Goal: Transaction & Acquisition: Purchase product/service

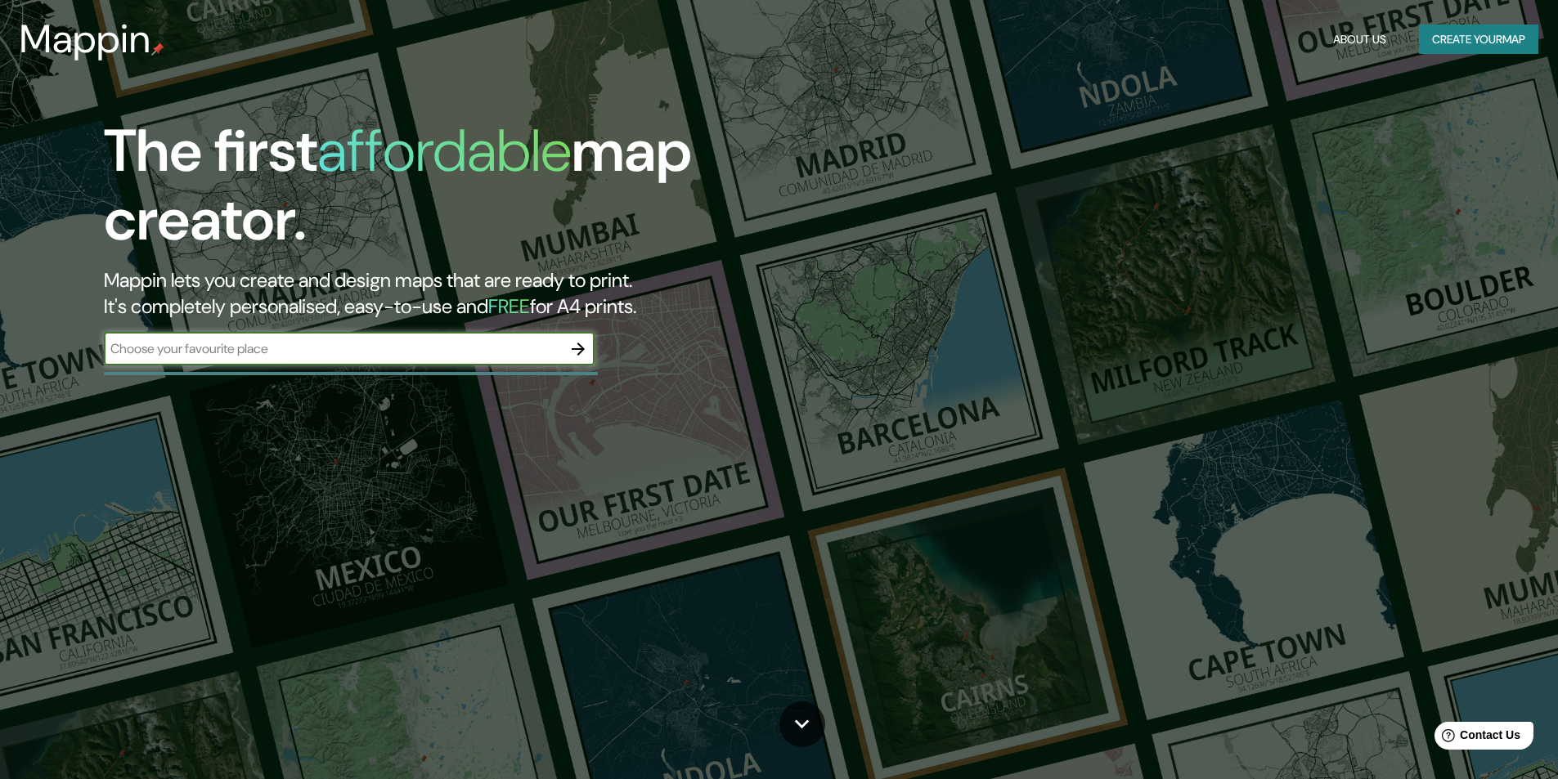
click at [503, 356] on input "text" at bounding box center [333, 348] width 458 height 19
type input "La Paz [GEOGRAPHIC_DATA]"
click at [579, 350] on icon "button" at bounding box center [578, 349] width 20 height 20
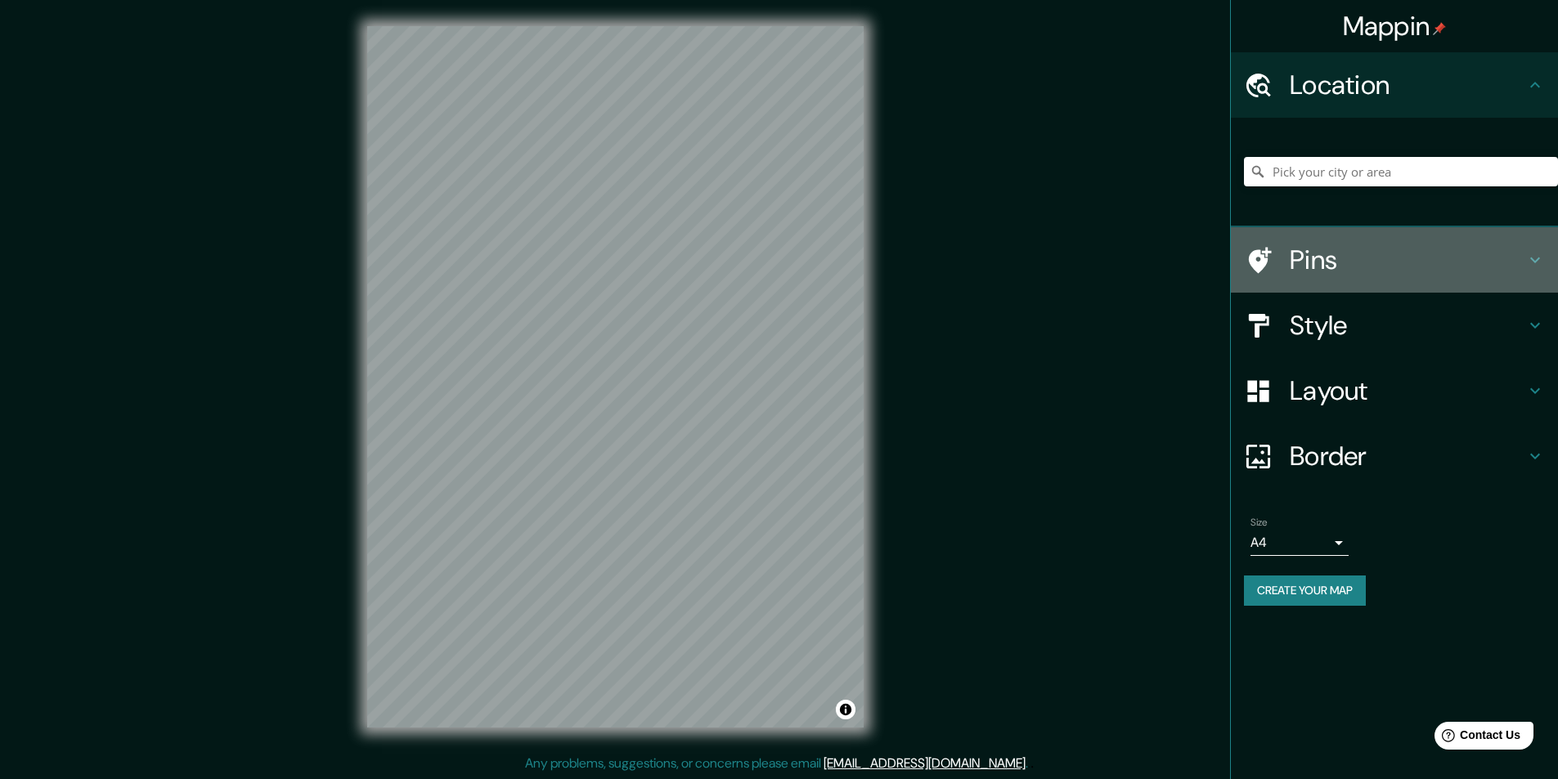
click at [1354, 270] on h4 "Pins" at bounding box center [1408, 260] width 236 height 33
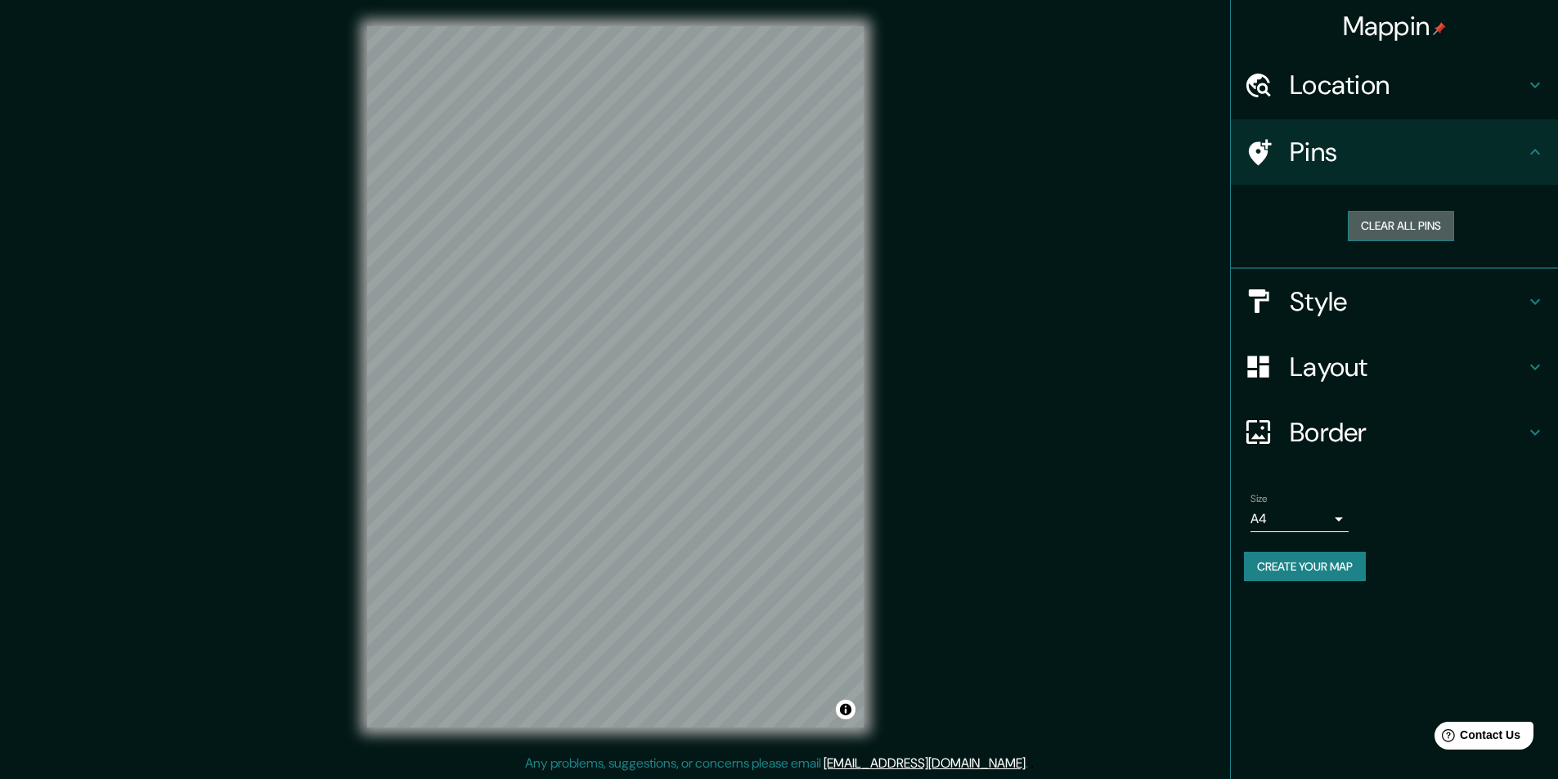
click at [1395, 226] on button "Clear all pins" at bounding box center [1401, 226] width 106 height 30
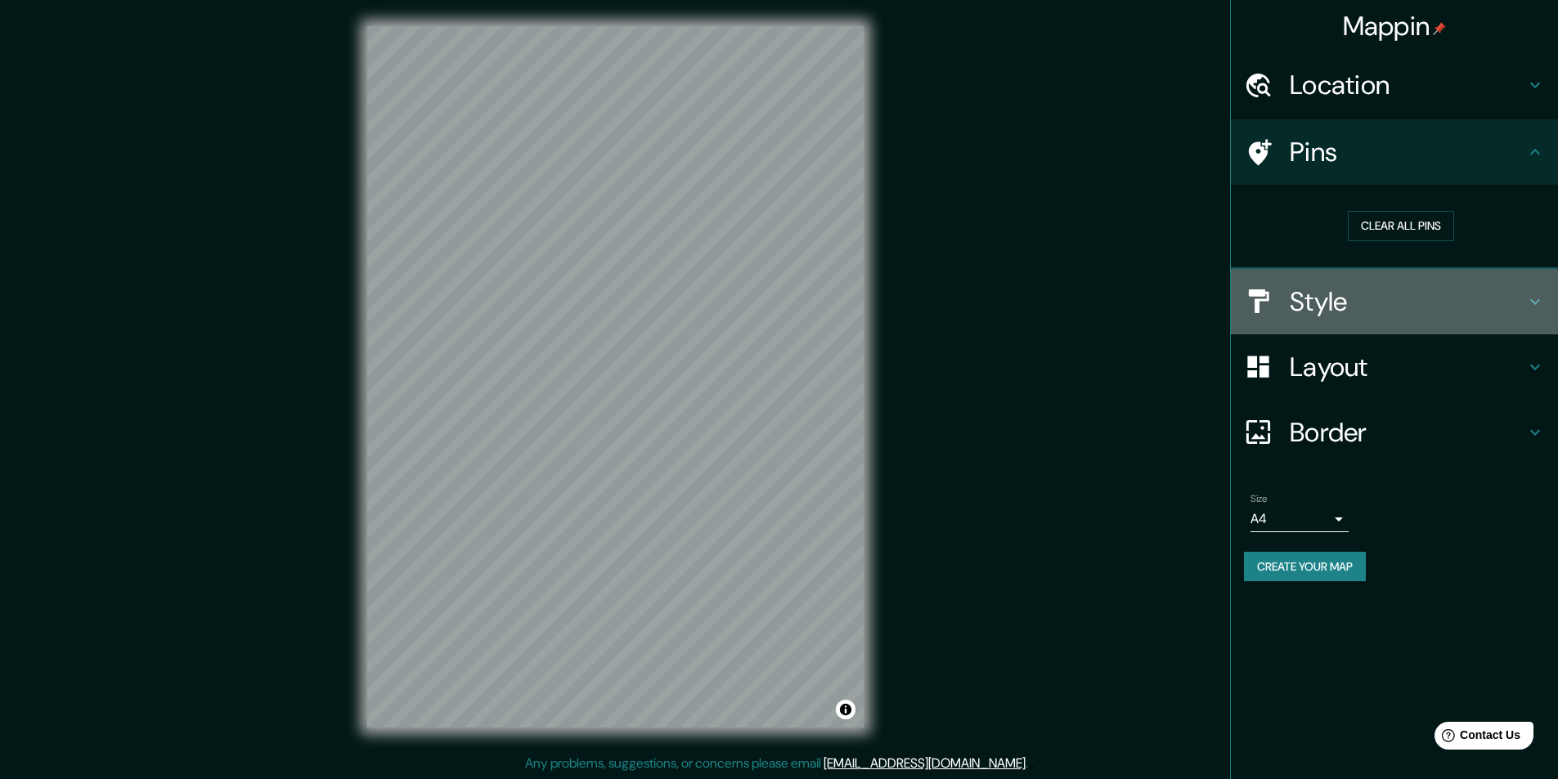
click at [1444, 294] on h4 "Style" at bounding box center [1408, 301] width 236 height 33
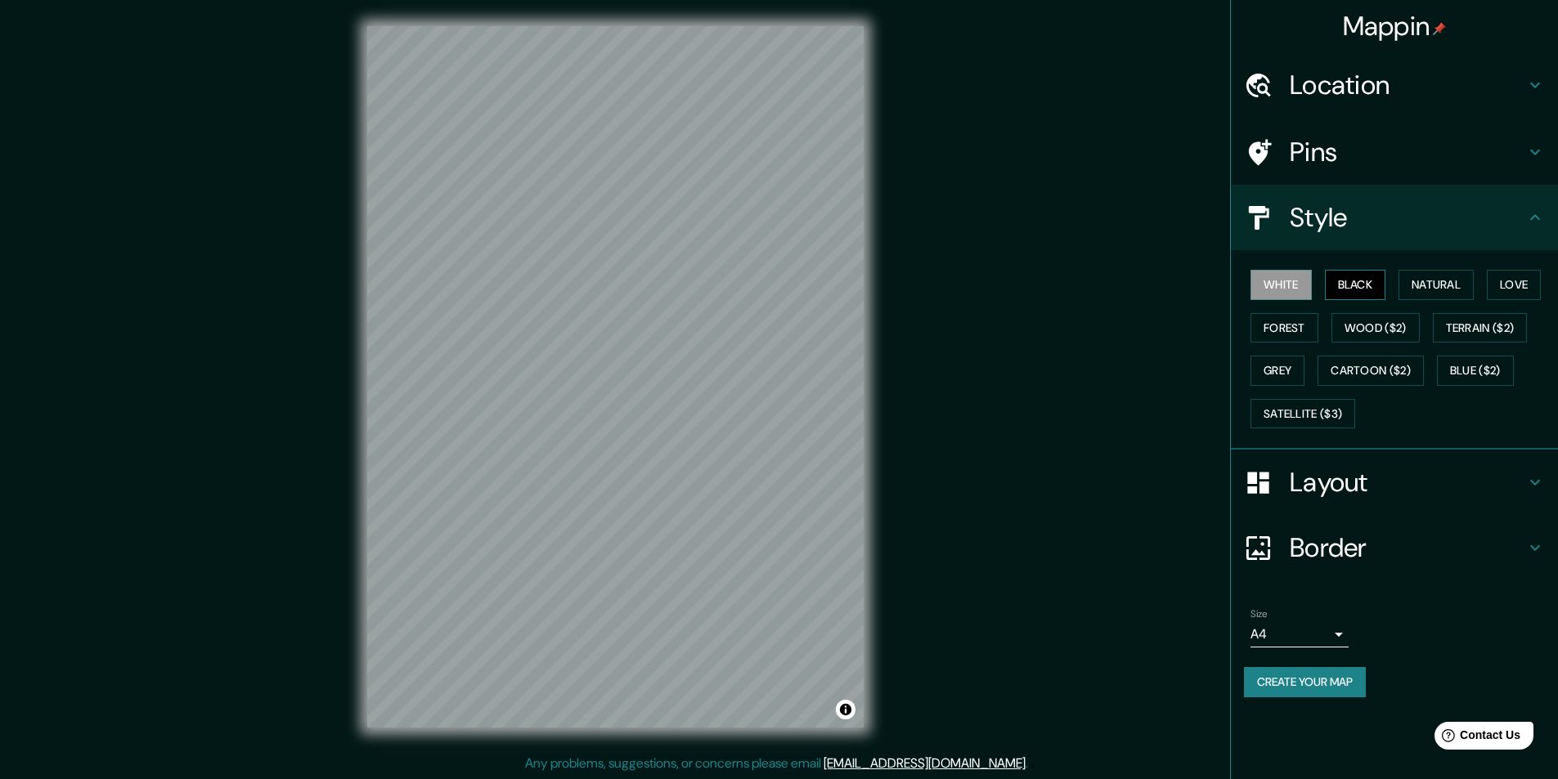
click at [1379, 282] on button "Black" at bounding box center [1355, 285] width 61 height 30
click at [1435, 281] on button "Natural" at bounding box center [1436, 285] width 75 height 30
click at [1521, 287] on button "Love" at bounding box center [1514, 285] width 54 height 30
click at [1443, 288] on button "Natural" at bounding box center [1436, 285] width 75 height 30
click at [1510, 281] on button "Love" at bounding box center [1514, 285] width 54 height 30
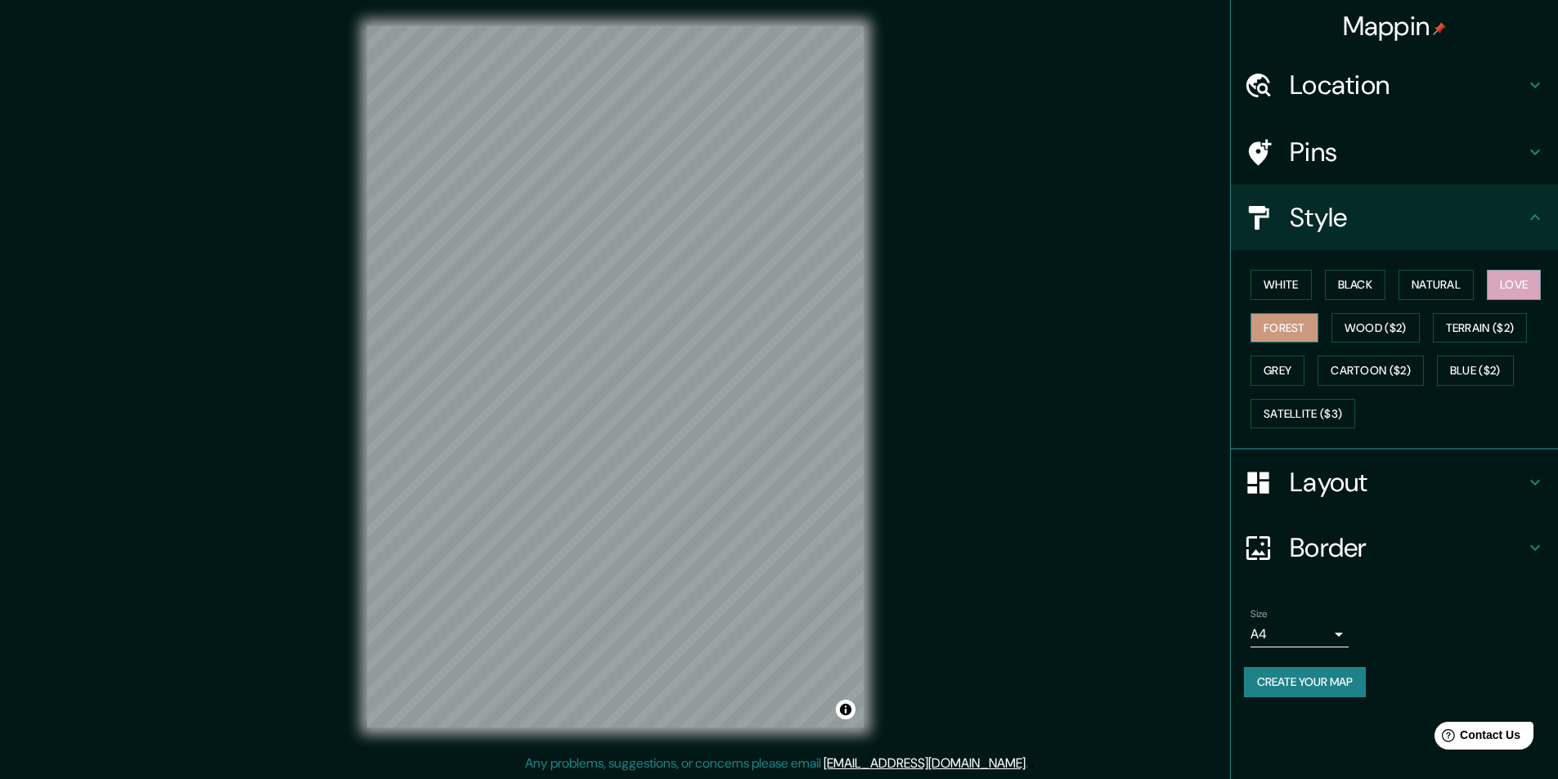
click at [1295, 335] on button "Forest" at bounding box center [1284, 328] width 68 height 30
click at [1360, 332] on button "Wood ($2)" at bounding box center [1375, 328] width 88 height 30
click at [1476, 325] on button "Terrain ($2)" at bounding box center [1480, 328] width 95 height 30
click at [1290, 379] on button "Grey" at bounding box center [1277, 371] width 54 height 30
click at [1345, 366] on button "Cartoon ($2)" at bounding box center [1371, 371] width 106 height 30
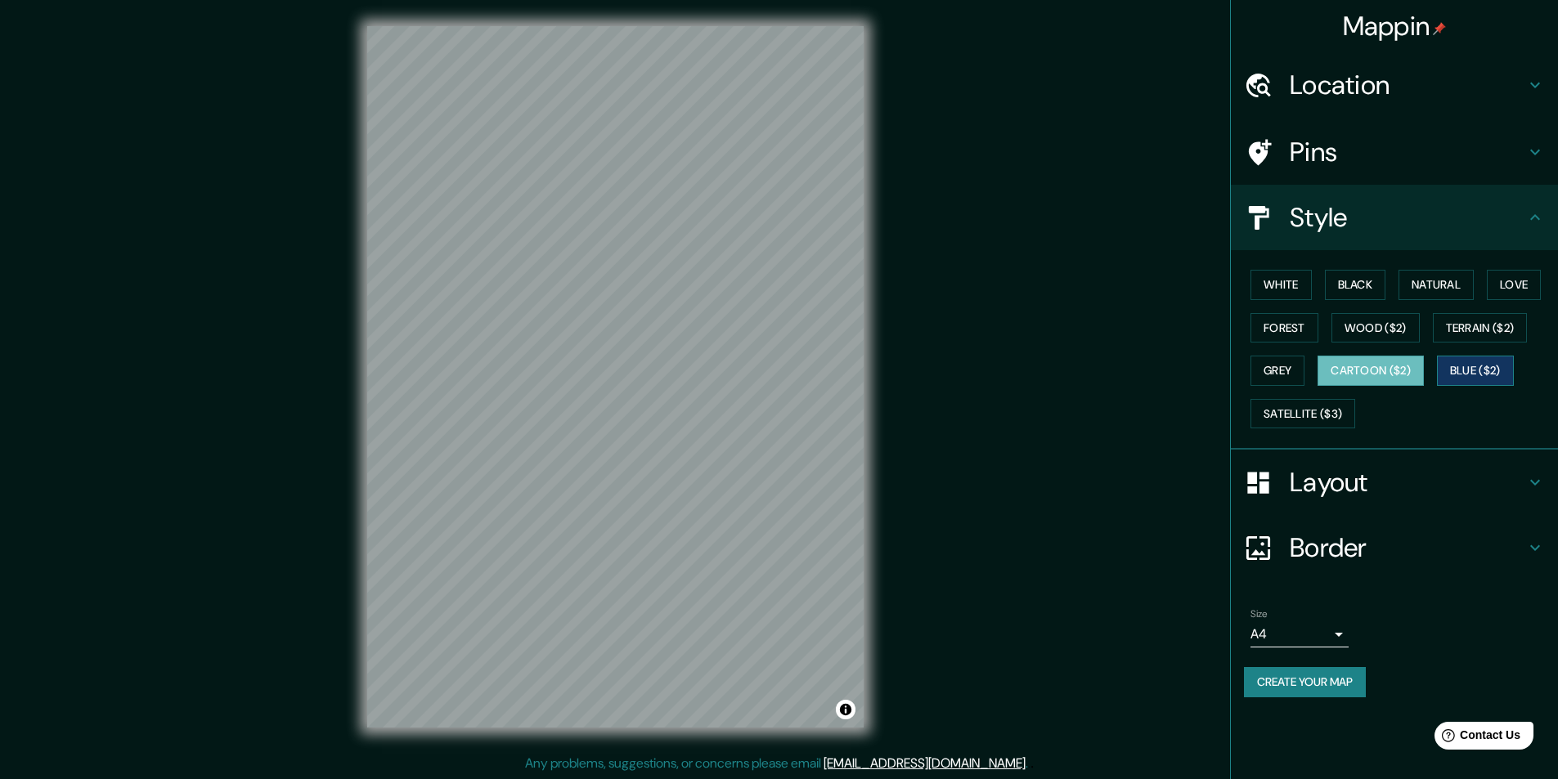
click at [1477, 370] on button "Blue ($2)" at bounding box center [1475, 371] width 77 height 30
click at [1311, 415] on button "Satellite ($3)" at bounding box center [1302, 414] width 105 height 30
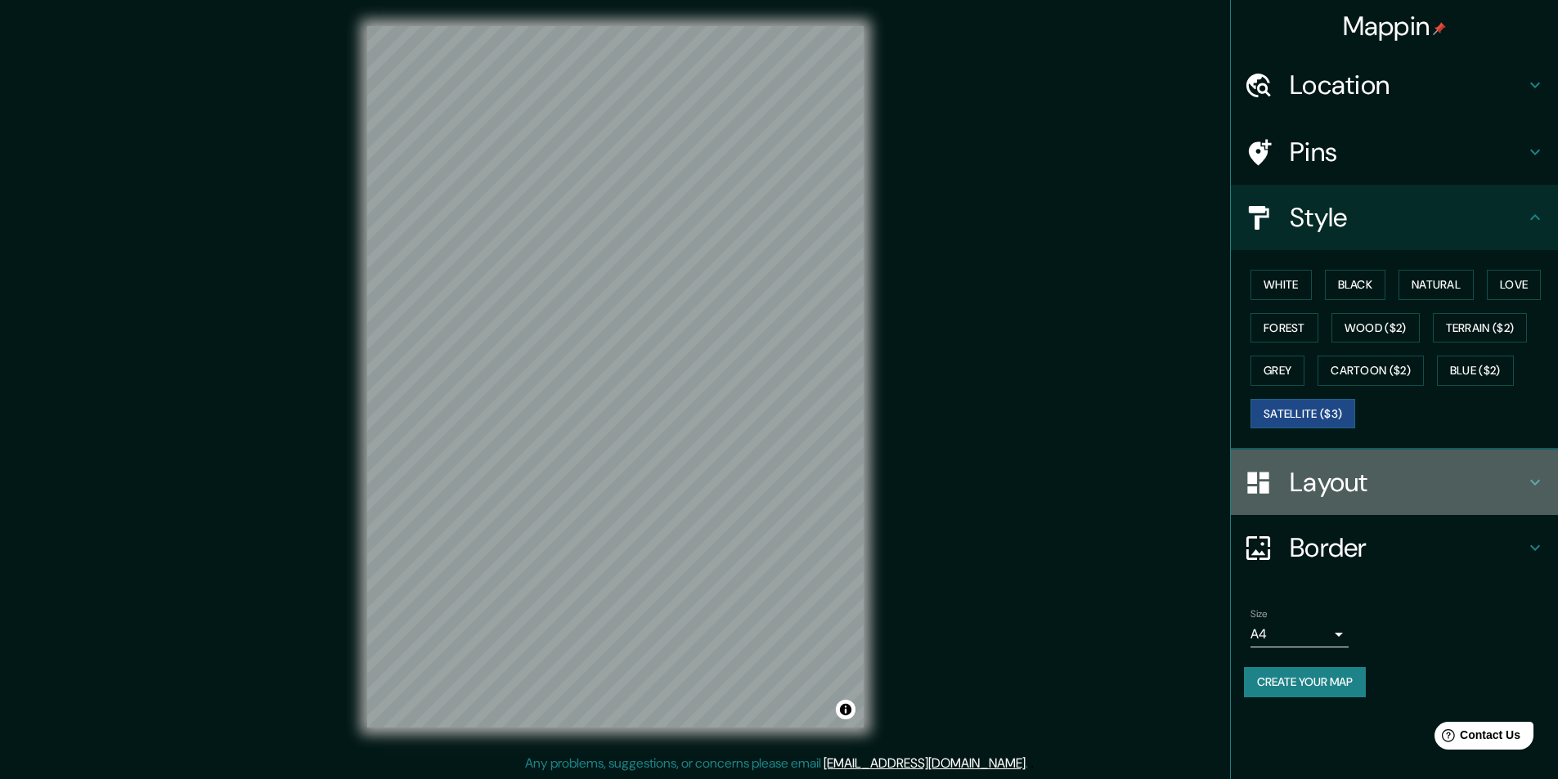
click at [1390, 487] on h4 "Layout" at bounding box center [1408, 482] width 236 height 33
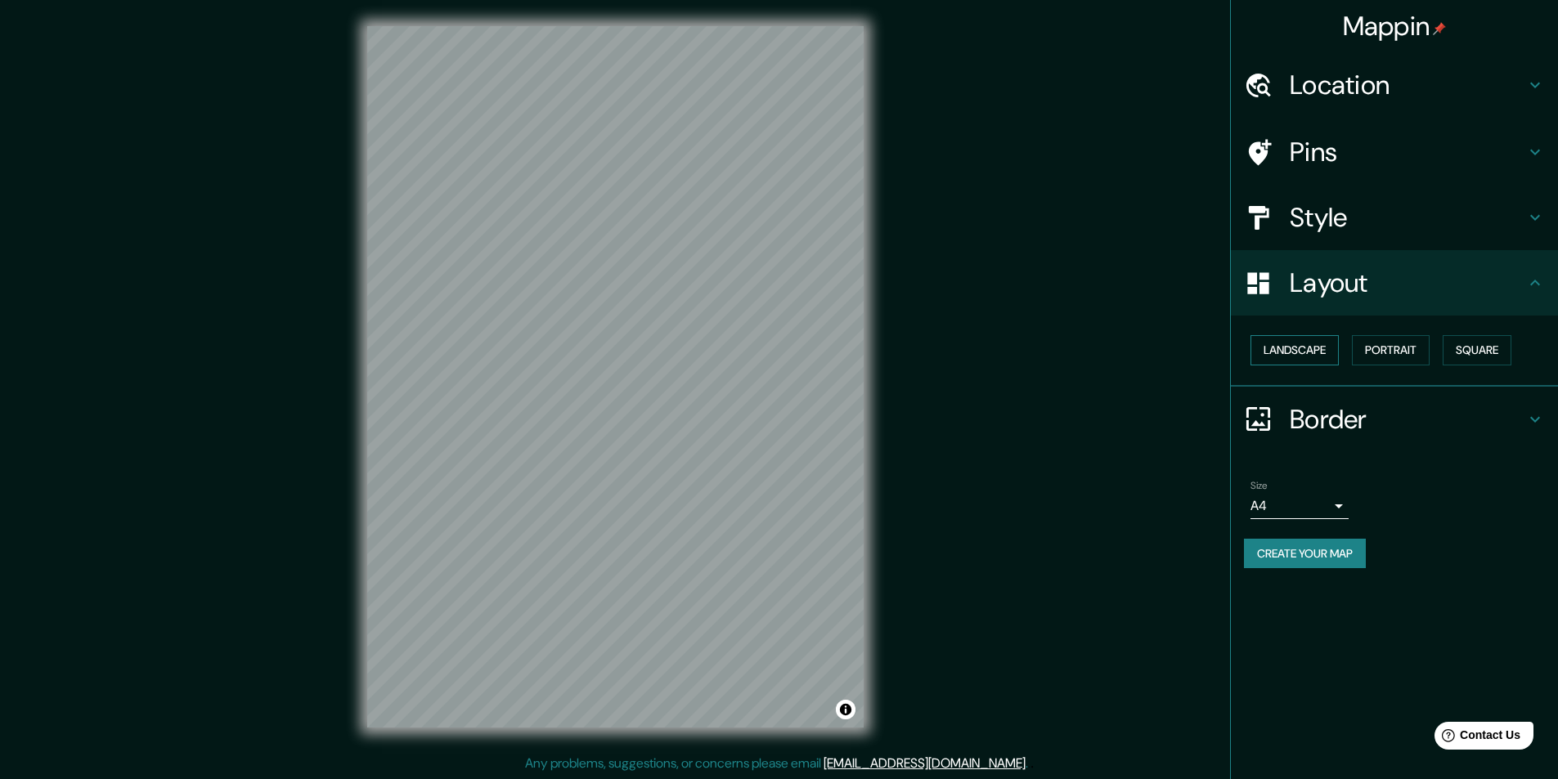
click at [1316, 357] on button "Landscape" at bounding box center [1294, 350] width 88 height 30
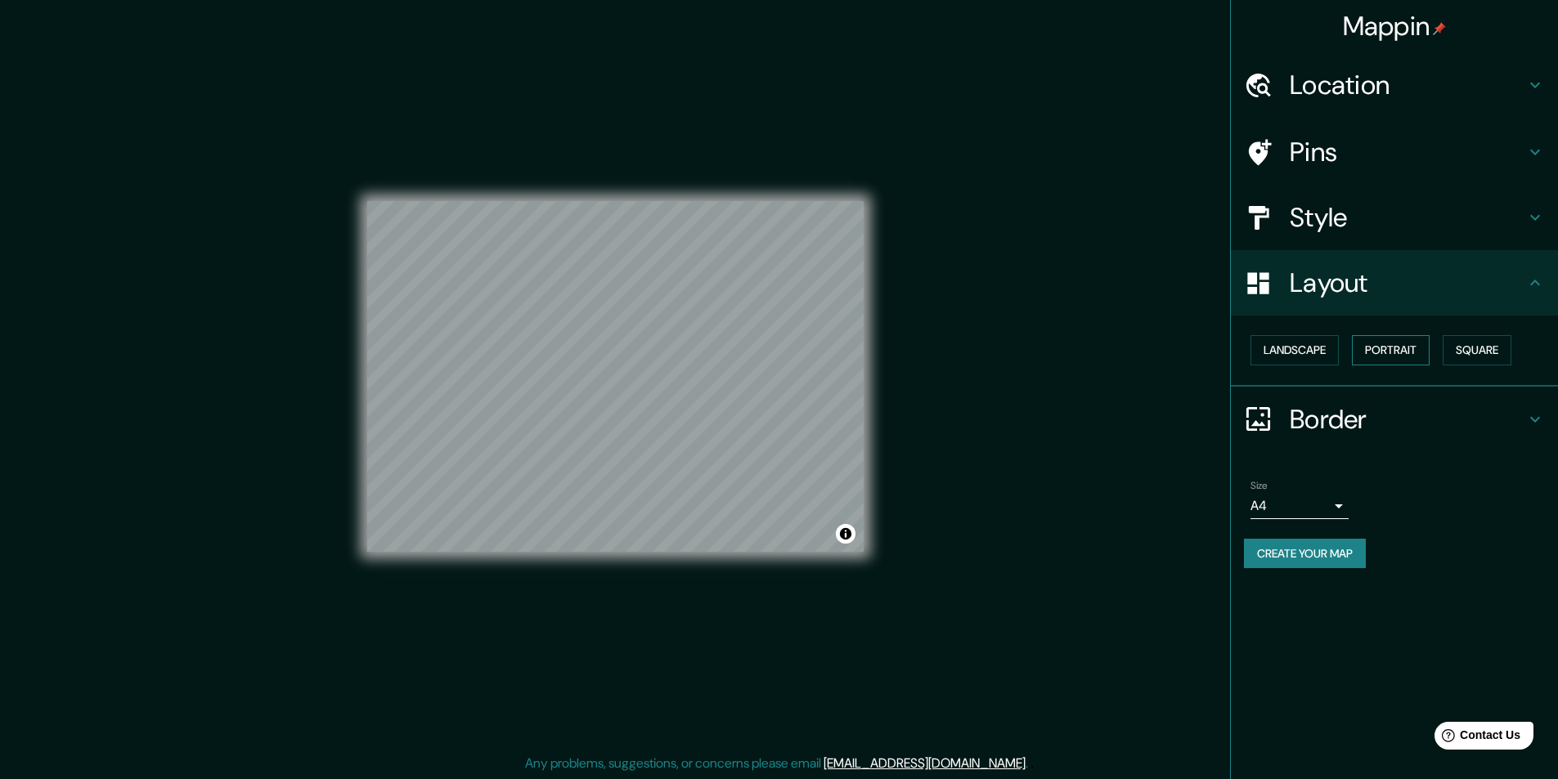
click at [1397, 355] on button "Portrait" at bounding box center [1391, 350] width 78 height 30
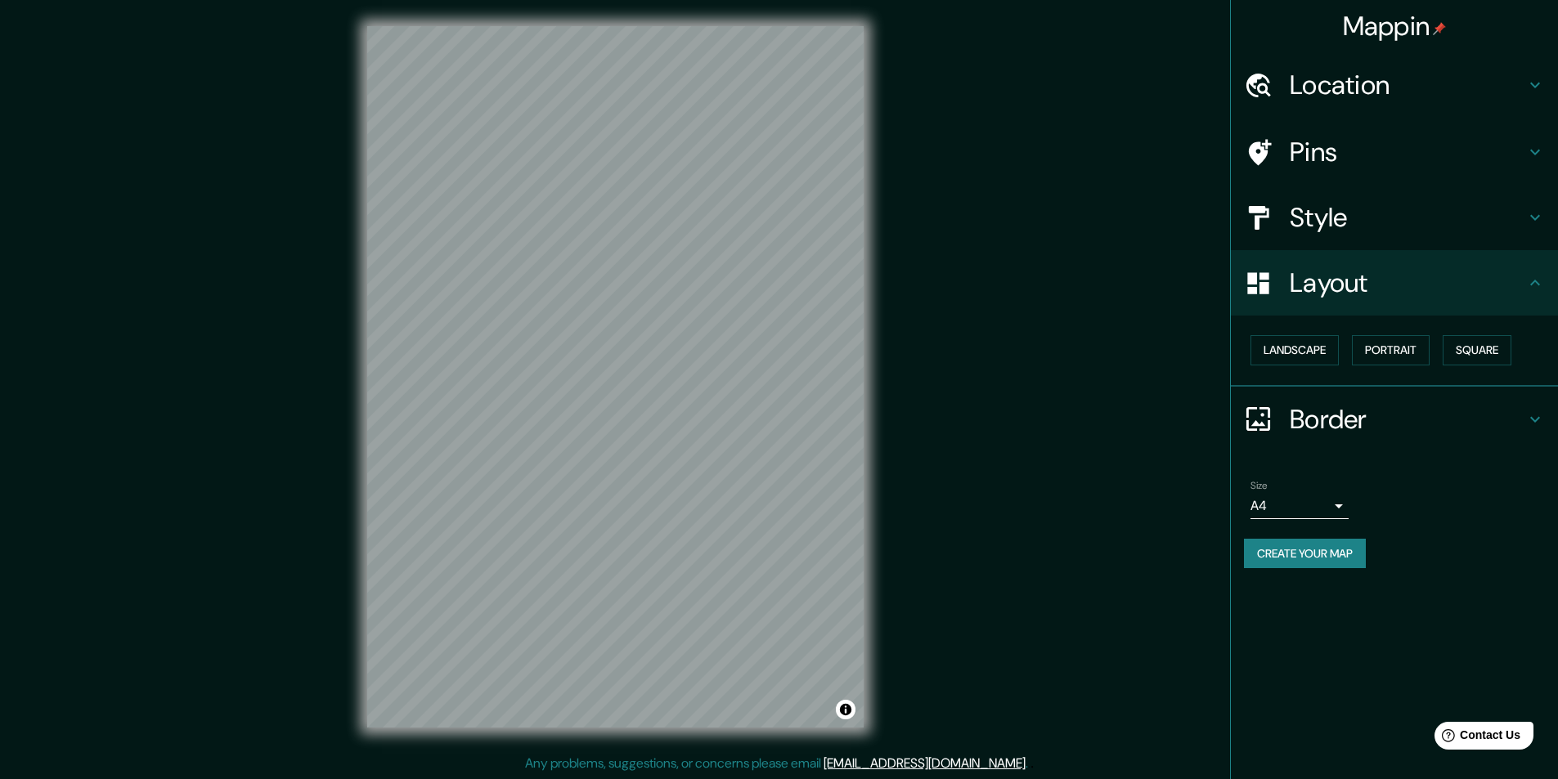
click at [1367, 222] on h4 "Style" at bounding box center [1408, 217] width 236 height 33
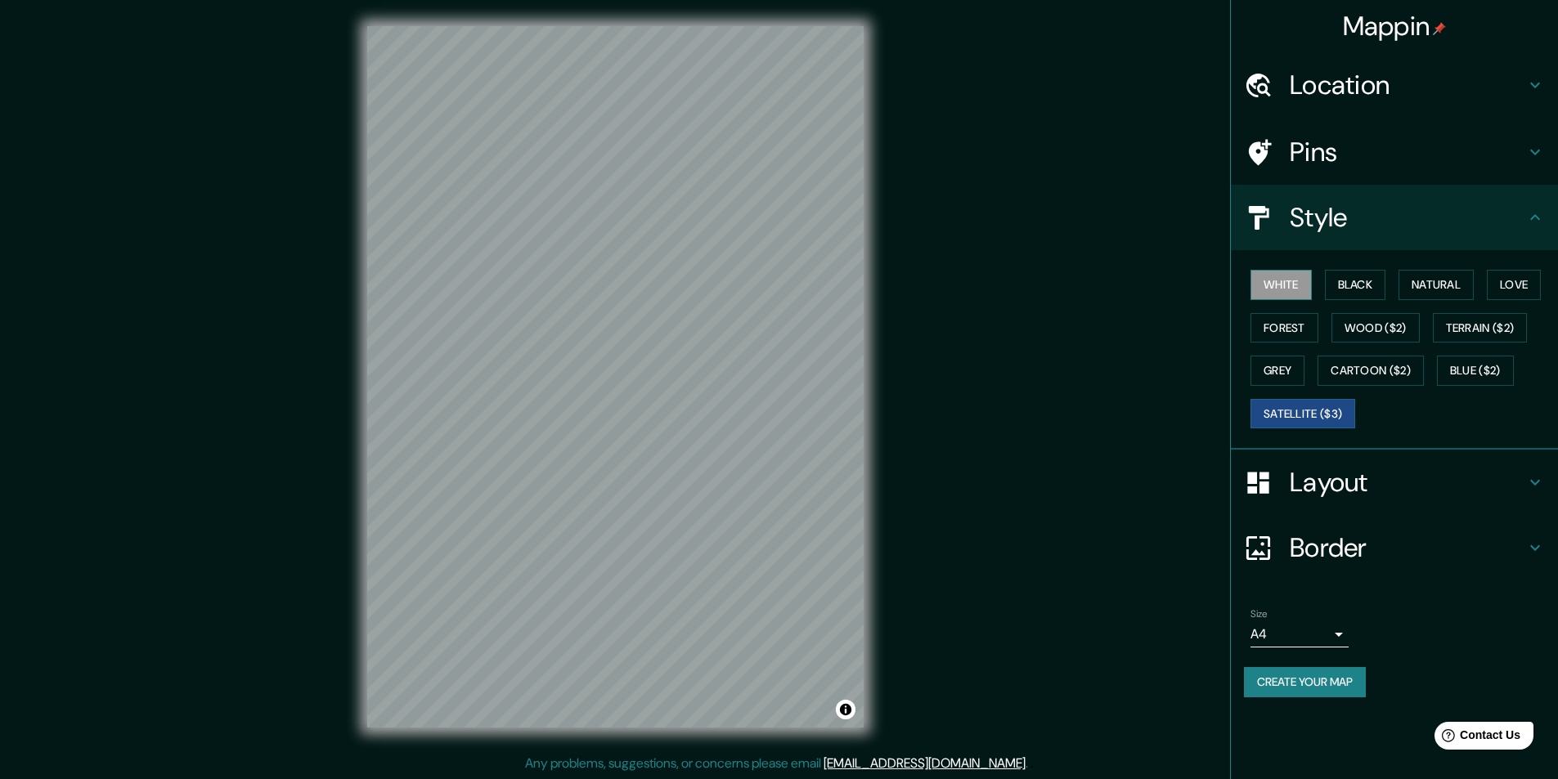
click at [1308, 290] on button "White" at bounding box center [1280, 285] width 61 height 30
click at [1341, 288] on button "Black" at bounding box center [1355, 285] width 61 height 30
click at [1427, 284] on button "Natural" at bounding box center [1436, 285] width 75 height 30
click at [1524, 287] on button "Love" at bounding box center [1514, 285] width 54 height 30
click at [1366, 481] on h4 "Layout" at bounding box center [1408, 482] width 236 height 33
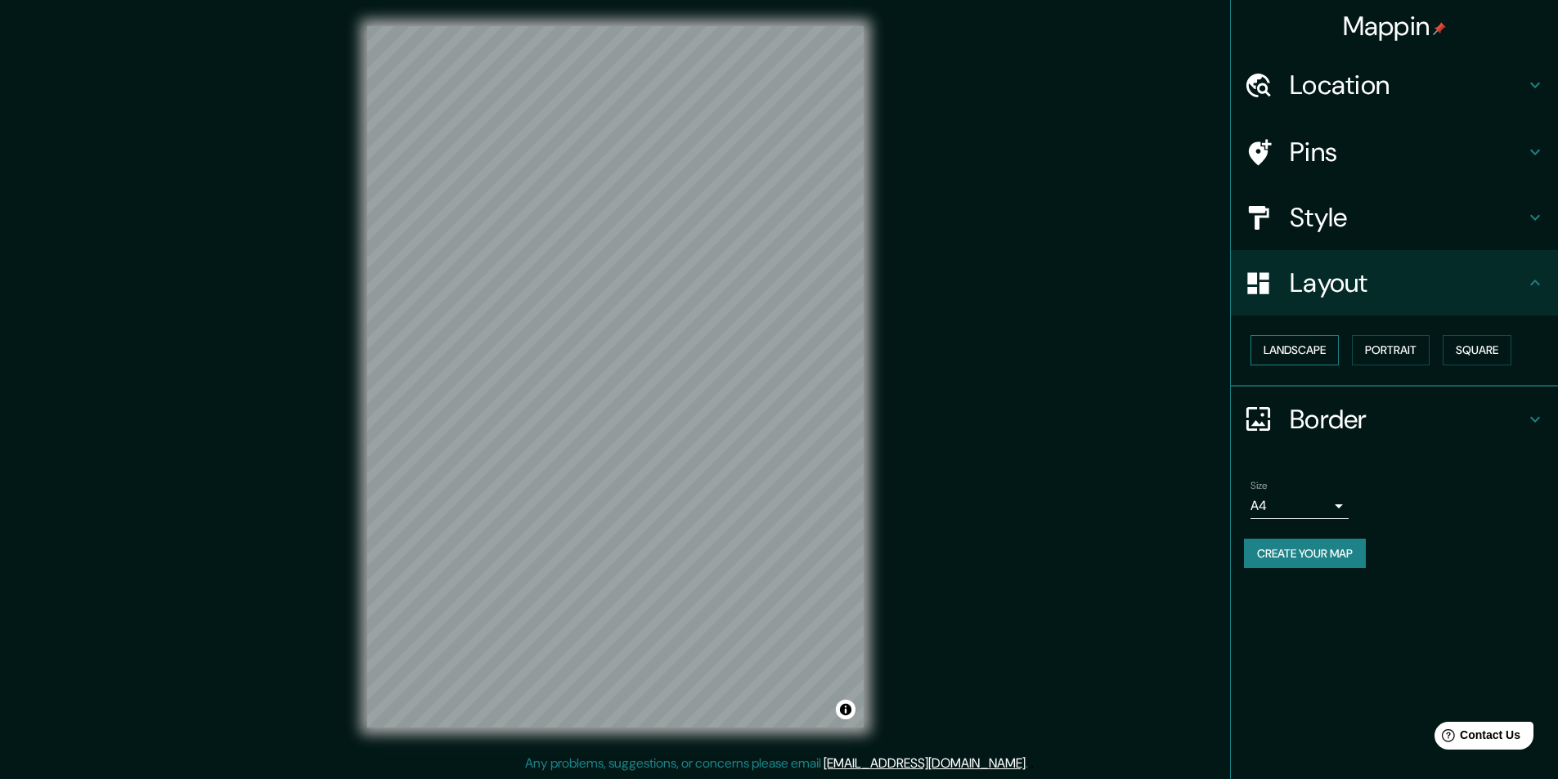
click at [1309, 361] on button "Landscape" at bounding box center [1294, 350] width 88 height 30
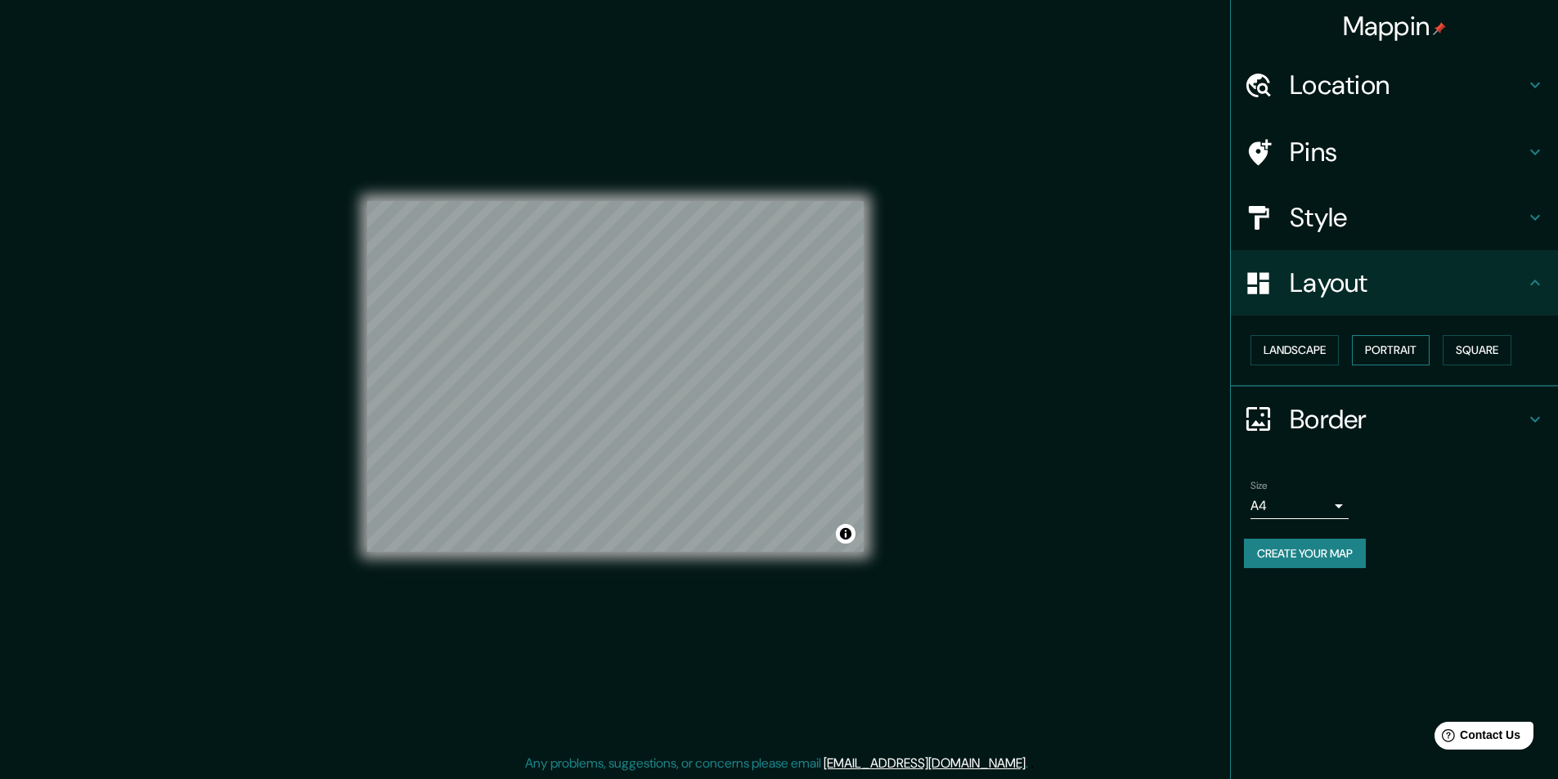
click at [1391, 350] on button "Portrait" at bounding box center [1391, 350] width 78 height 30
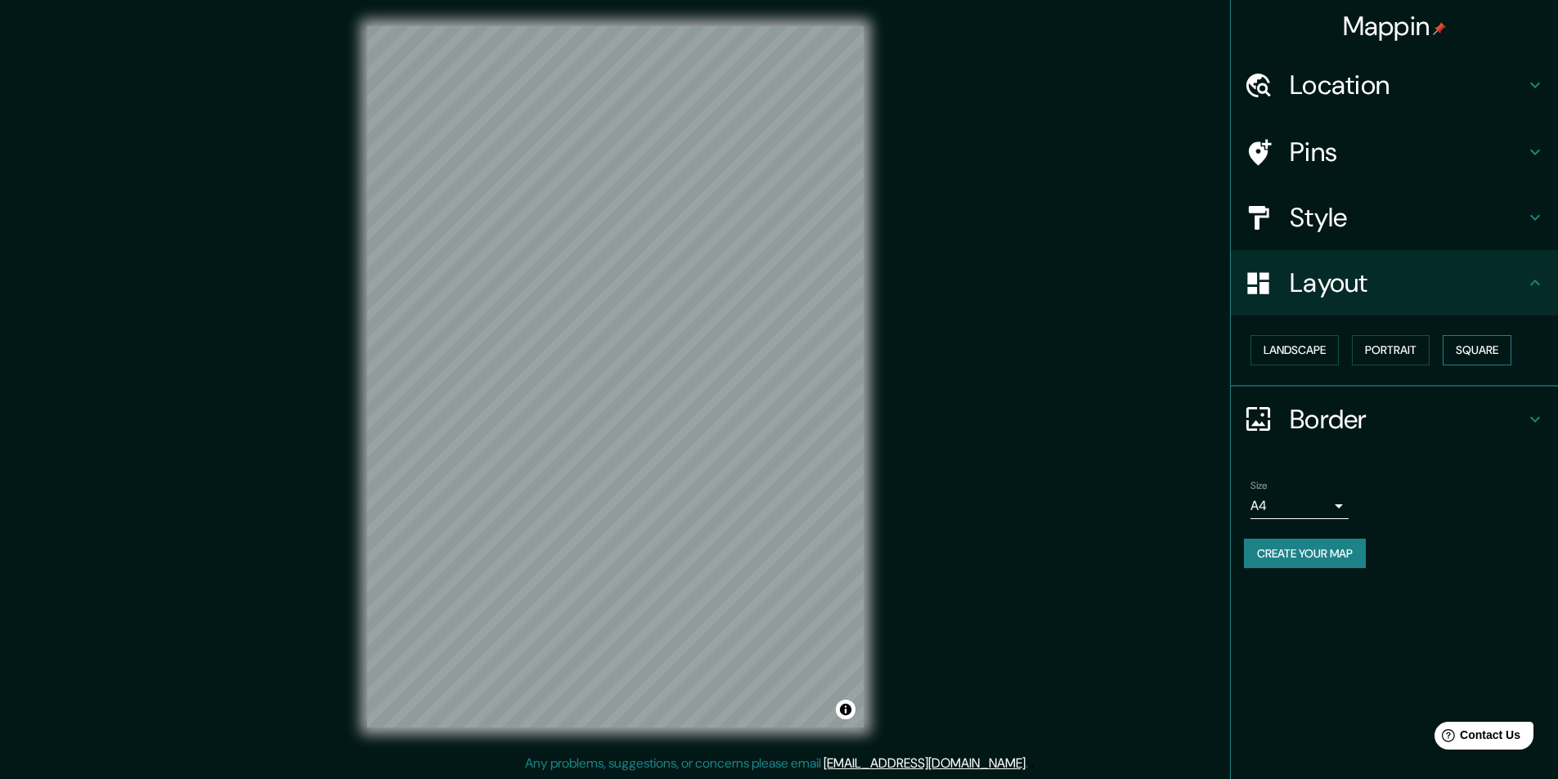
click at [1483, 351] on button "Square" at bounding box center [1477, 350] width 69 height 30
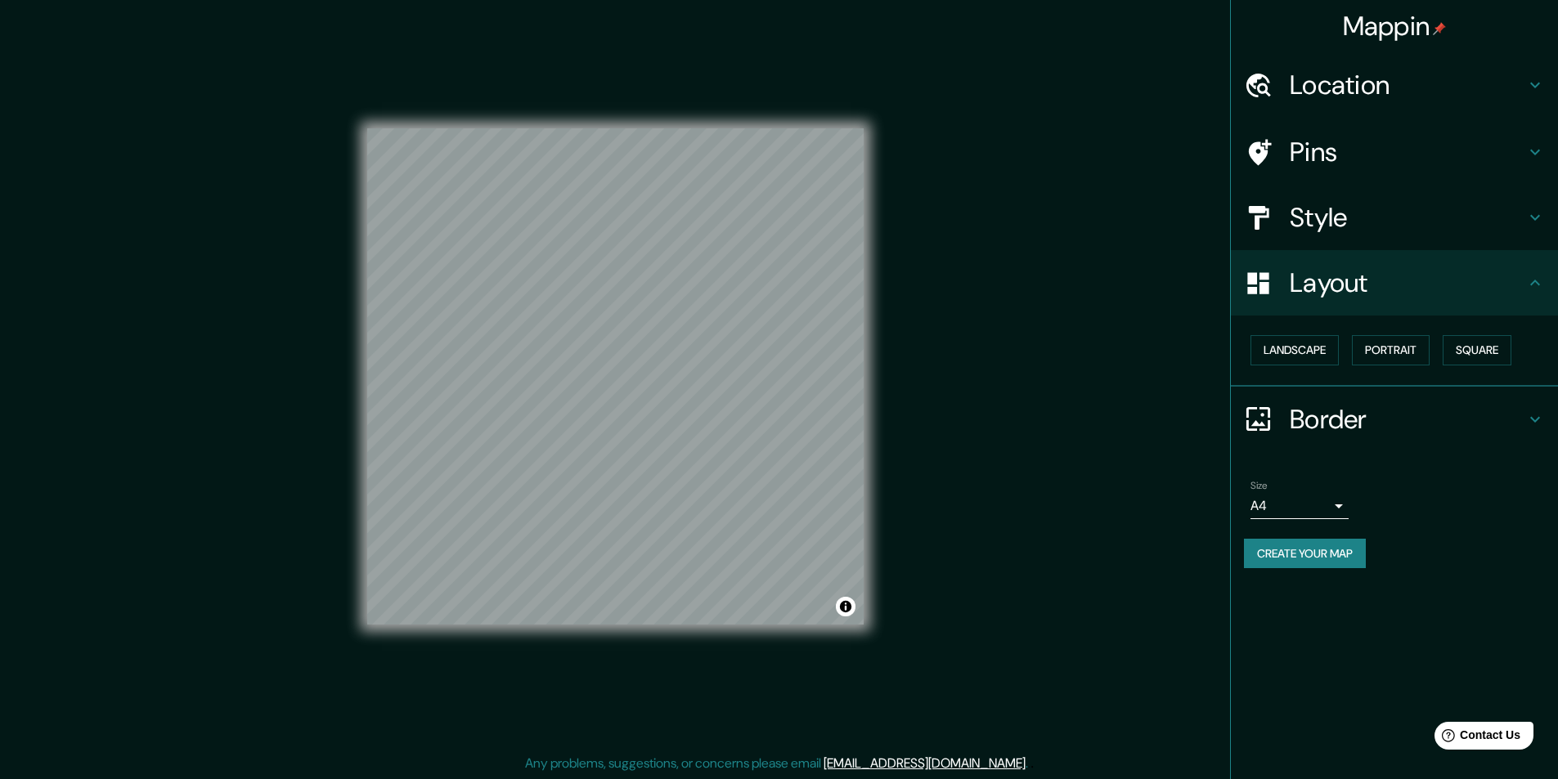
click at [1388, 419] on h4 "Border" at bounding box center [1408, 419] width 236 height 33
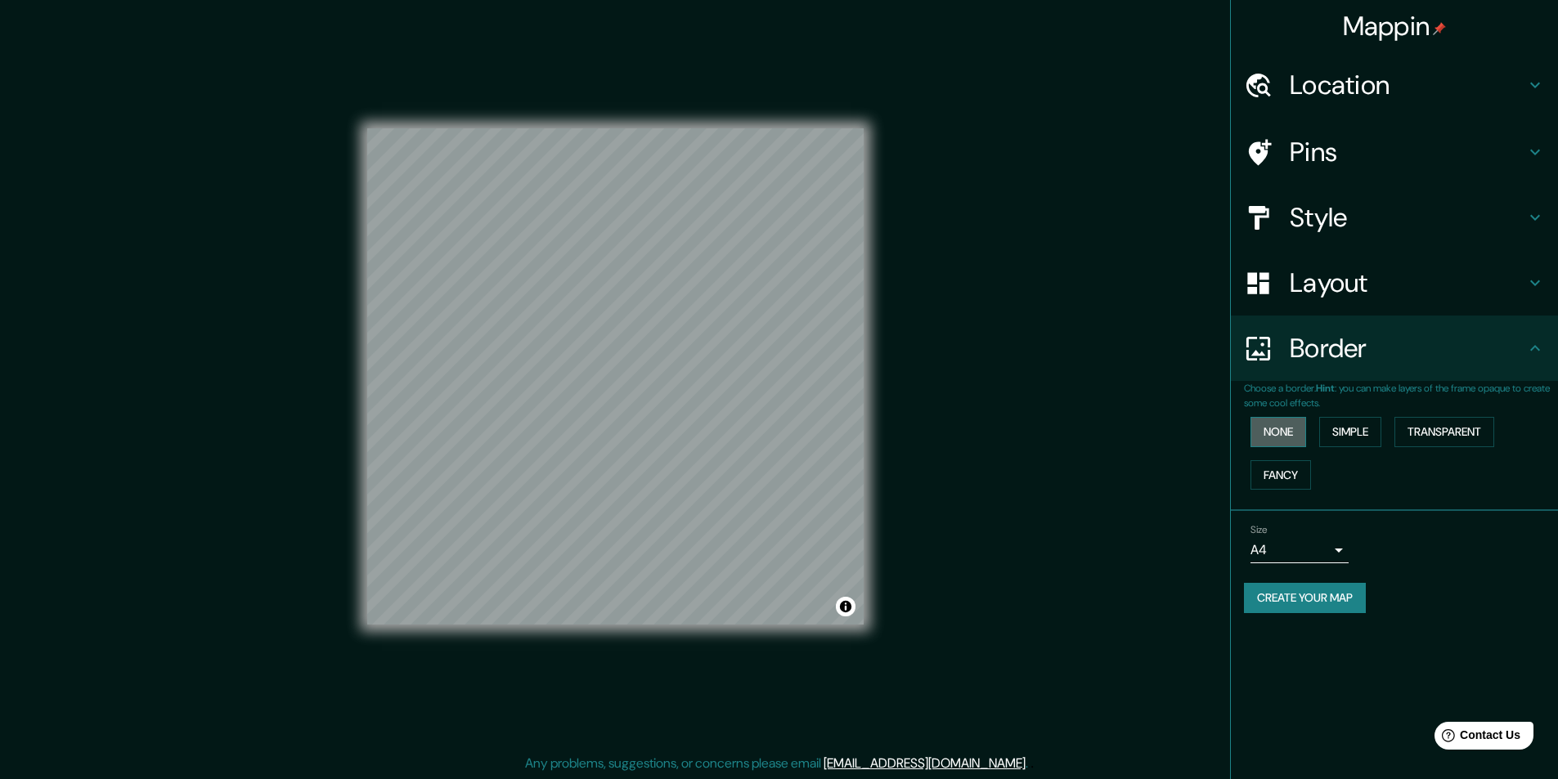
click at [1287, 431] on button "None" at bounding box center [1278, 432] width 56 height 30
click at [1357, 432] on button "Simple" at bounding box center [1350, 432] width 62 height 30
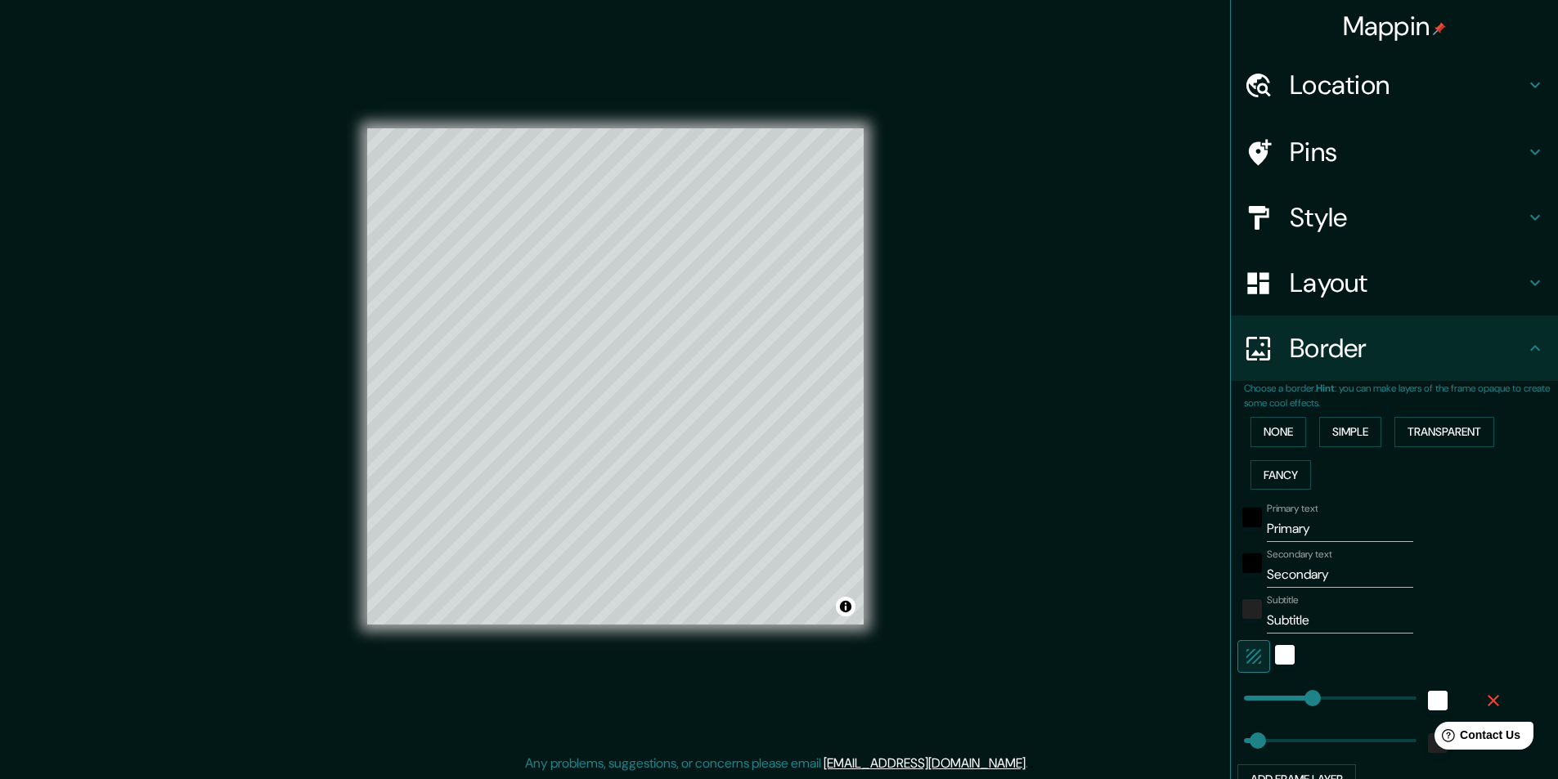
click at [1303, 531] on input "Primary" at bounding box center [1340, 529] width 146 height 26
type input "Primar"
type input "243"
type input "49"
type input "Prima"
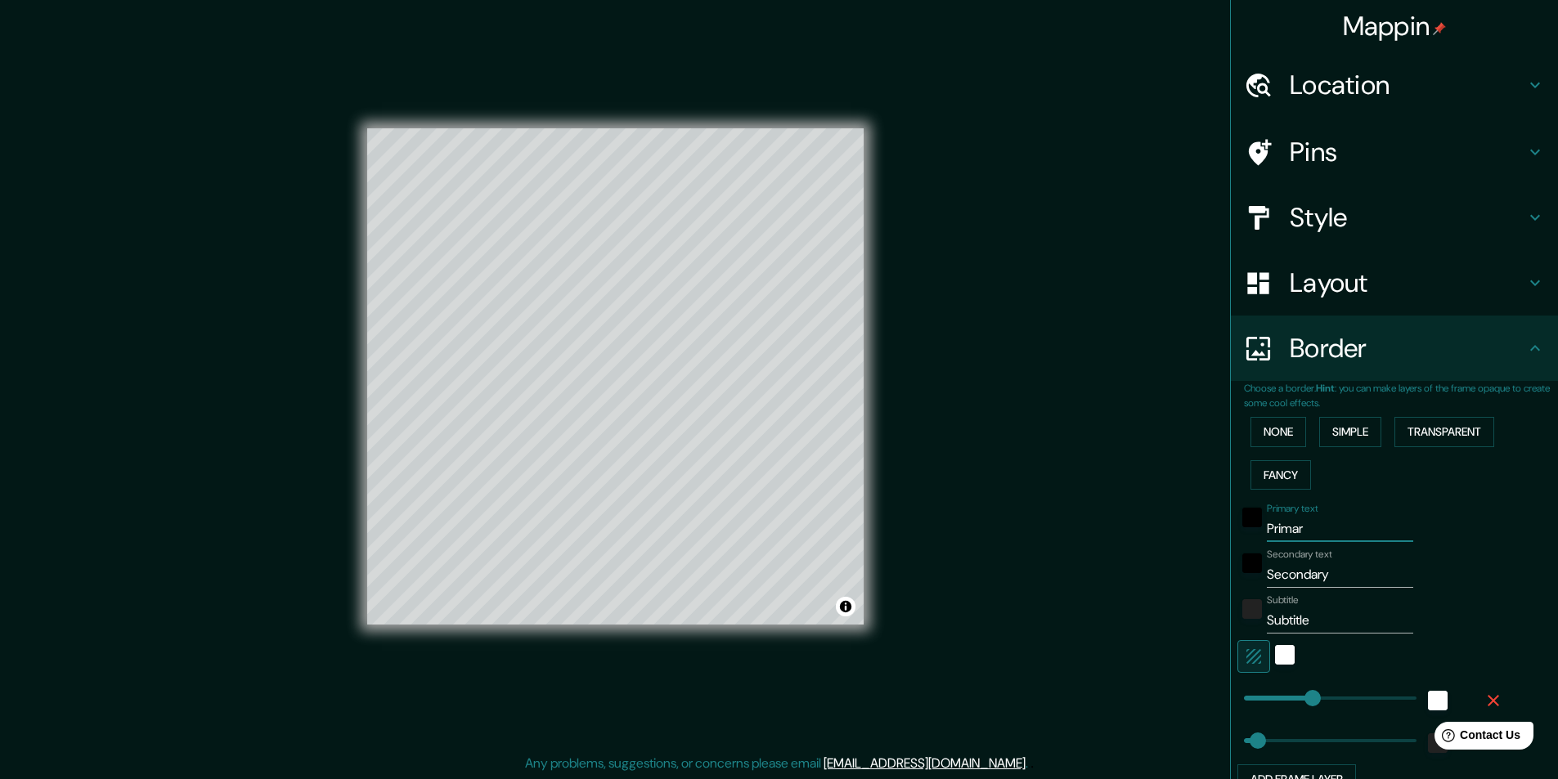
type input "243"
type input "49"
type input "Prim"
type input "243"
type input "49"
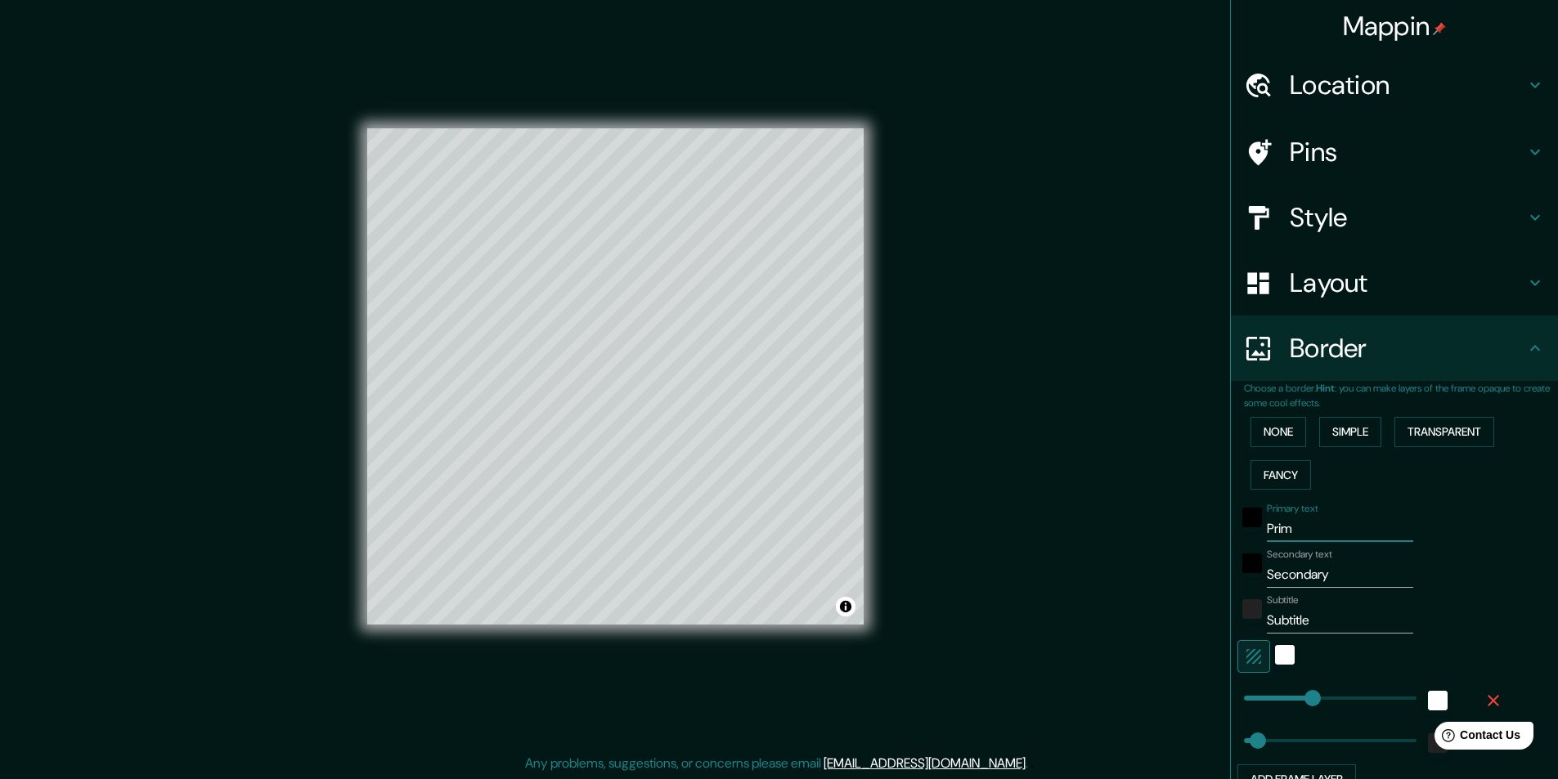
type input "Pri"
type input "243"
type input "49"
type input "Pr"
type input "243"
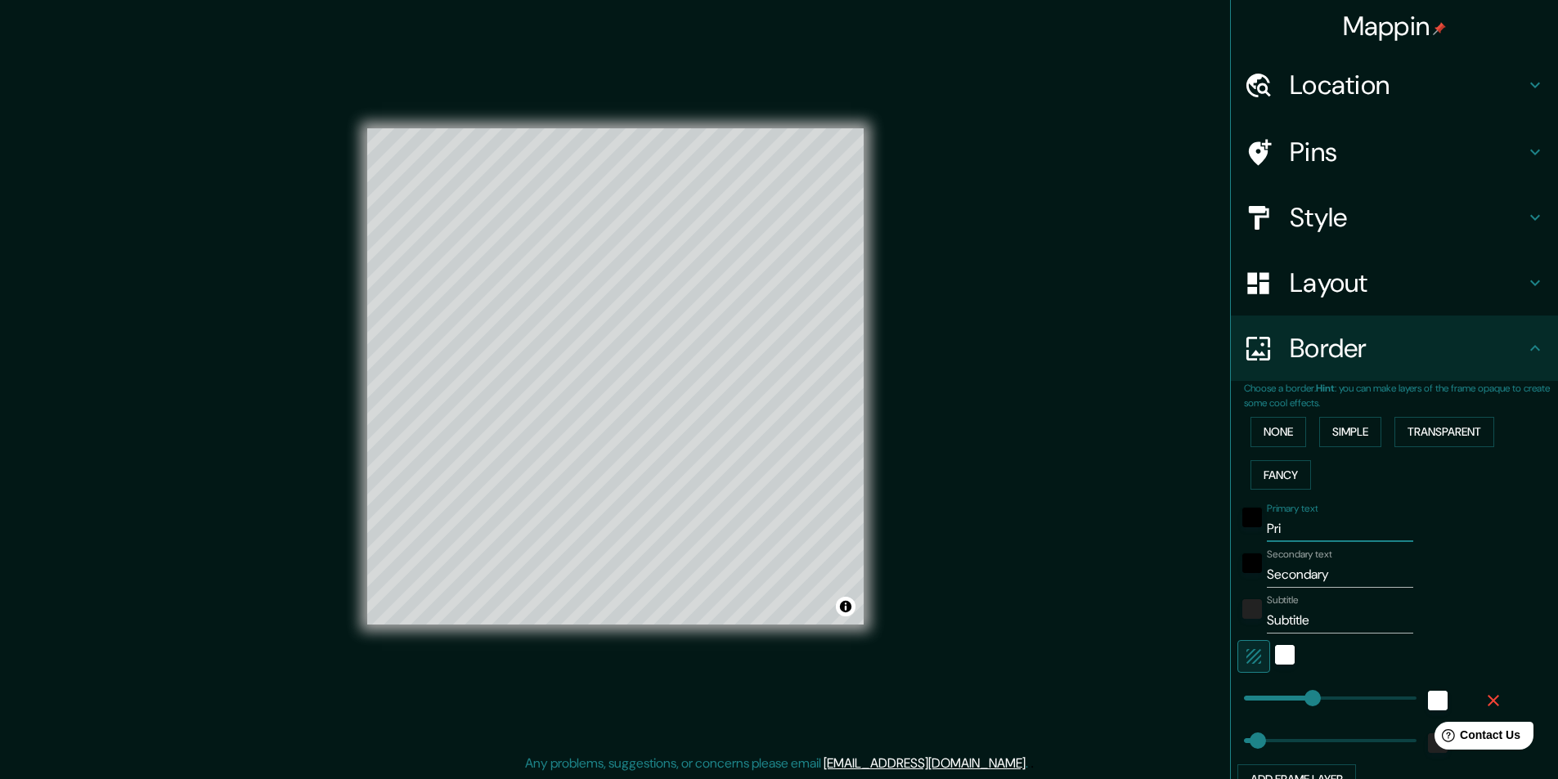
type input "49"
type input "P"
type input "243"
type input "49"
type input "243"
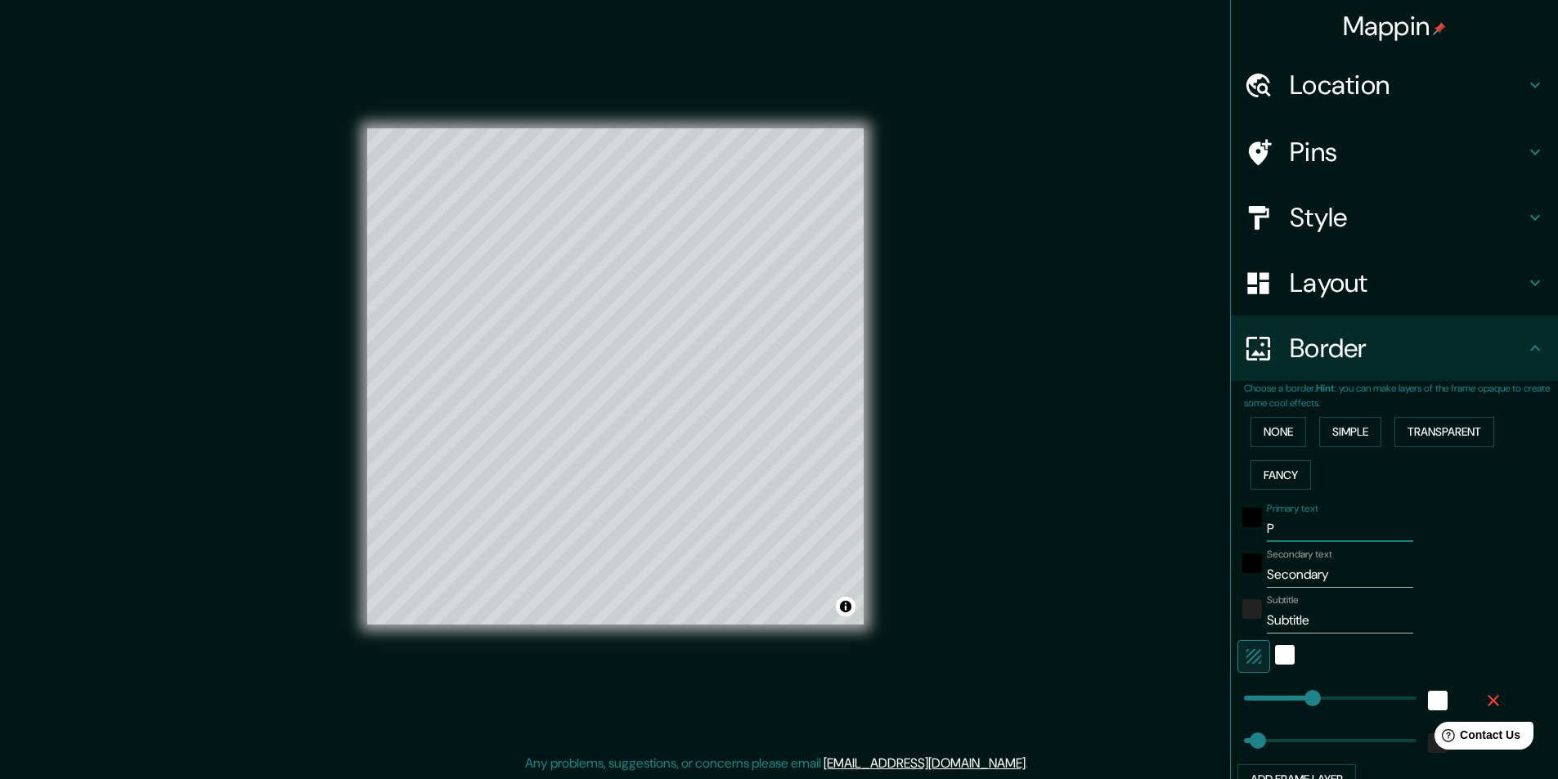
type input "49"
type input "u"
type input "243"
type input "49"
type input "ub"
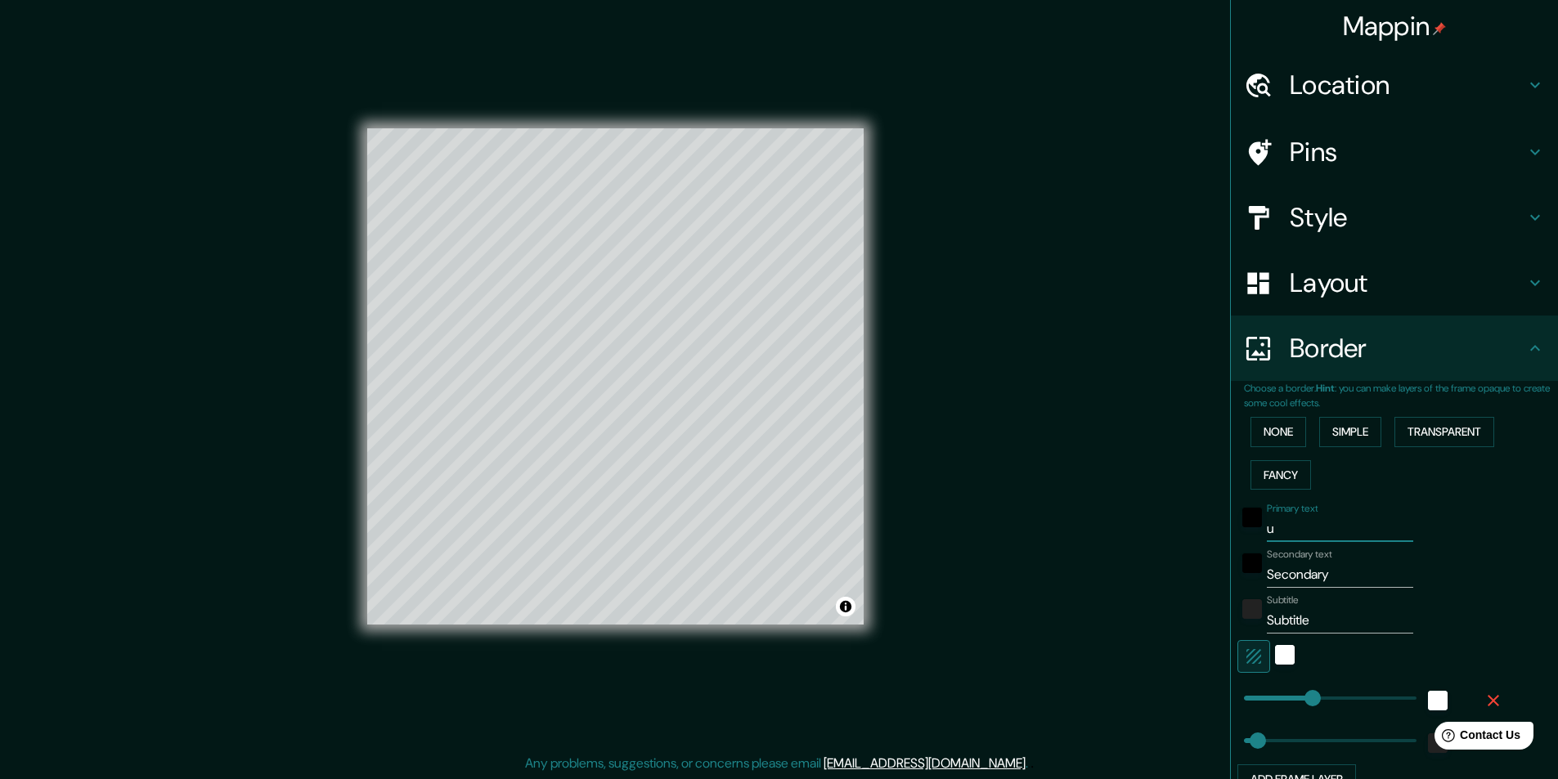
type input "243"
type input "49"
type input "ubu"
type input "243"
type input "49"
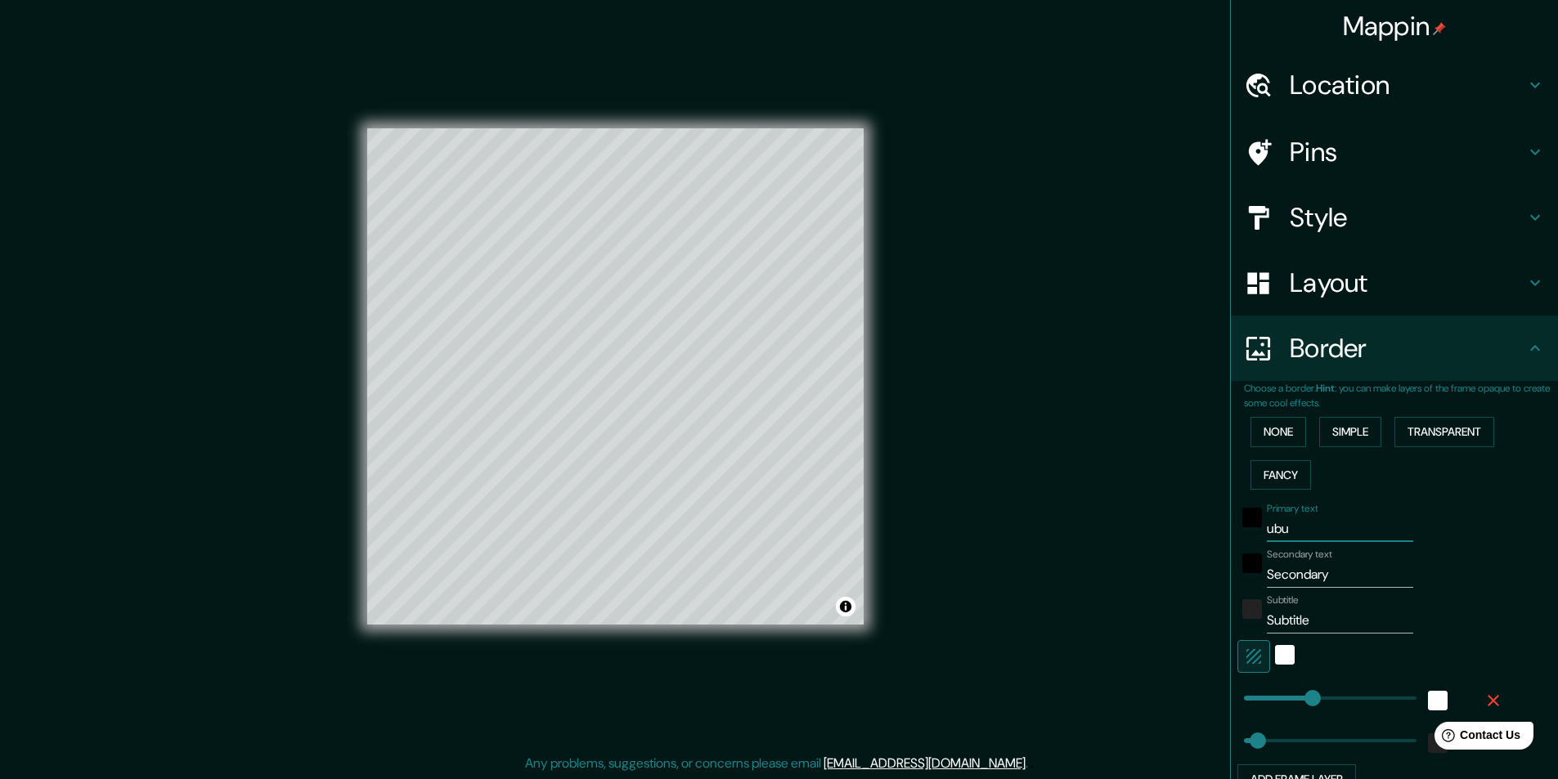
type input "ub"
type input "243"
type input "49"
type input "ubi"
type input "243"
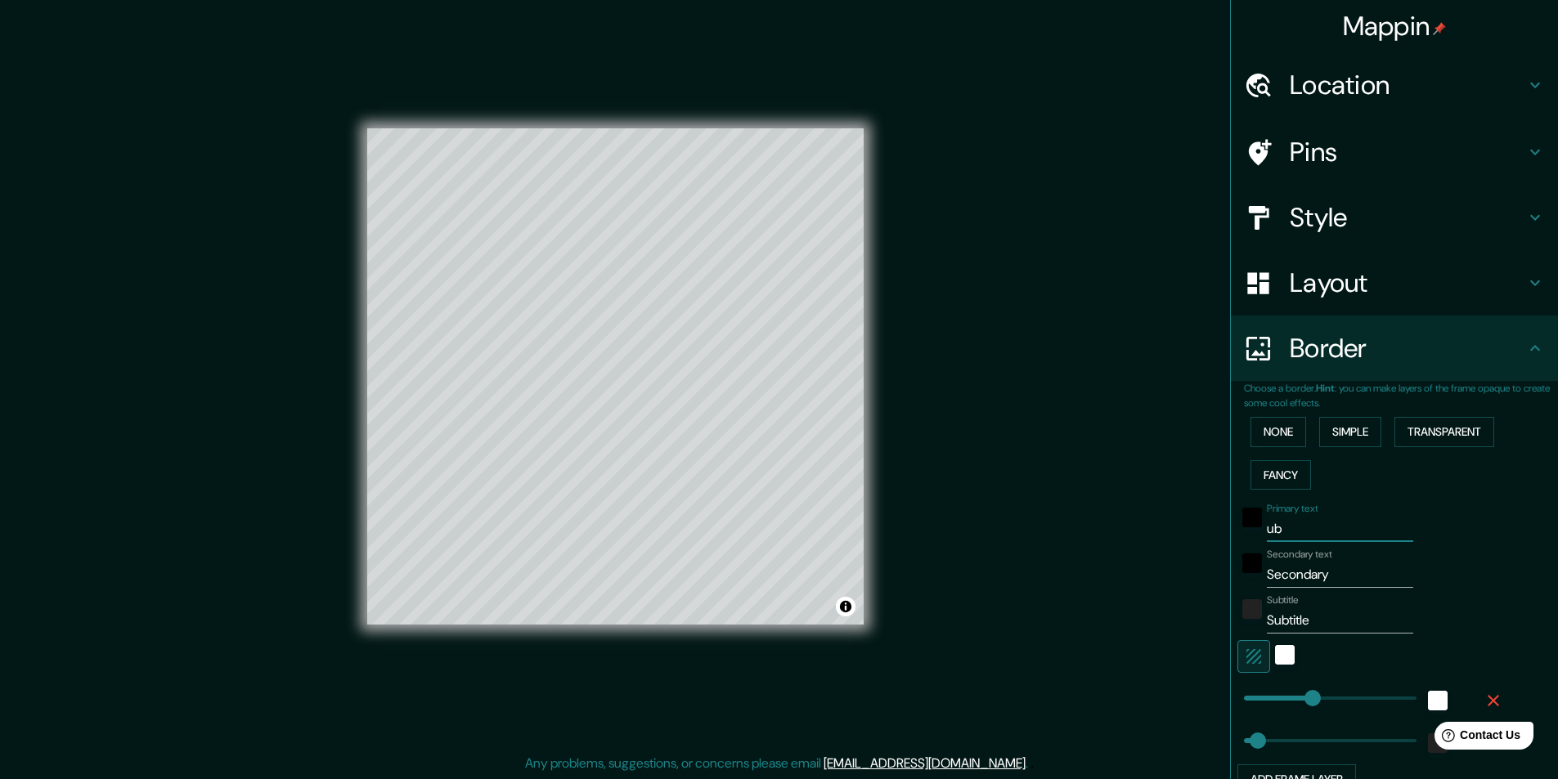
type input "49"
type input "ubic"
type input "243"
type input "49"
type input "ubica"
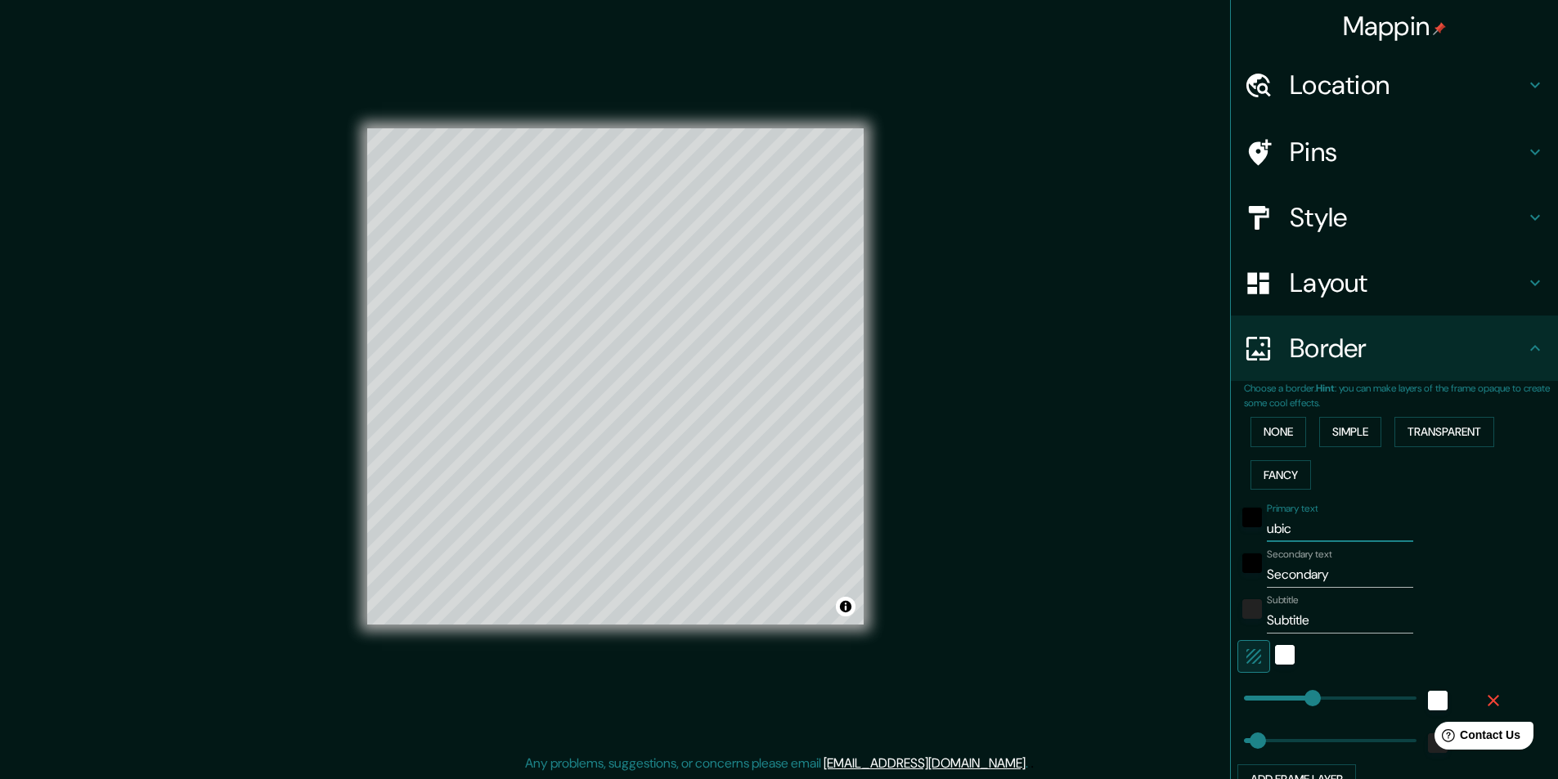
type input "243"
type input "49"
type input "ubicaí"
type input "243"
type input "49"
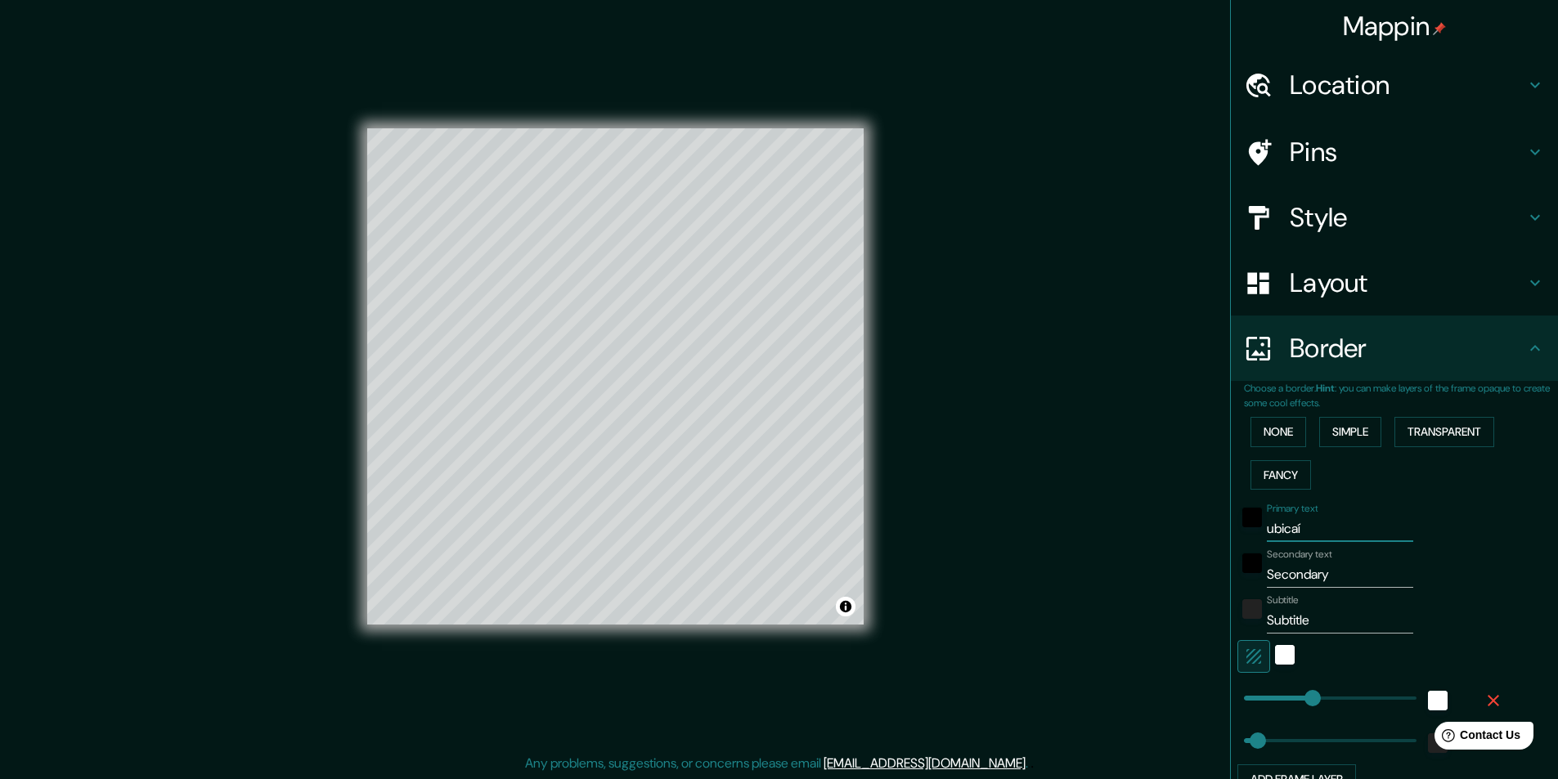
type input "ubica"
type input "243"
type input "49"
type input "ubicai"
type input "243"
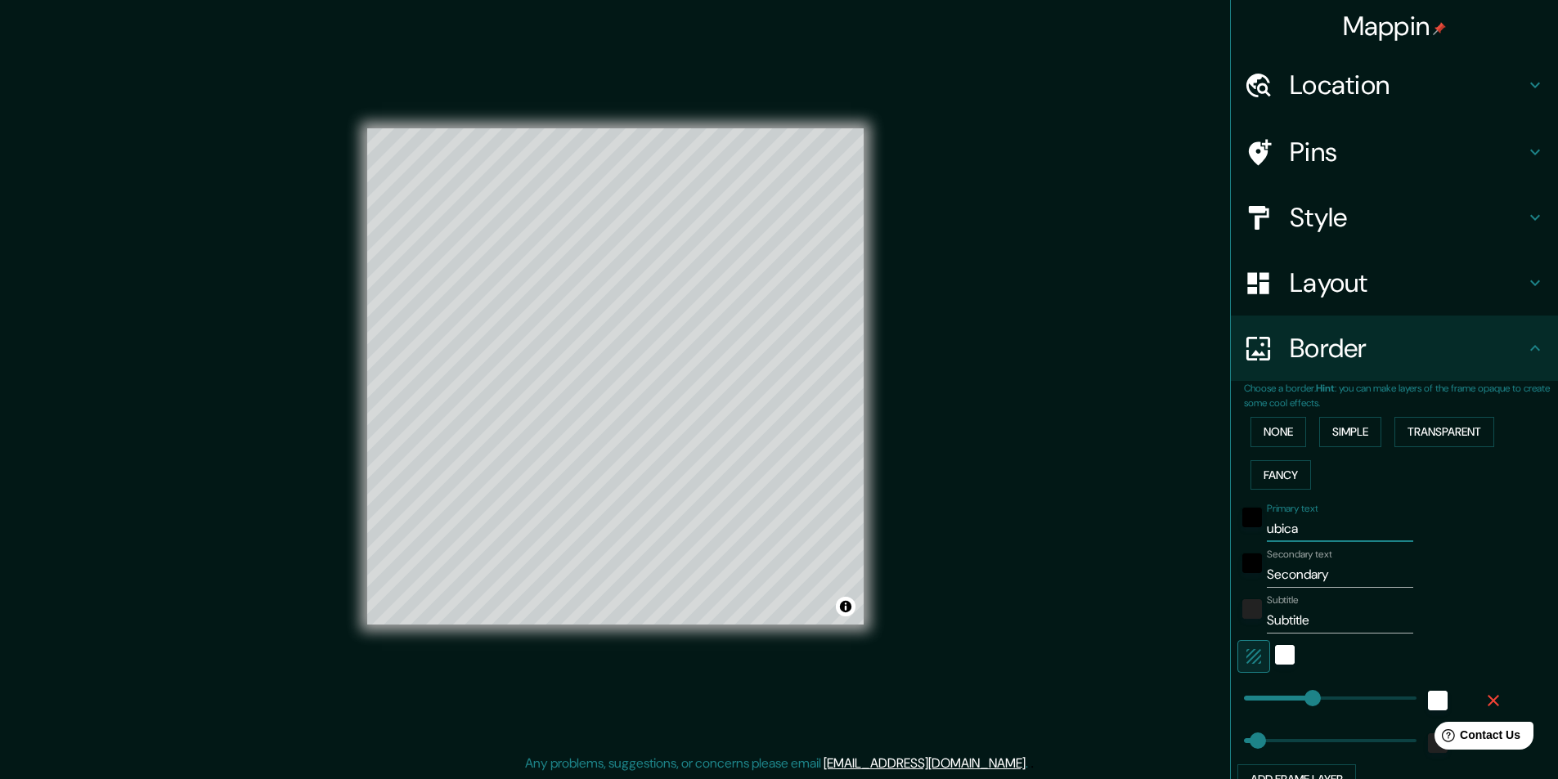
type input "49"
type input "ubicaio"
type input "243"
type input "49"
type input "ubicai"
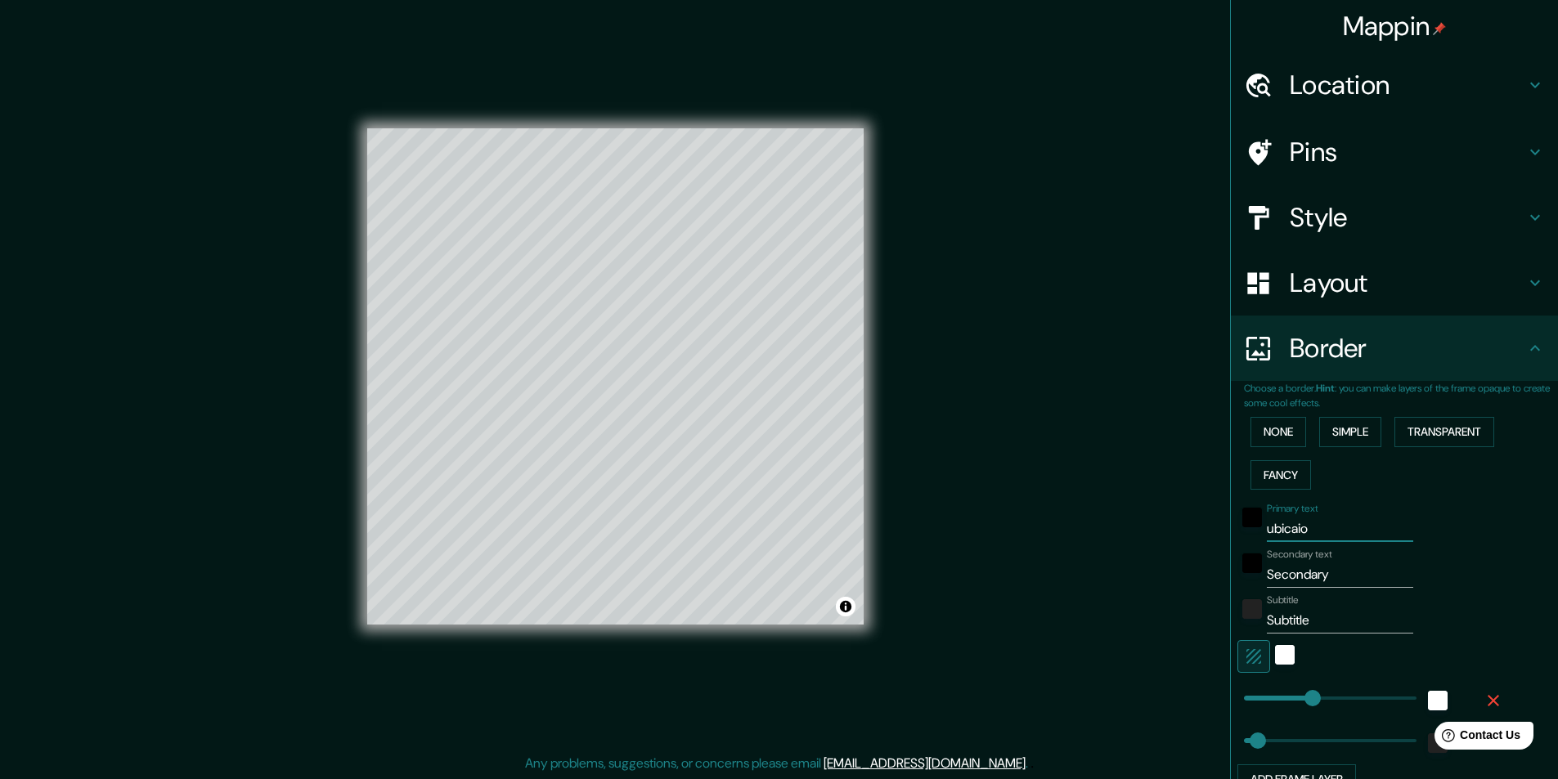
type input "243"
type input "49"
type input "ubicaió"
type input "243"
type input "49"
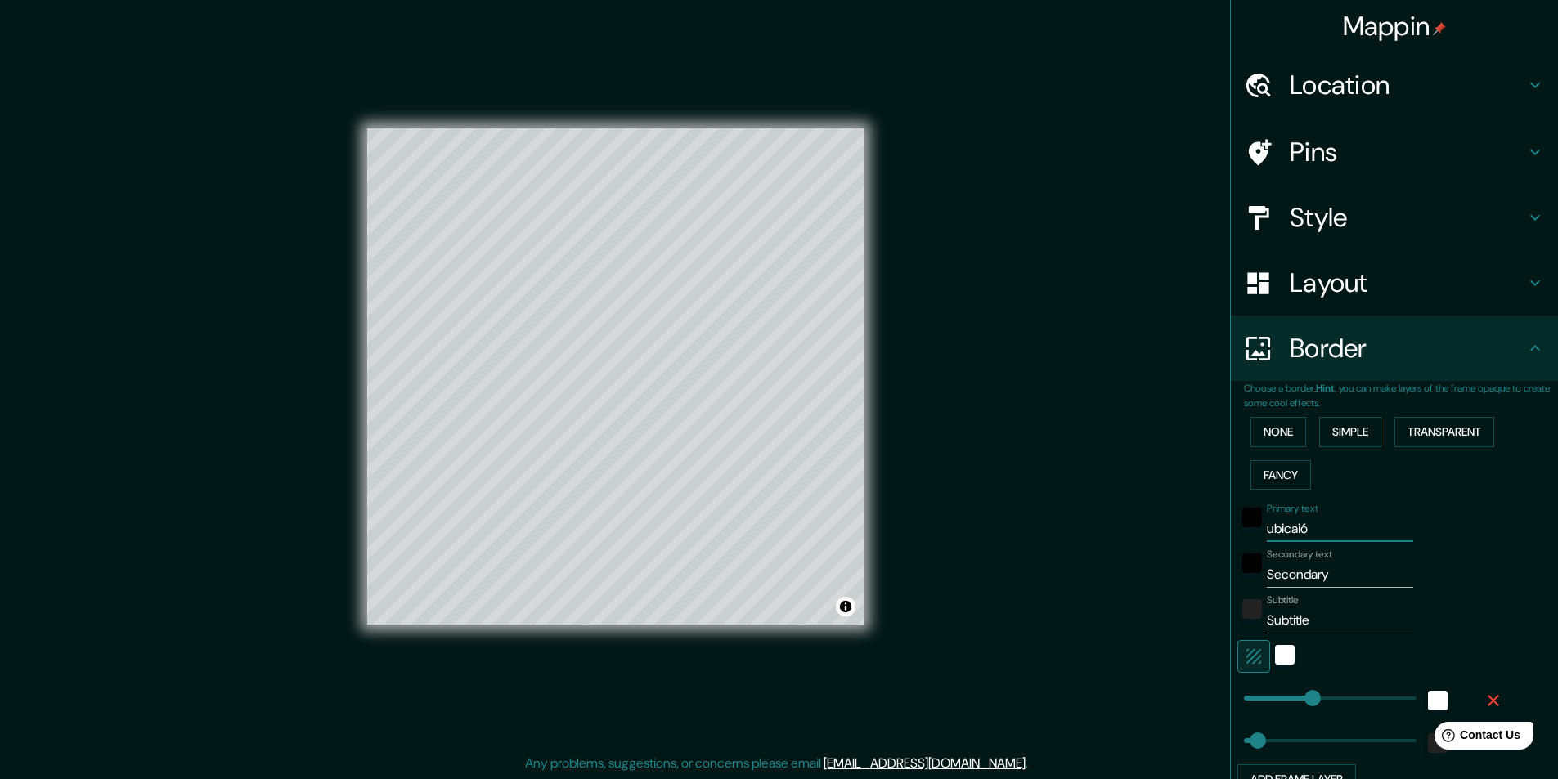
type input "ubicaión"
type input "243"
type input "49"
type input "ubicación"
type input "243"
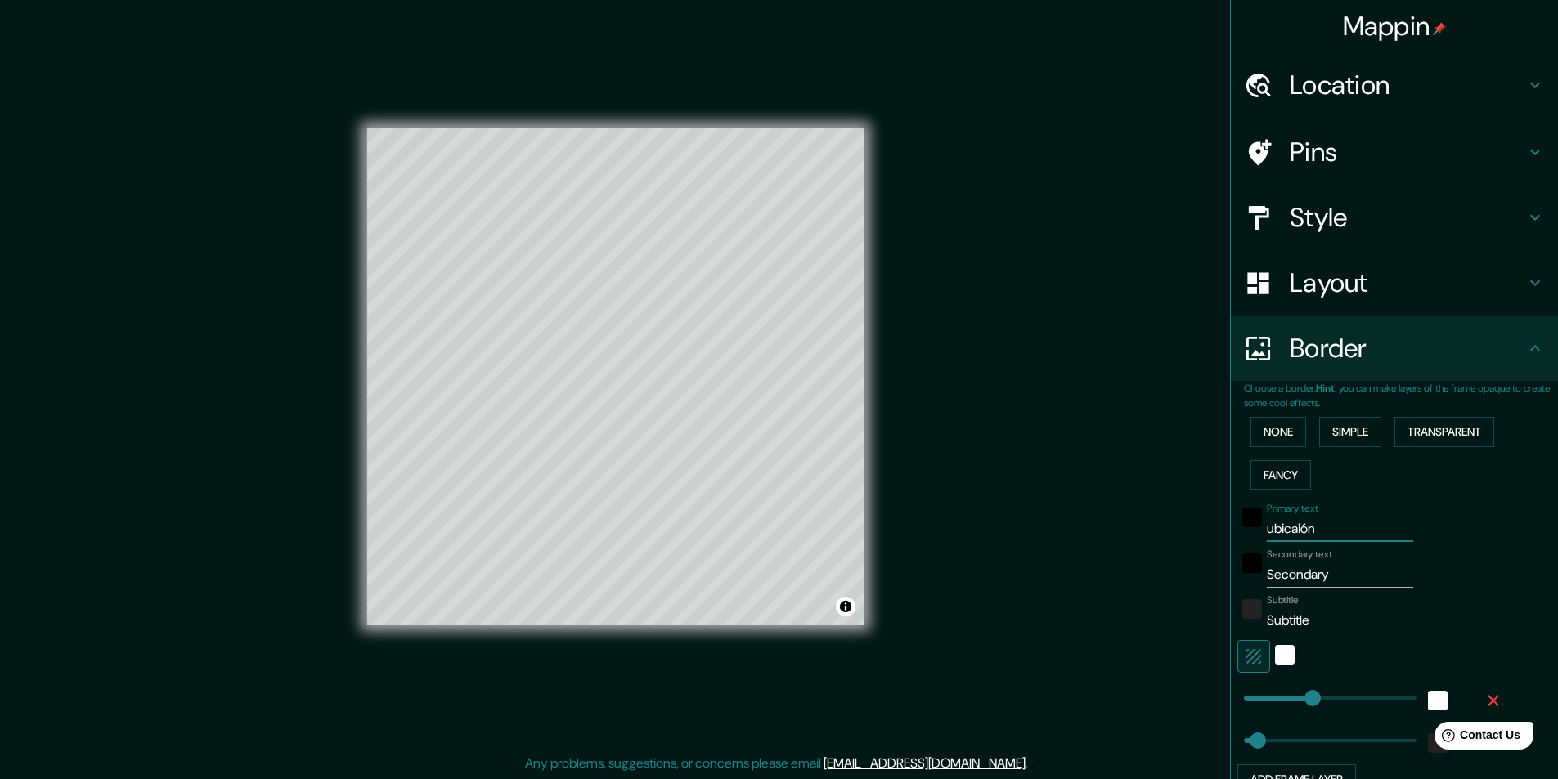
type input "49"
type input "ubicación"
click at [1324, 579] on input "Secondary" at bounding box center [1340, 575] width 146 height 26
type input "Secondar"
type input "243"
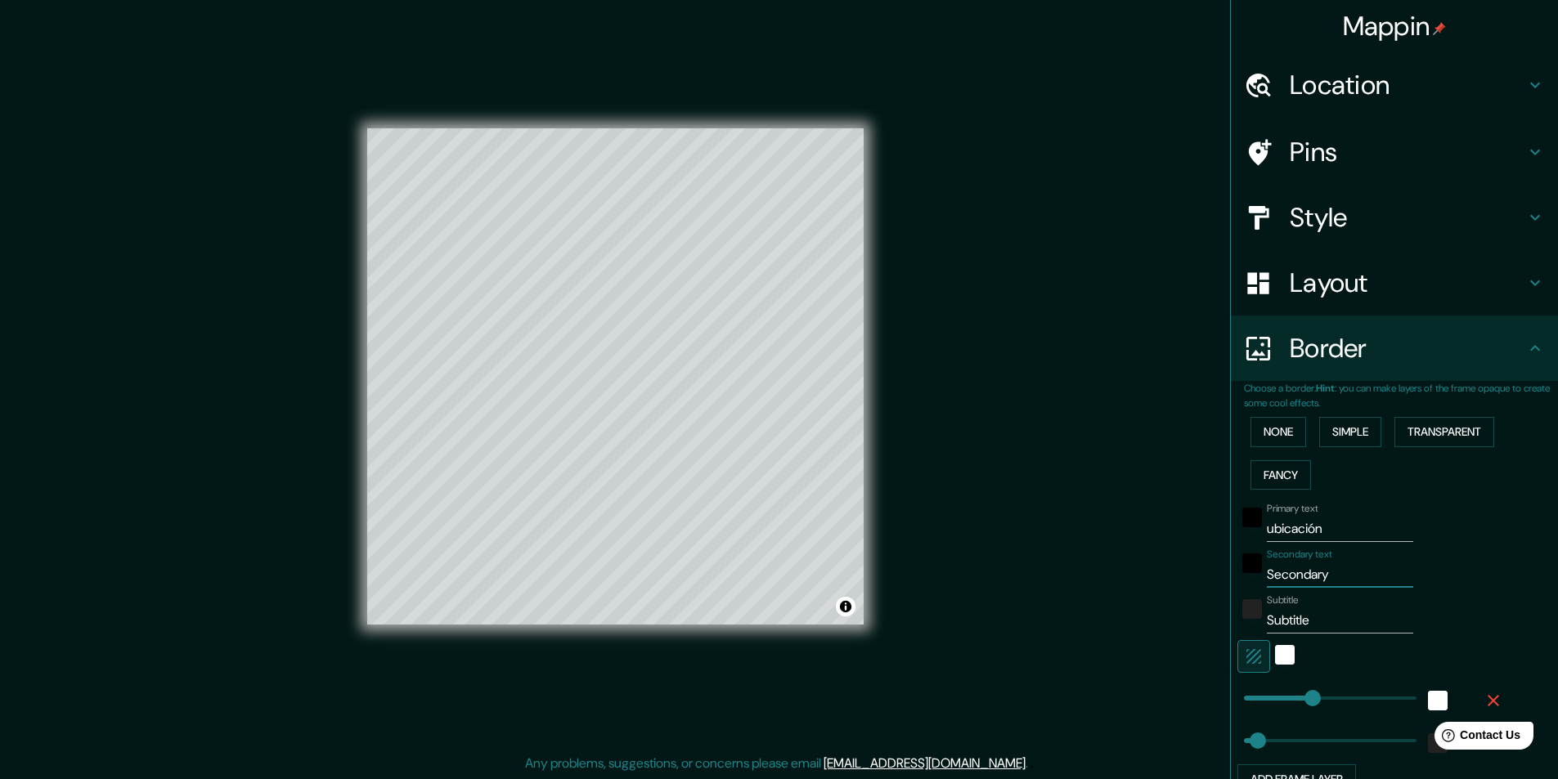
type input "49"
type input "S"
type input "243"
type input "49"
type input "243"
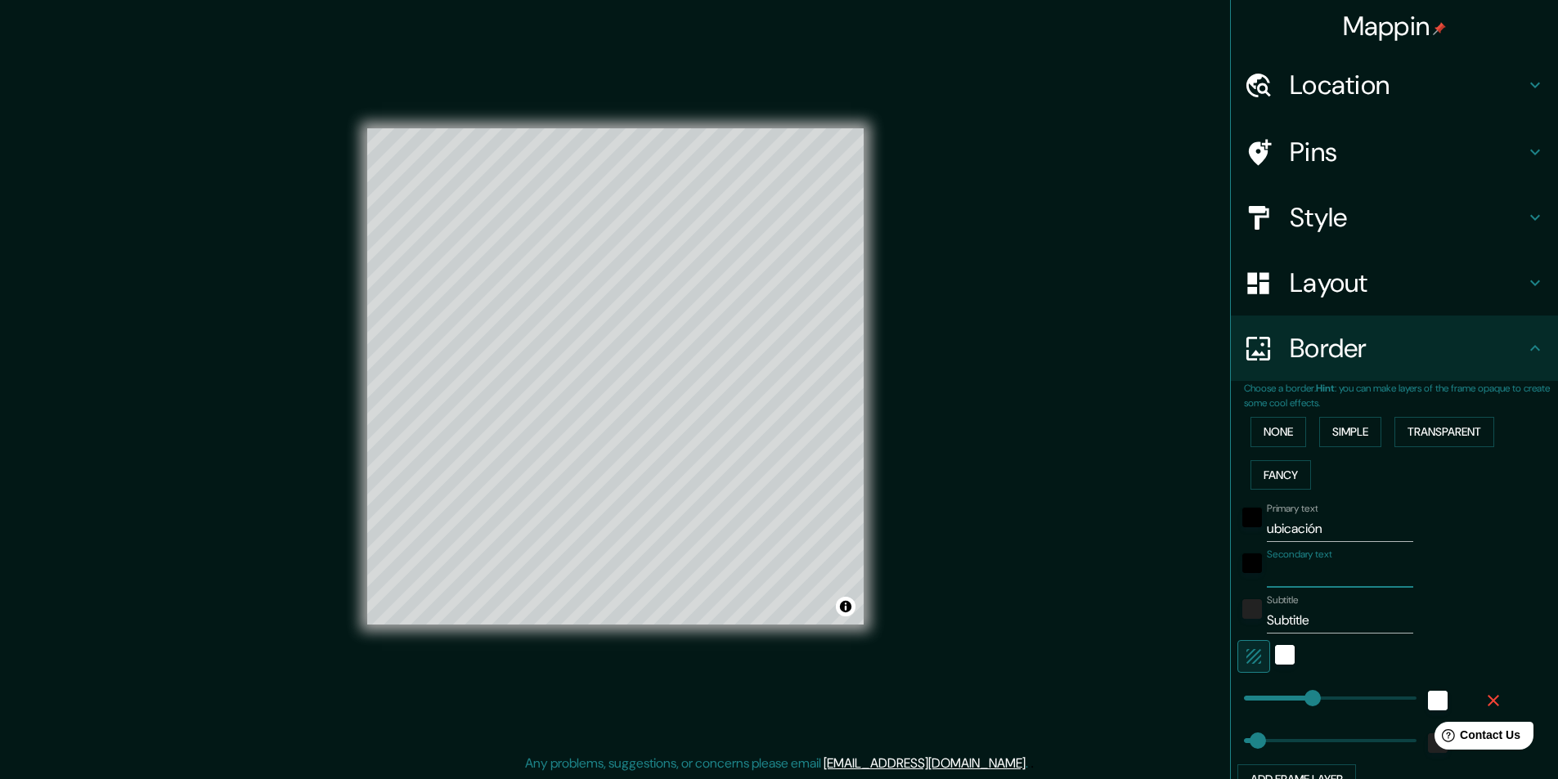
type input "49"
type input "t"
type input "243"
type input "49"
type input "te"
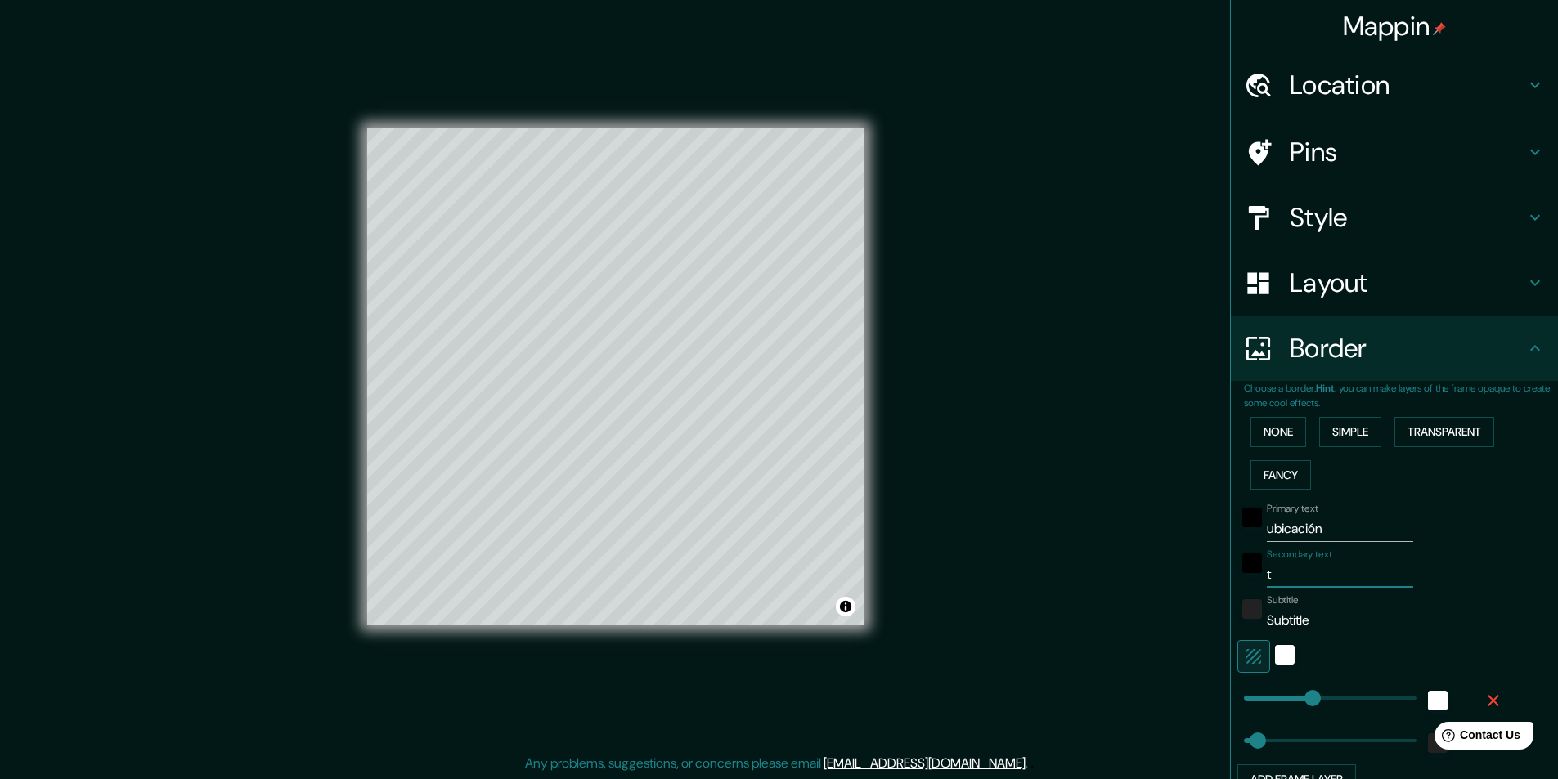
type input "243"
type input "49"
type input "ter"
type input "243"
type input "49"
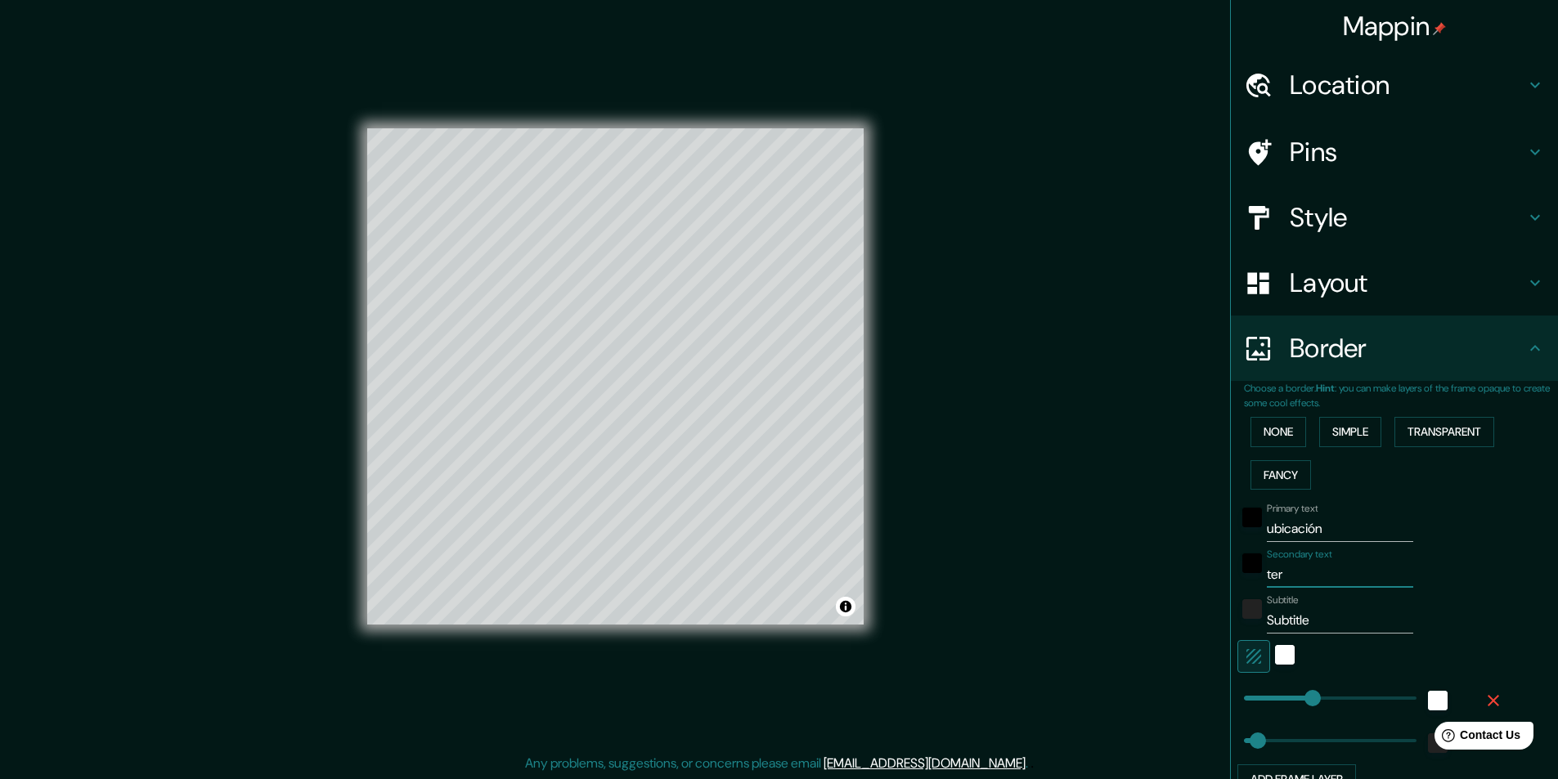
type input "terr"
type input "243"
type input "49"
type input "terre"
type input "243"
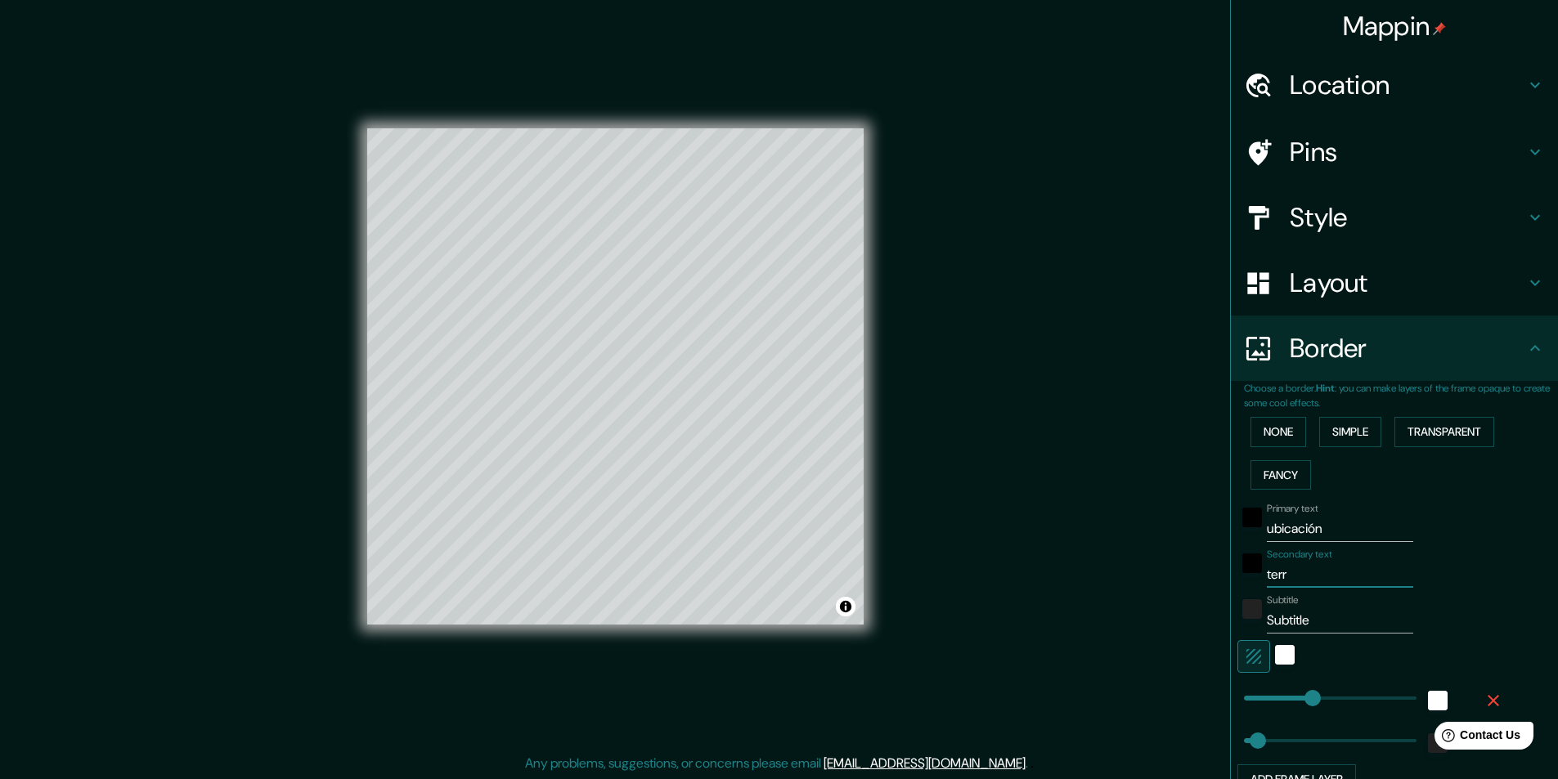
type input "49"
type input "terren"
type input "243"
type input "49"
type input "terreno"
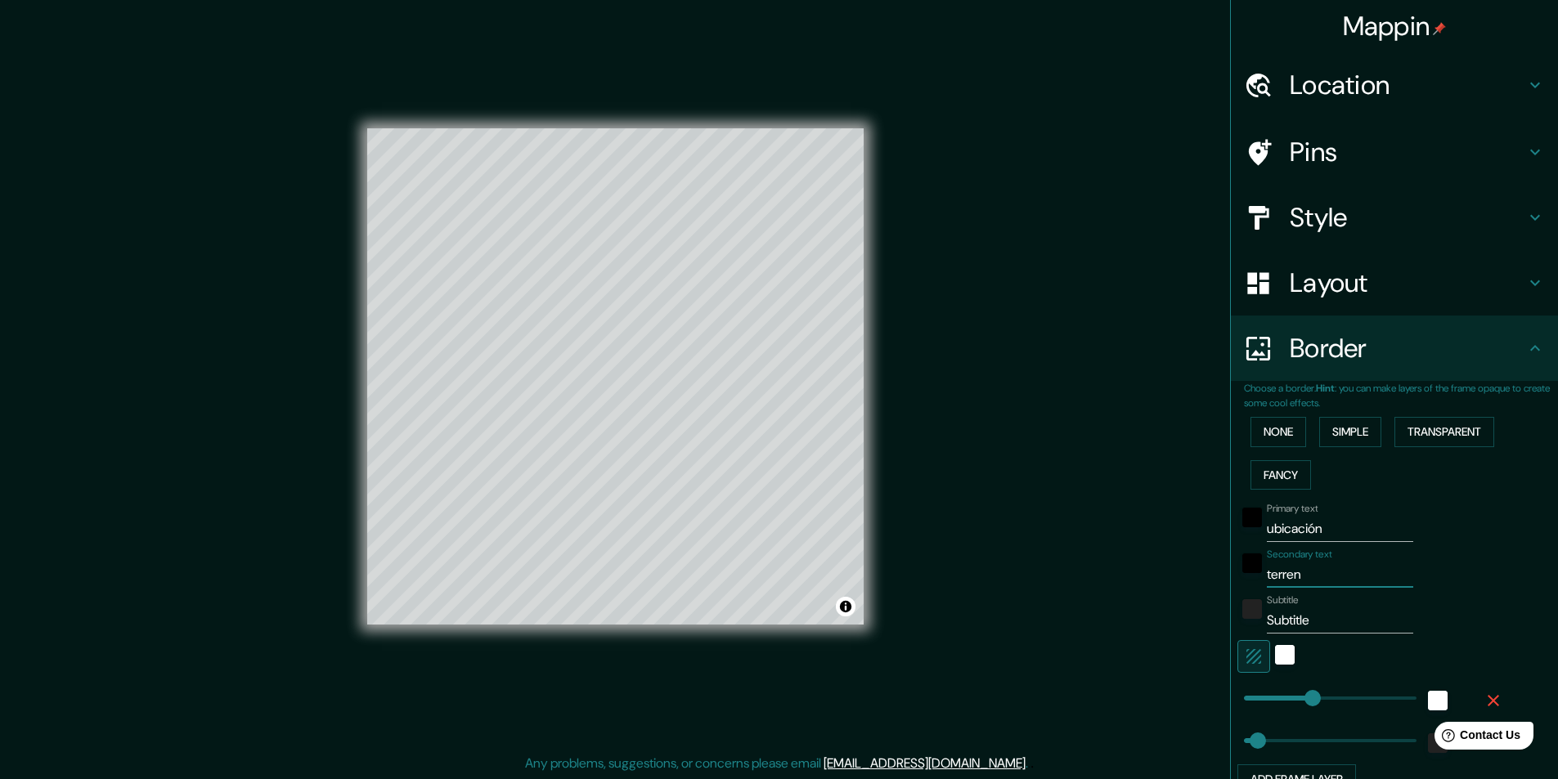
type input "243"
type input "49"
type input "terreno"
click at [1305, 620] on input "Subtitle" at bounding box center [1340, 621] width 146 height 26
type input "Subtitl"
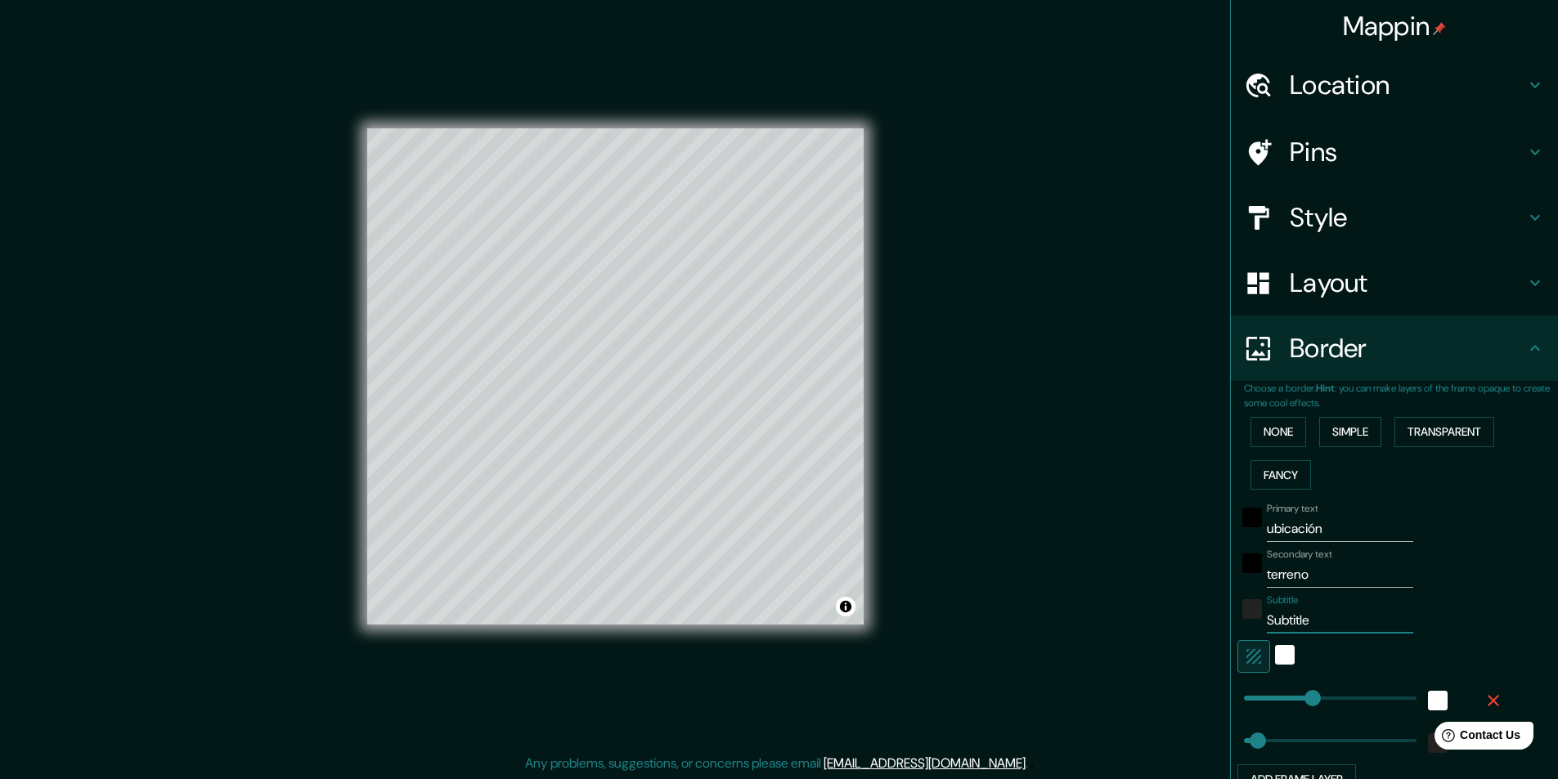
type input "243"
type input "49"
type input "S"
type input "243"
type input "49"
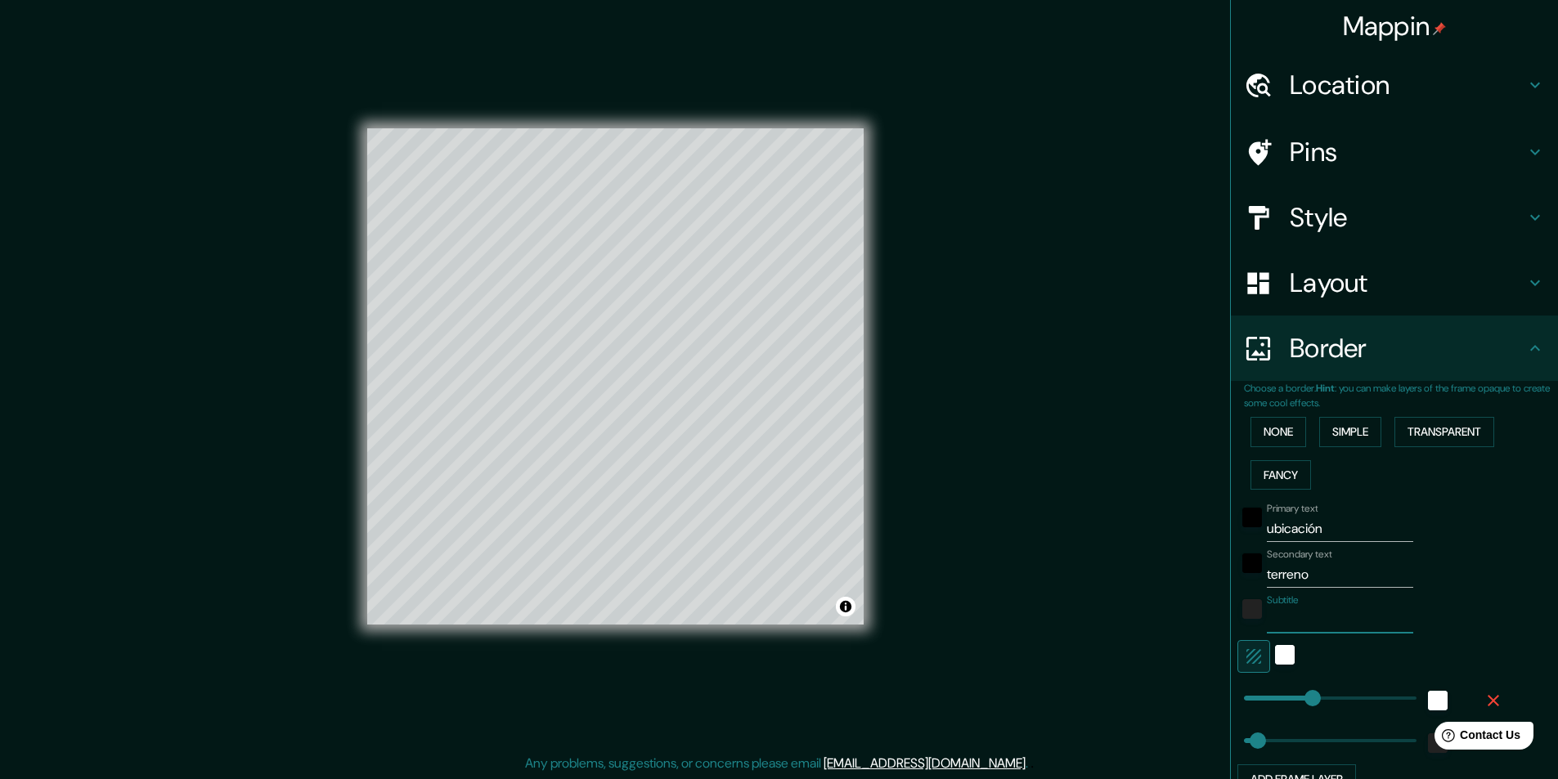
type input "243"
type input "49"
type input "p"
type input "243"
type input "49"
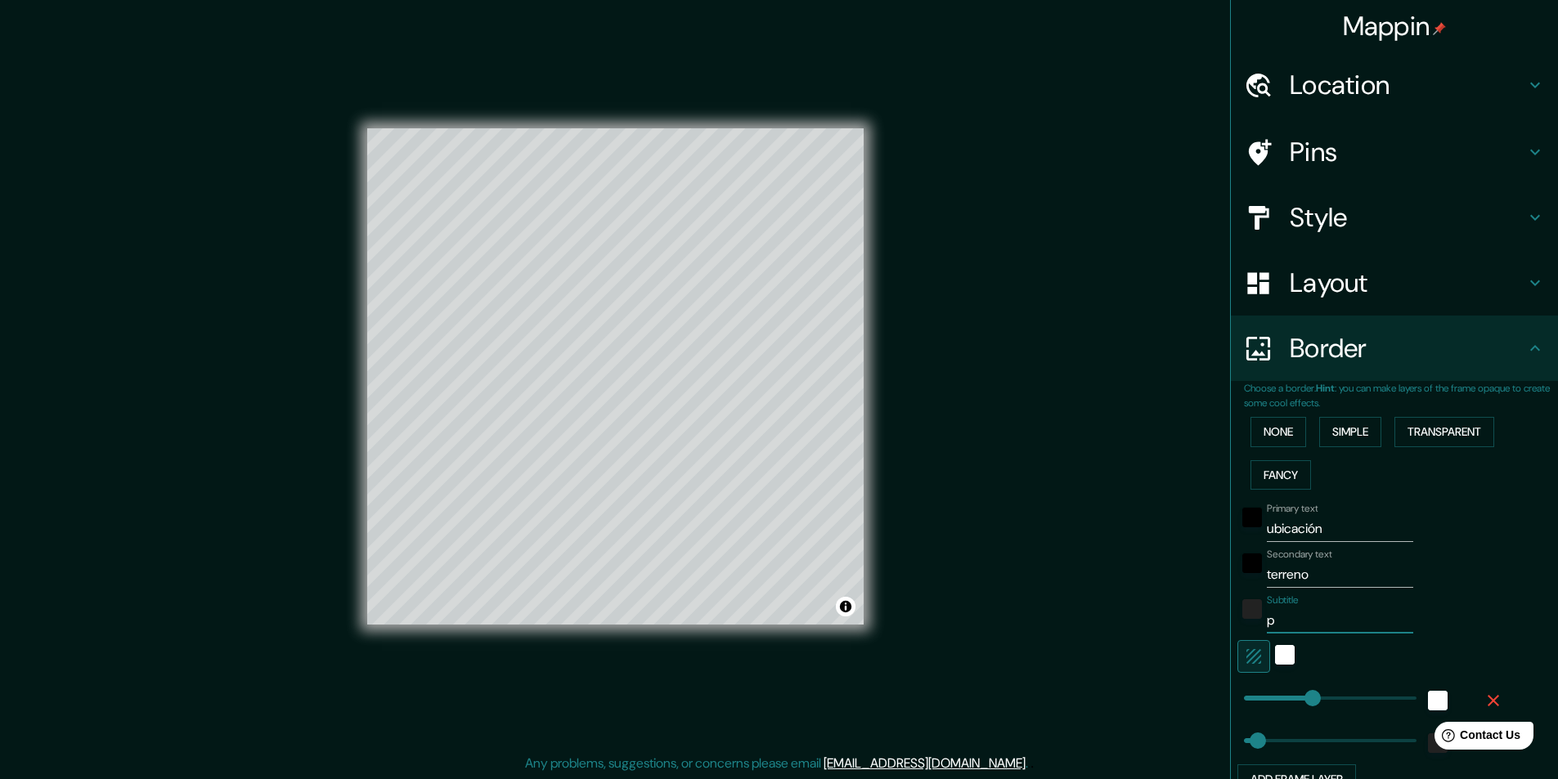
type input "pr"
type input "243"
type input "49"
type input "pro"
type input "243"
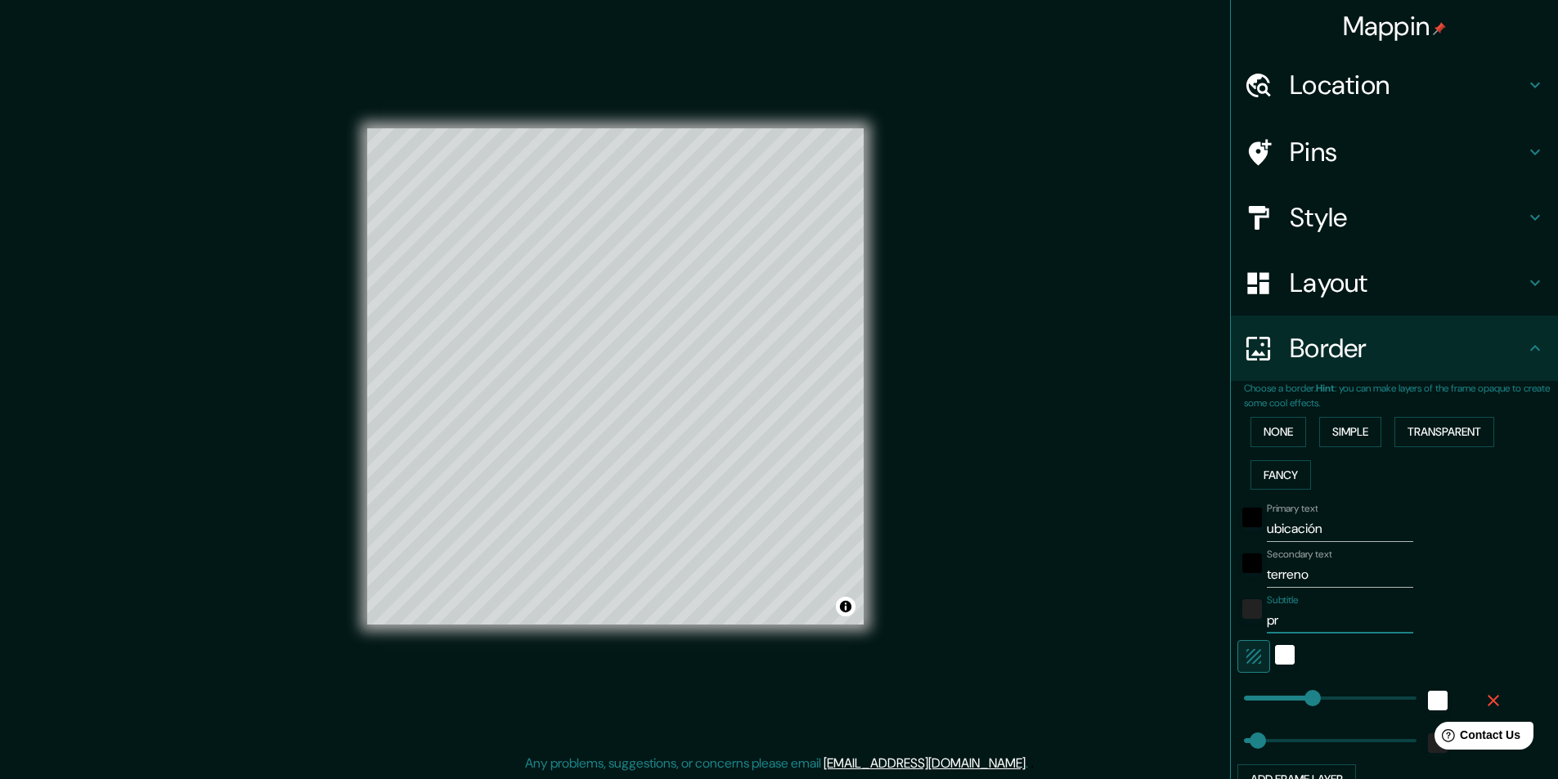
type input "49"
type input "proy"
type input "243"
type input "49"
type input "proye"
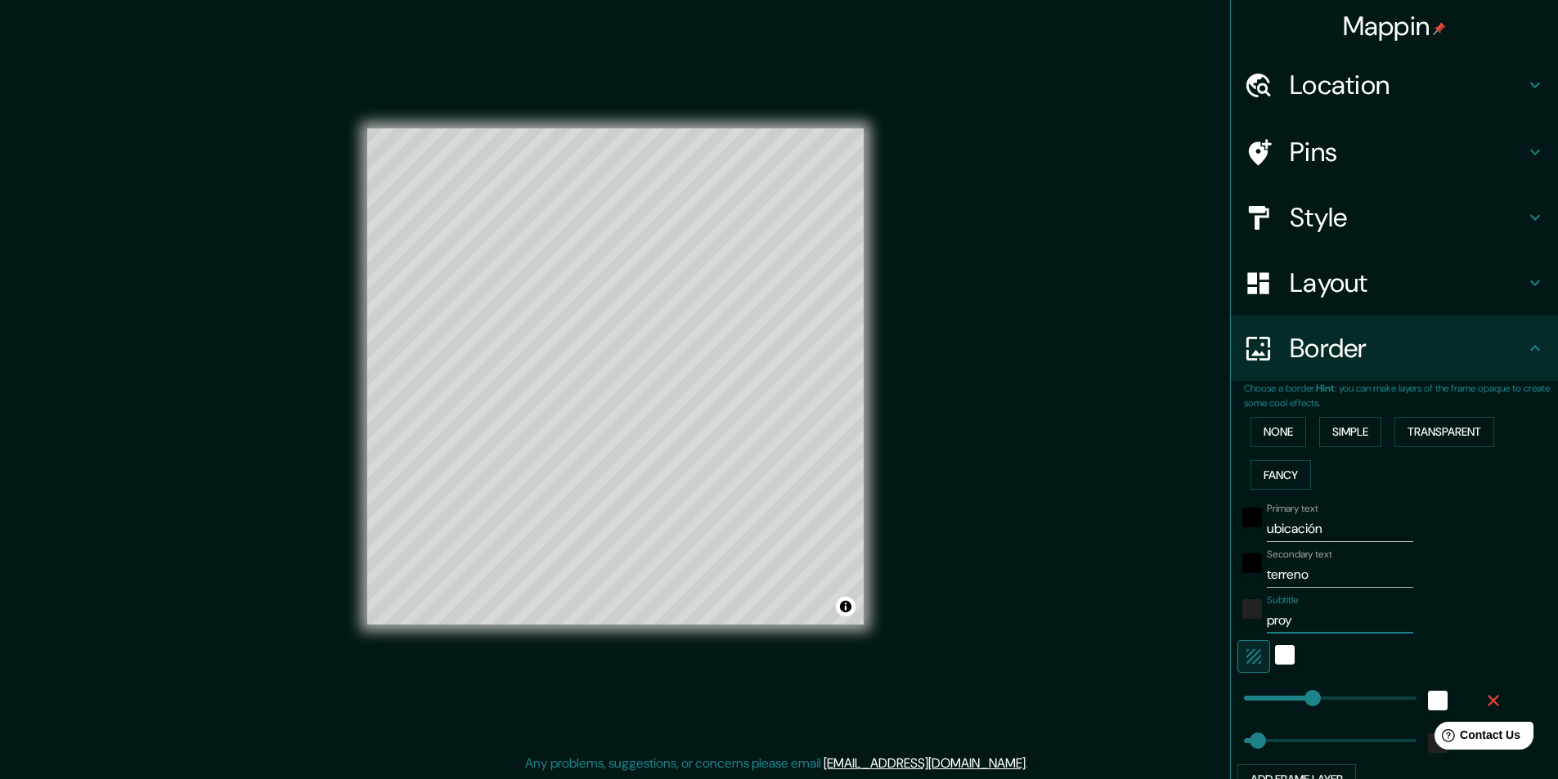
type input "243"
type input "49"
type input "proyec"
type input "243"
type input "49"
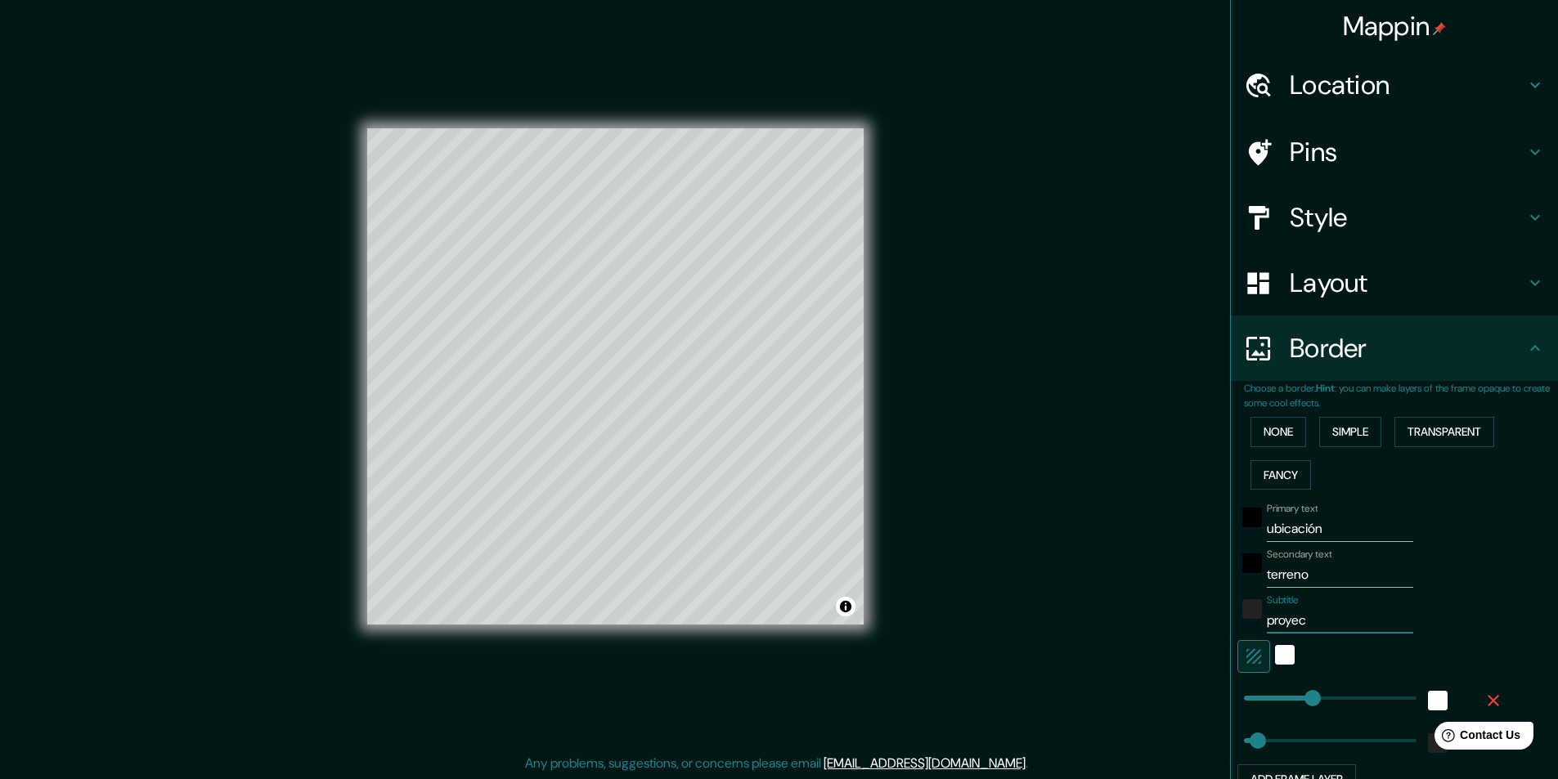
type input "proyect"
type input "243"
type input "49"
type input "proyecto"
type input "243"
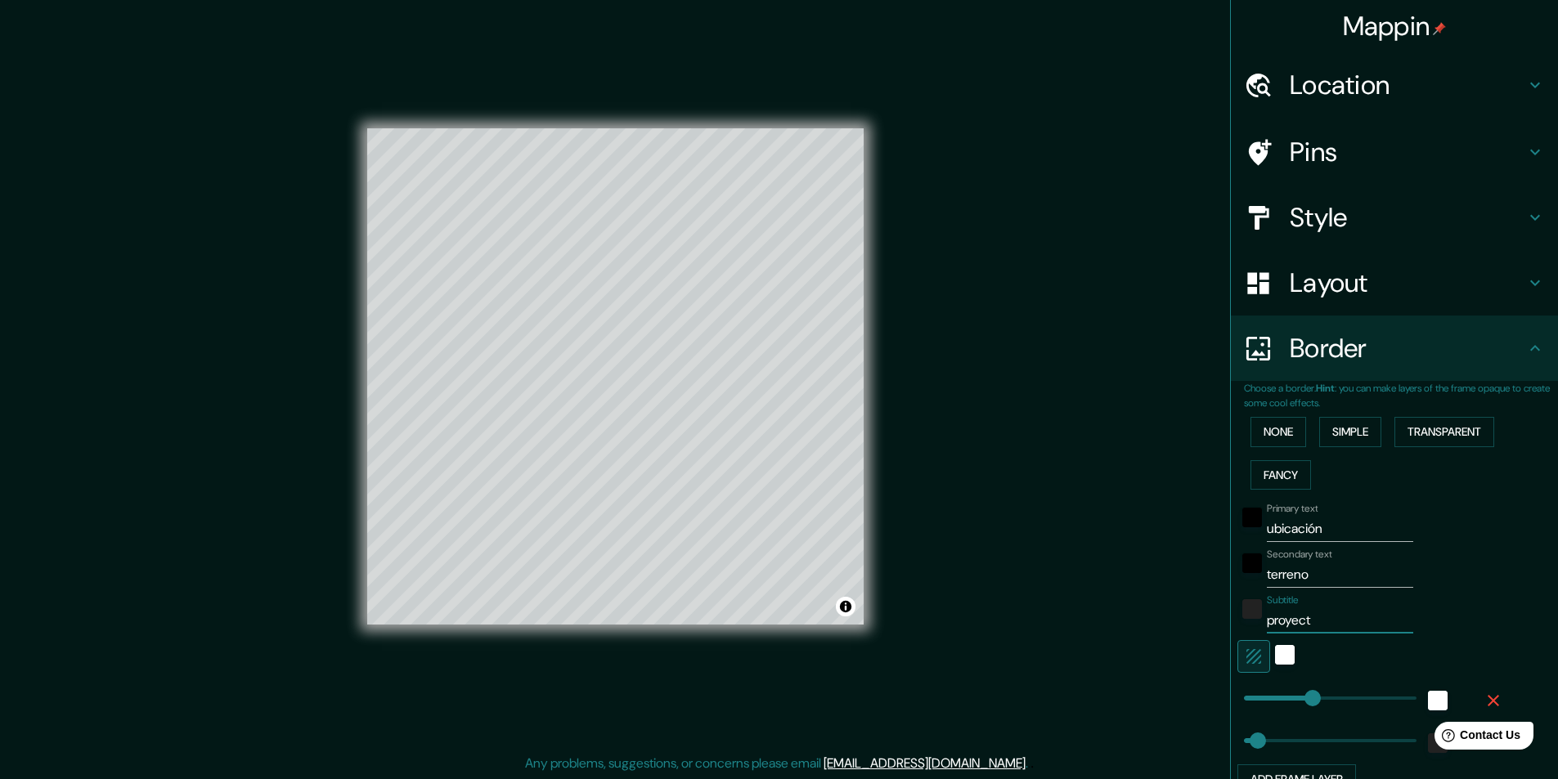
type input "49"
type input "proyecto"
type input "243"
type input "49"
type input "proyecto e"
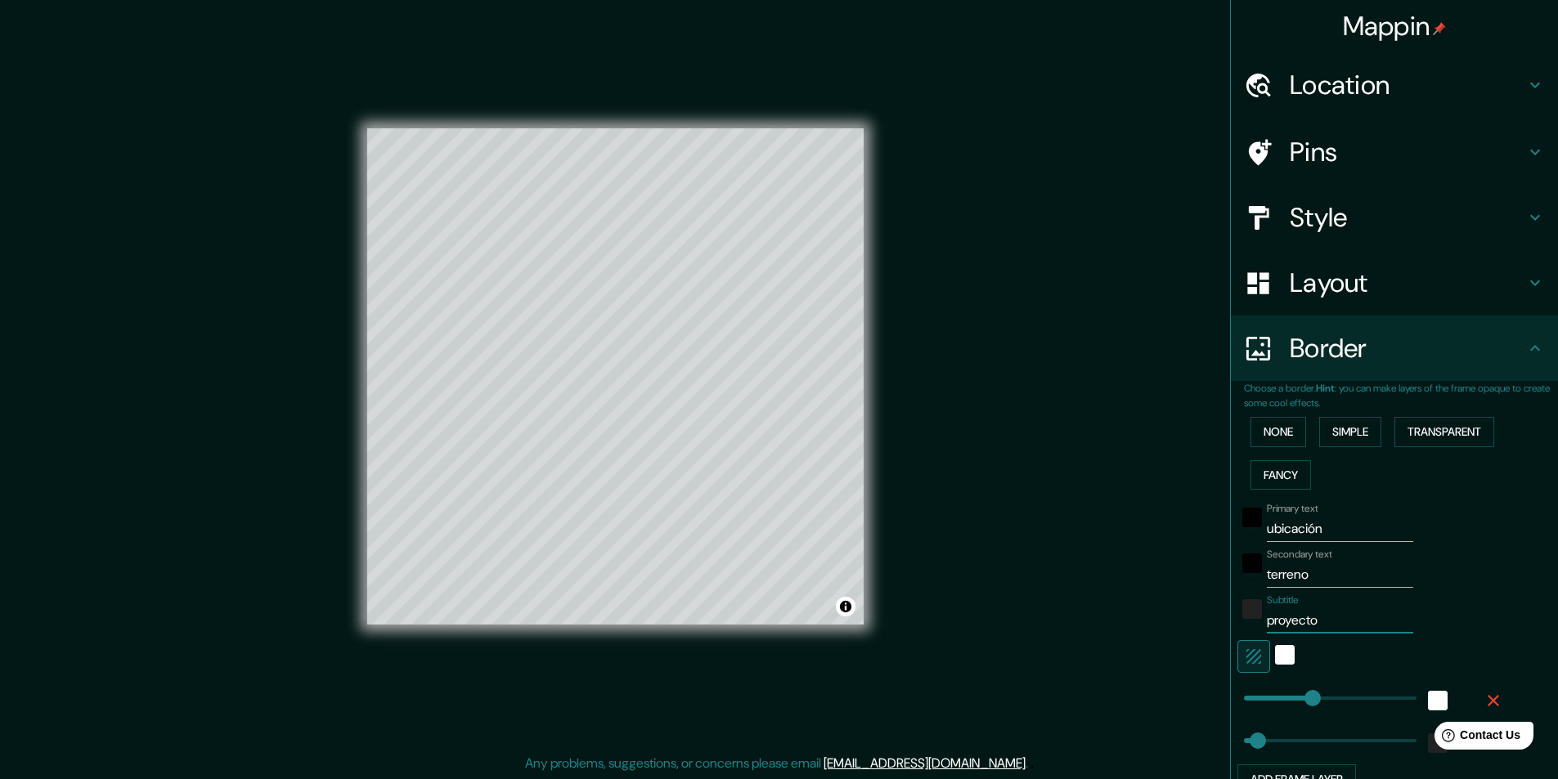
type input "243"
type input "49"
type input "proyecto en"
type input "243"
type input "49"
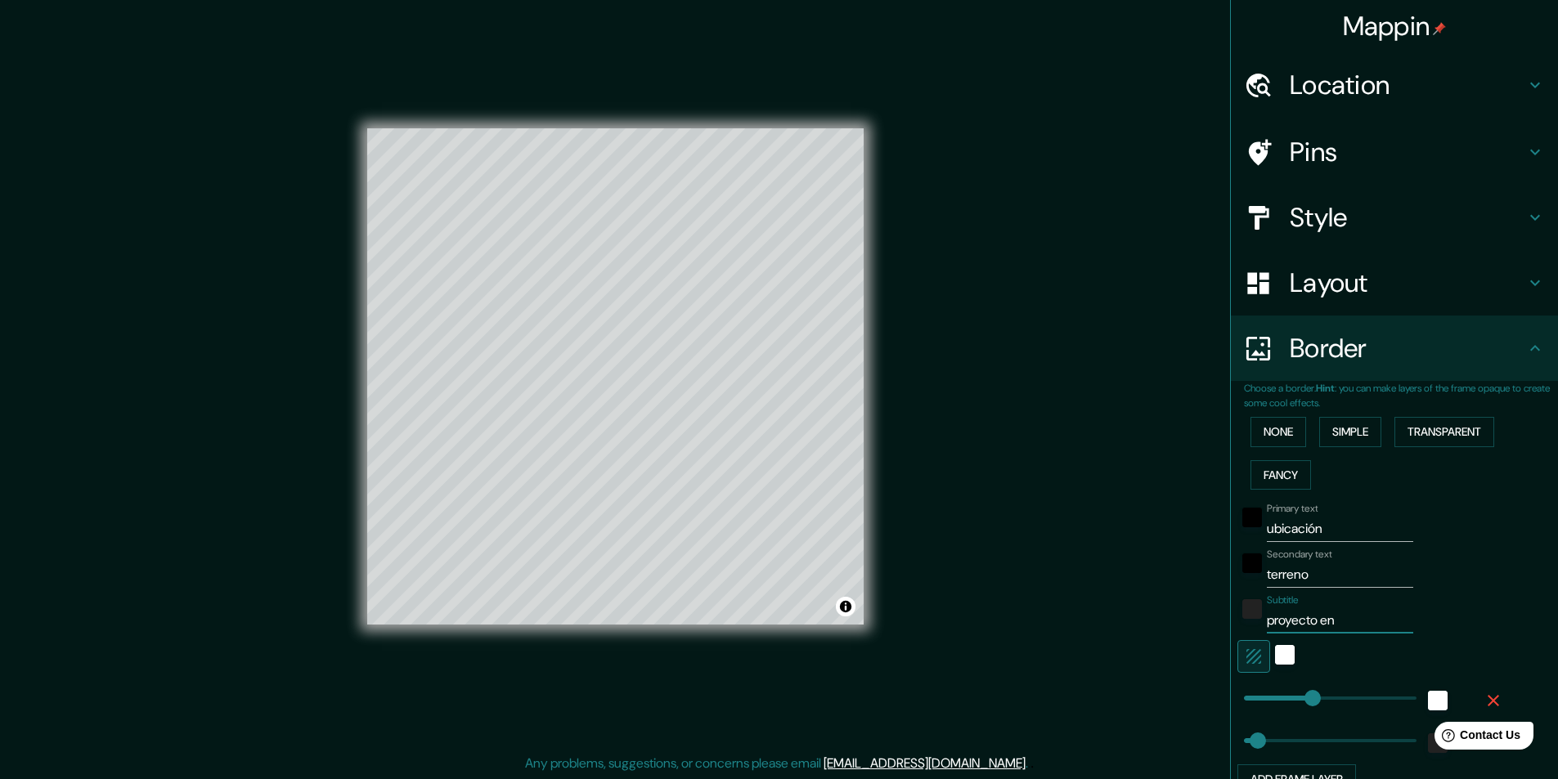
type input "proyecto en"
type input "243"
type input "49"
type input "proyecto en a"
type input "243"
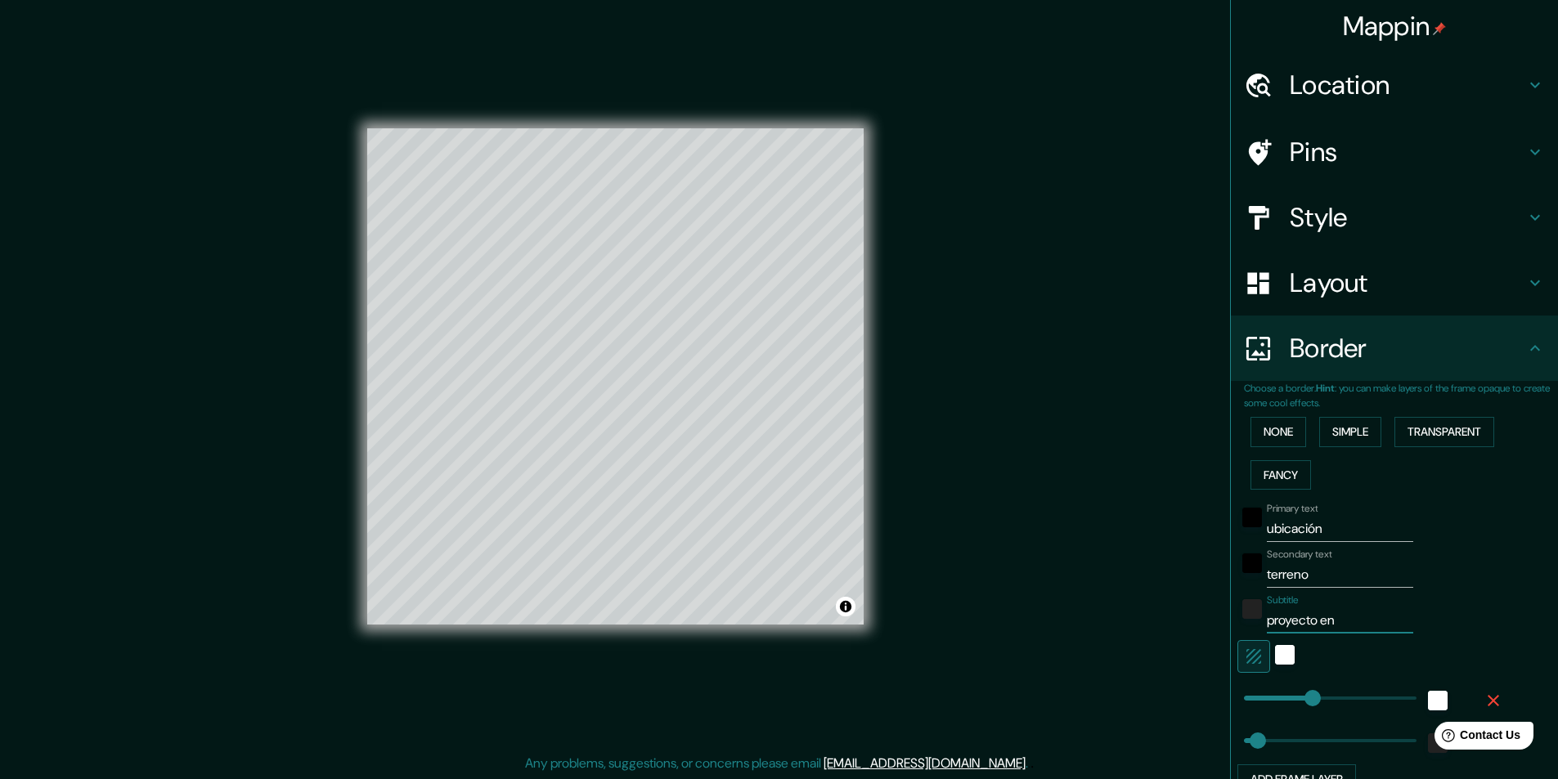
type input "49"
type input "proyecto en al"
type input "243"
type input "49"
type input "proyecto en alt"
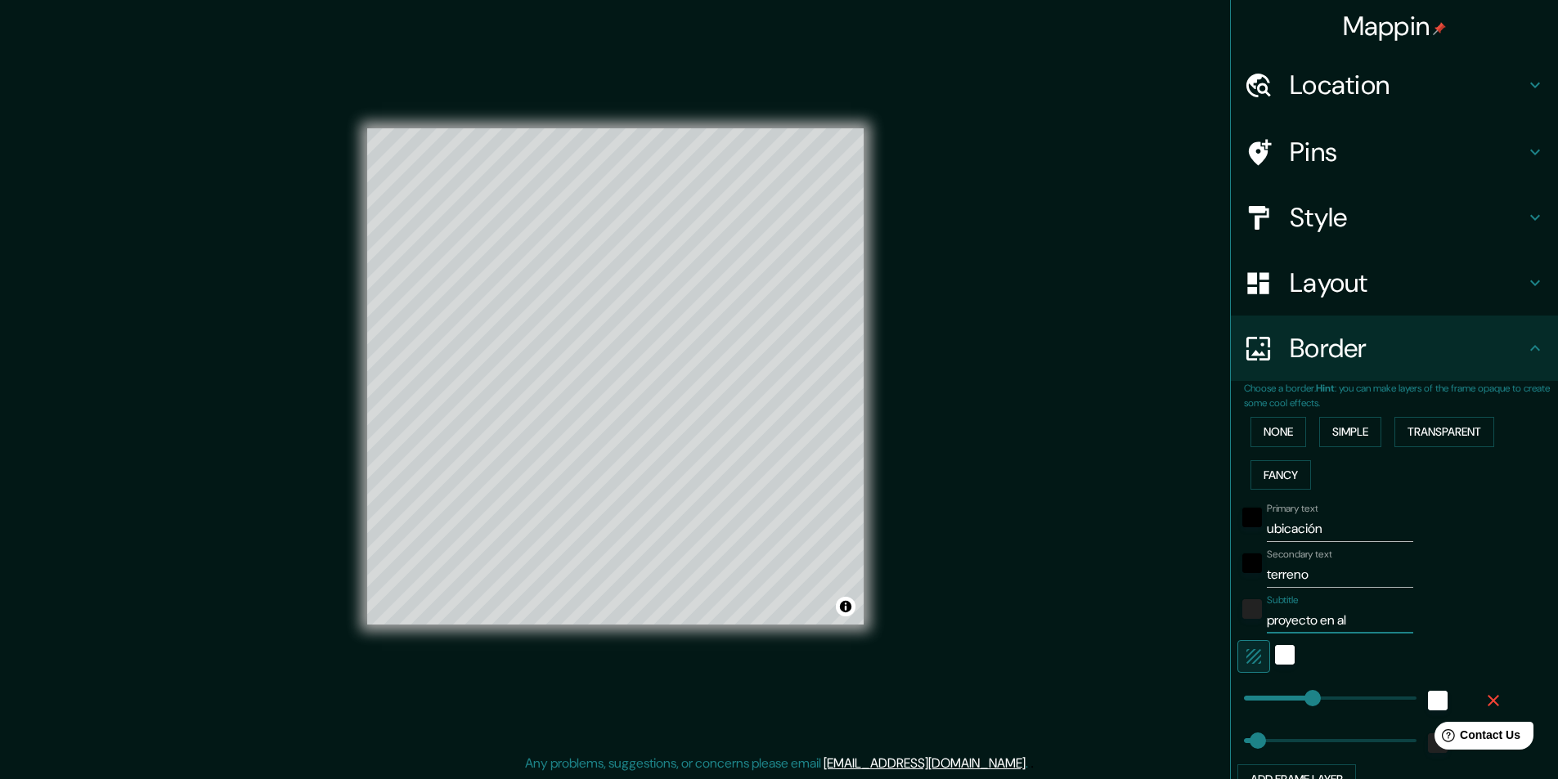
type input "243"
type input "49"
type input "proyecto en altu"
type input "243"
type input "49"
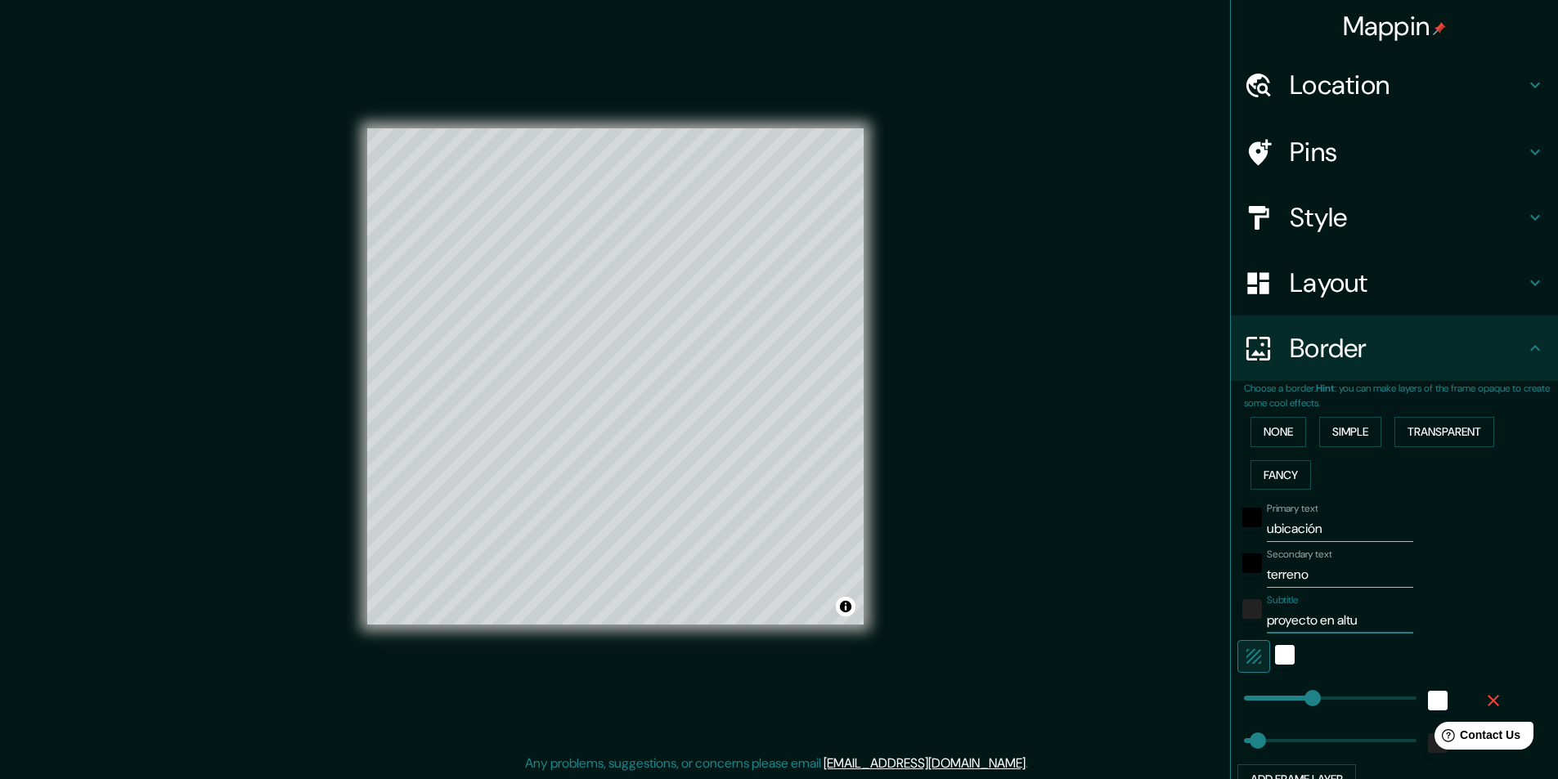
type input "proyecto en altur"
type input "243"
type input "49"
type input "proyecto en altura"
type input "243"
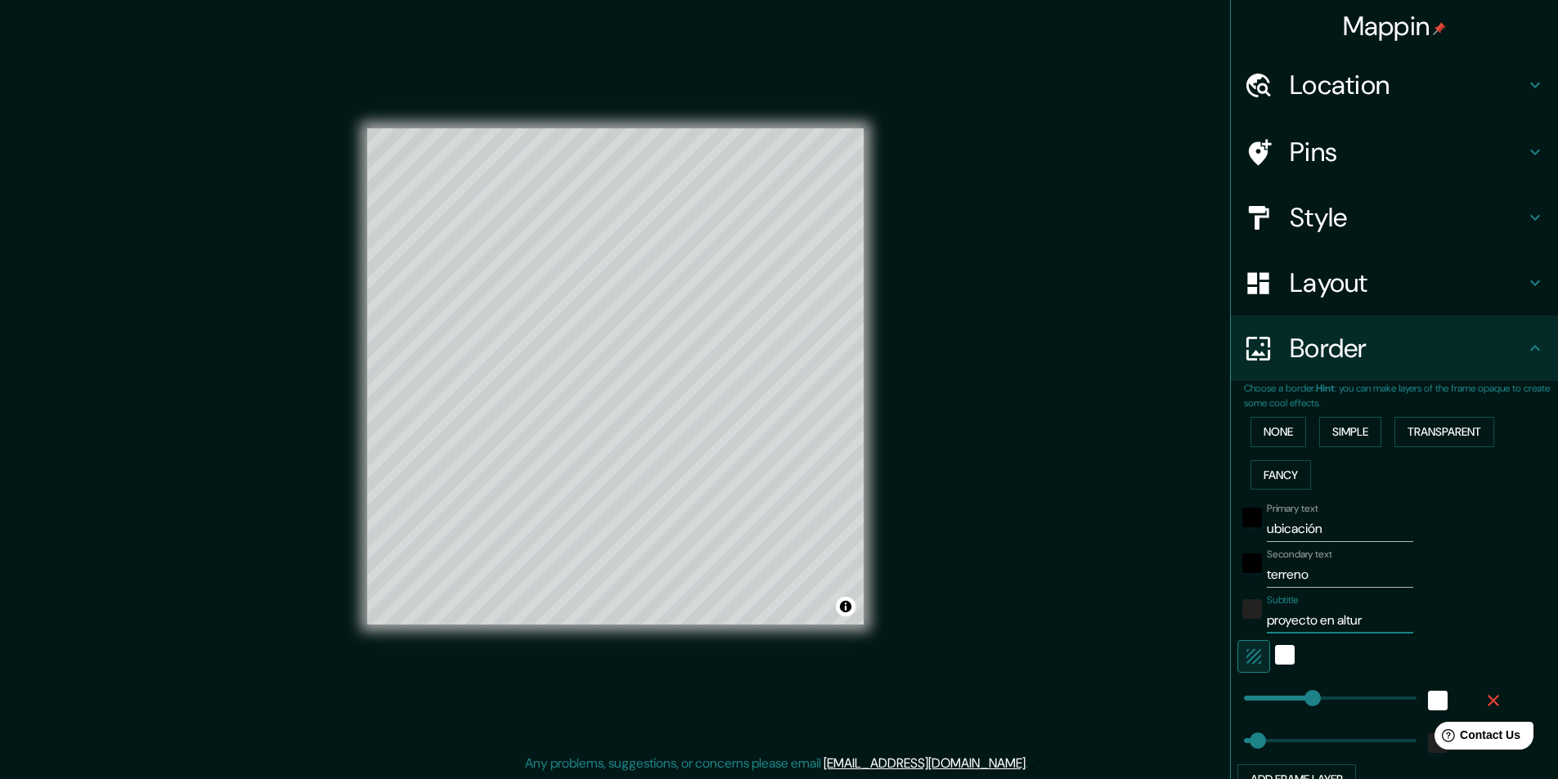
type input "49"
type input "proyecto en altura"
click at [1275, 658] on div "white" at bounding box center [1285, 655] width 20 height 20
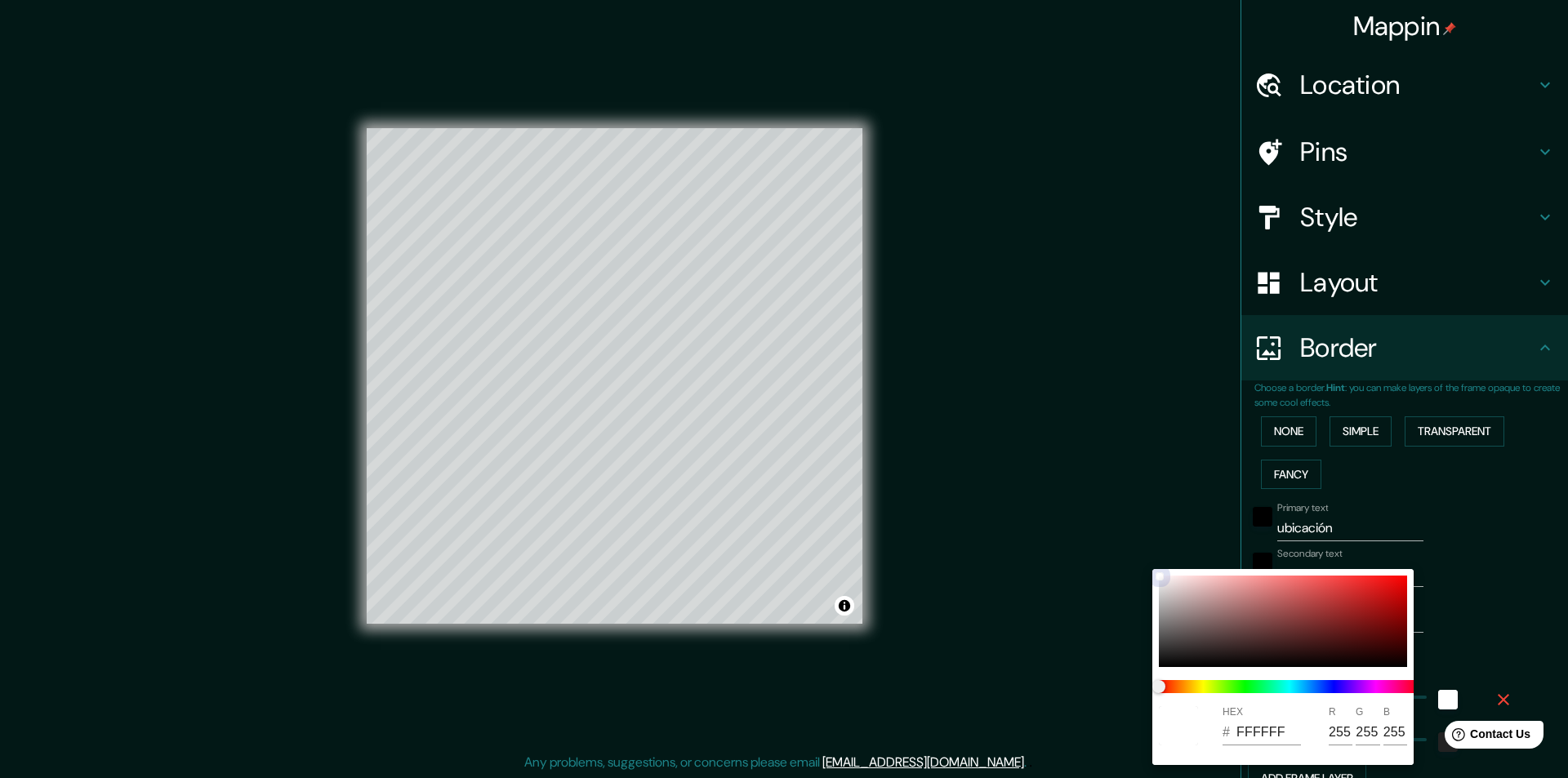
click at [1269, 603] on div at bounding box center [1283, 622] width 249 height 92
type input "243"
type input "49"
type input "B16262"
type input "177"
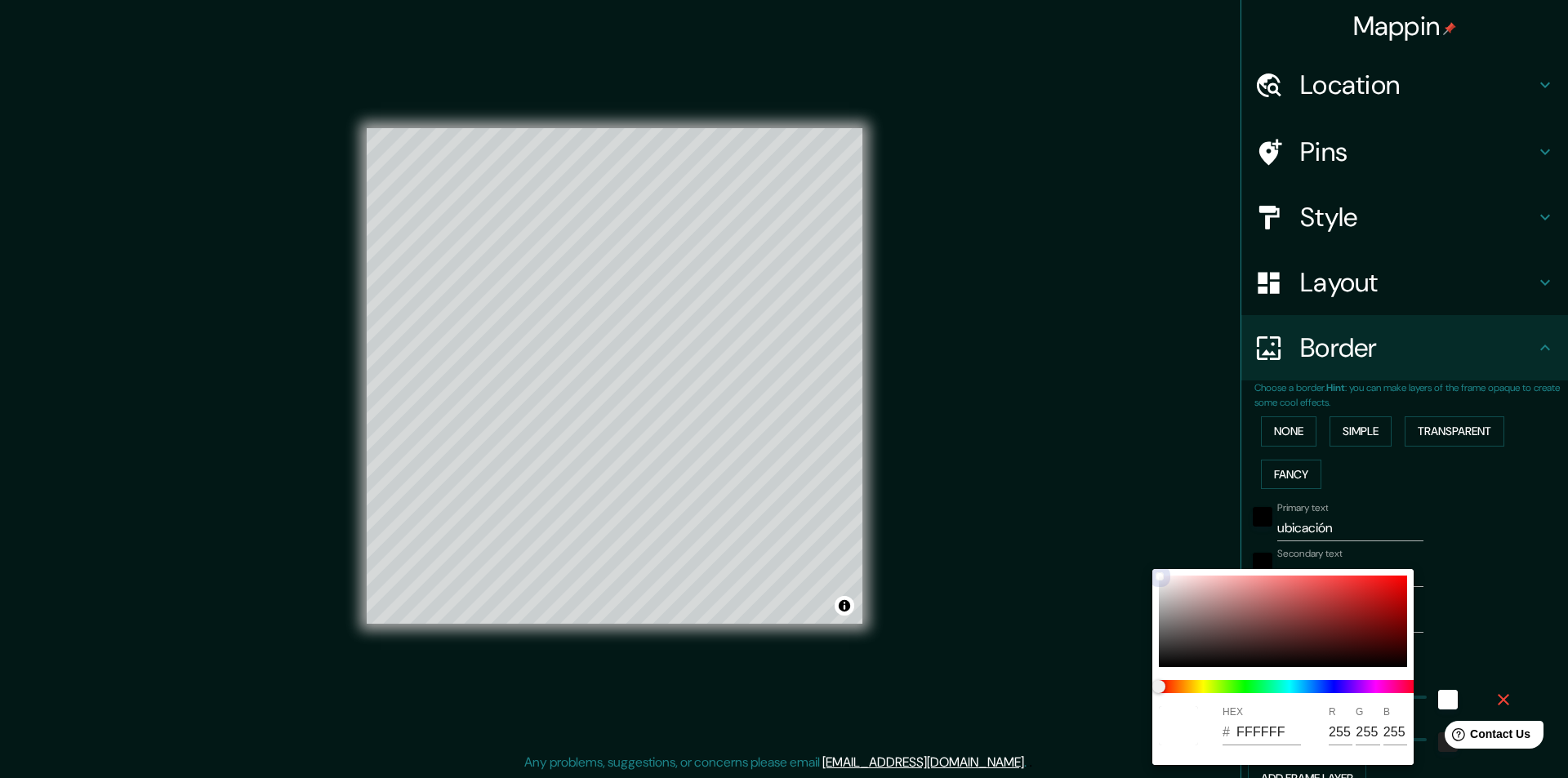
type input "98"
type input "243"
type input "49"
type input "CCC2C2"
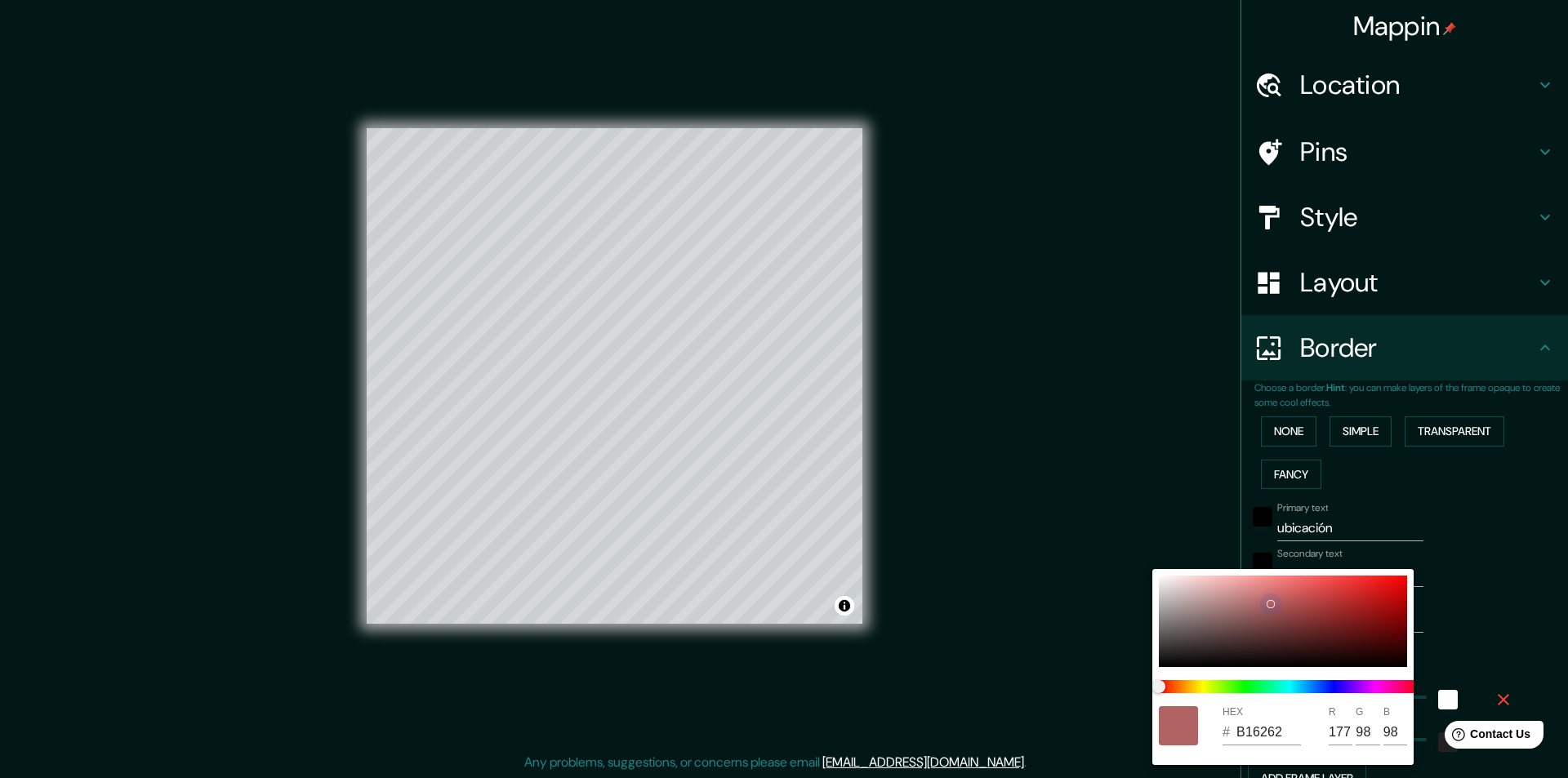
type input "204"
type input "194"
type input "243"
type input "49"
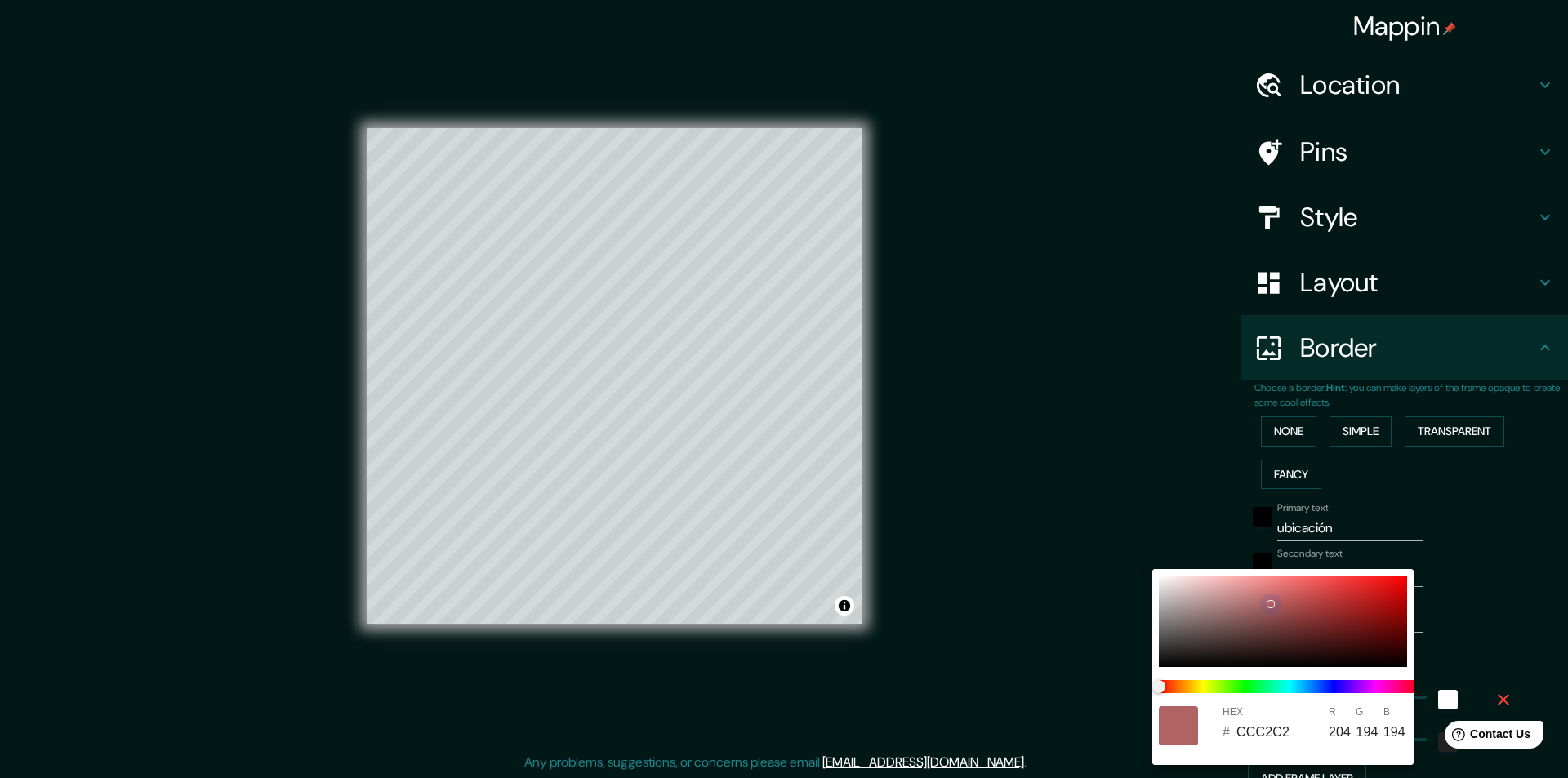
type input "EAE8E8"
type input "234"
type input "232"
drag, startPoint x: 1158, startPoint y: 579, endPoint x: 1152, endPoint y: 571, distance: 10.0
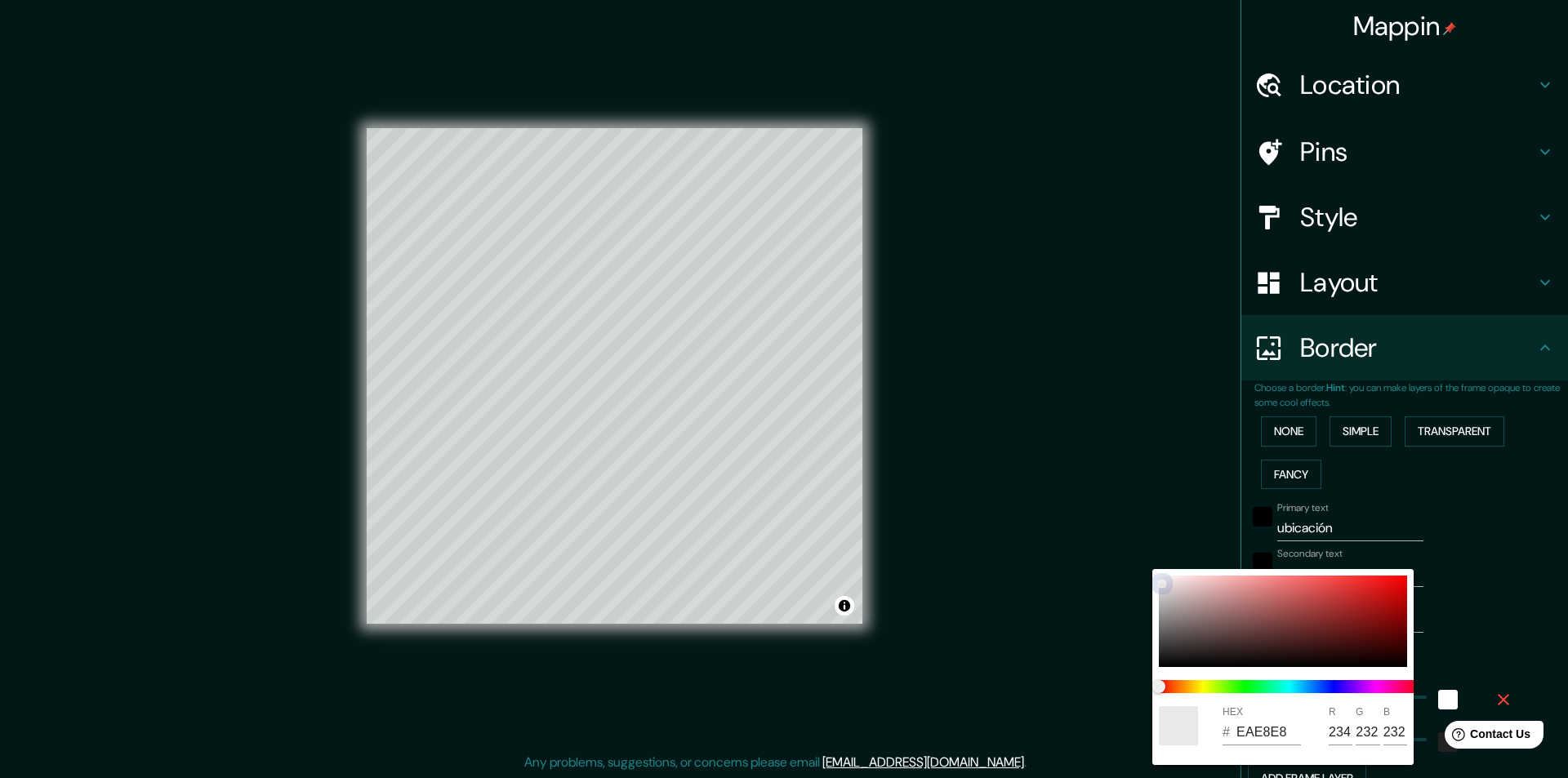
click at [1152, 571] on div "HEX # EAE8E8 R 234 G 232 B 232" at bounding box center [784, 389] width 1568 height 778
click at [1492, 699] on div at bounding box center [784, 389] width 1568 height 778
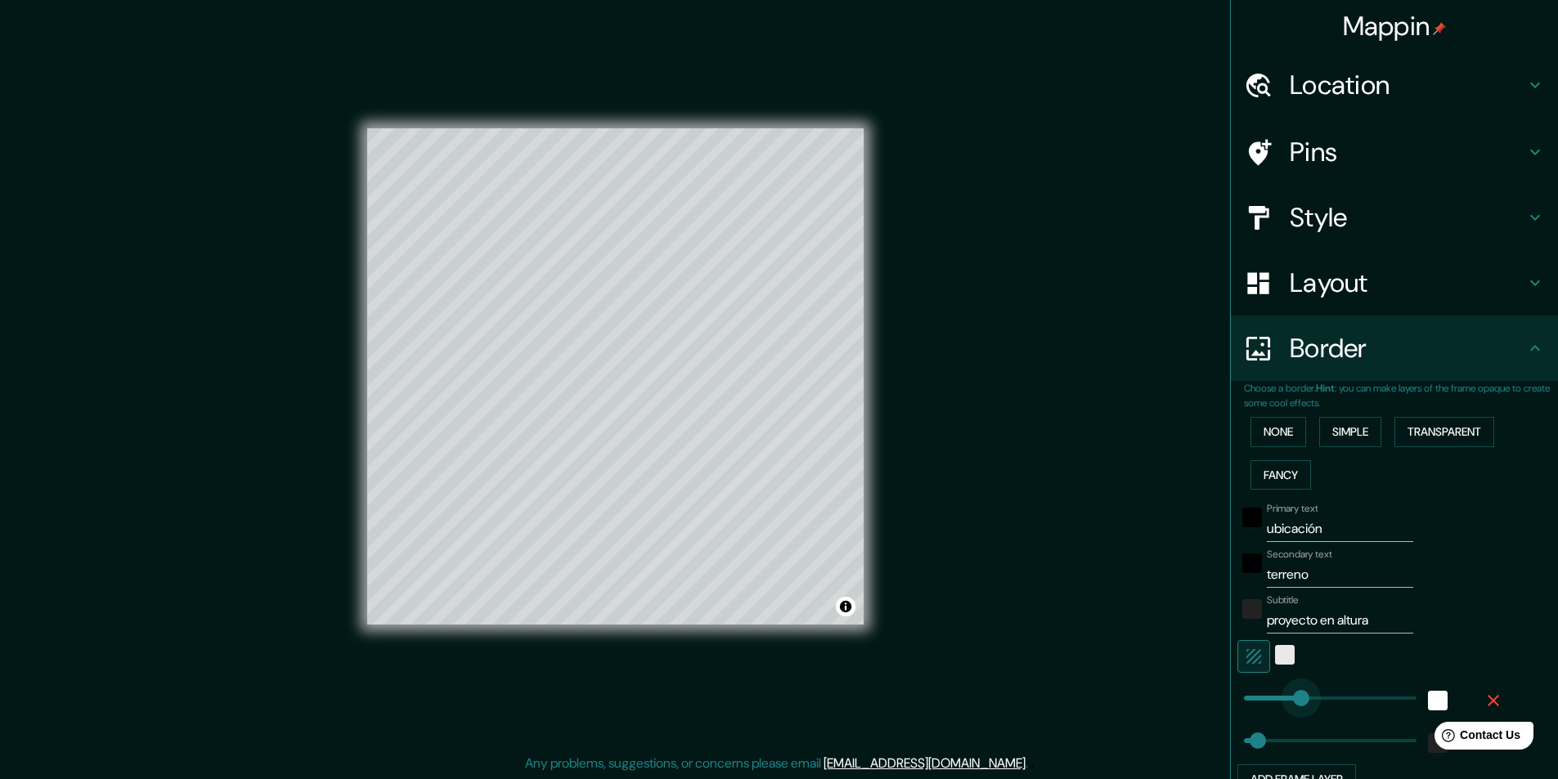
type input "150"
drag, startPoint x: 1318, startPoint y: 693, endPoint x: 1274, endPoint y: 698, distance: 44.5
type input "49"
type input "352"
drag, startPoint x: 1274, startPoint y: 698, endPoint x: 1331, endPoint y: 693, distance: 57.5
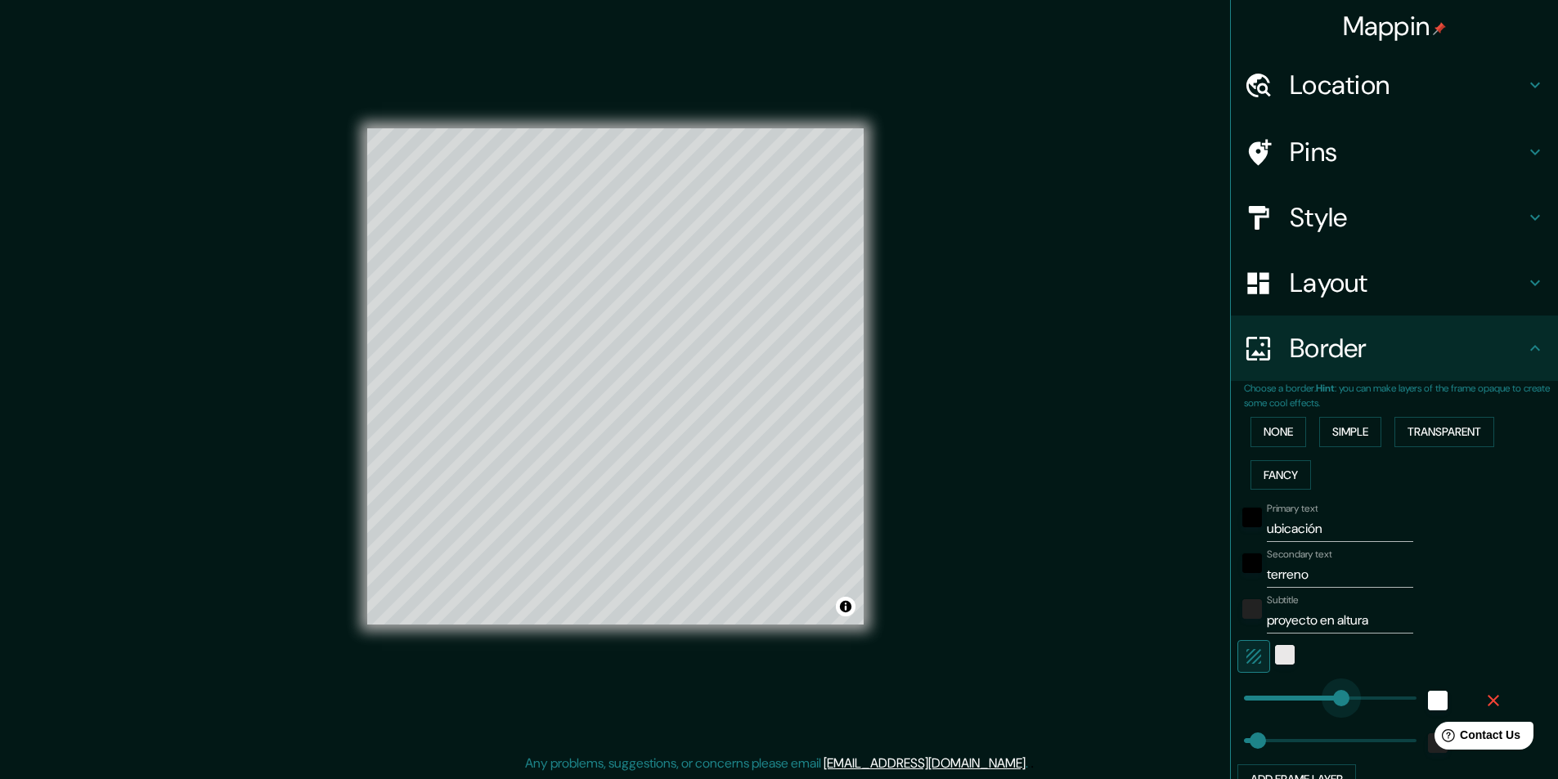
type input "49"
type input "219"
drag, startPoint x: 1324, startPoint y: 697, endPoint x: 1294, endPoint y: 696, distance: 30.3
type input "144"
drag, startPoint x: 1247, startPoint y: 743, endPoint x: 1273, endPoint y: 743, distance: 25.4
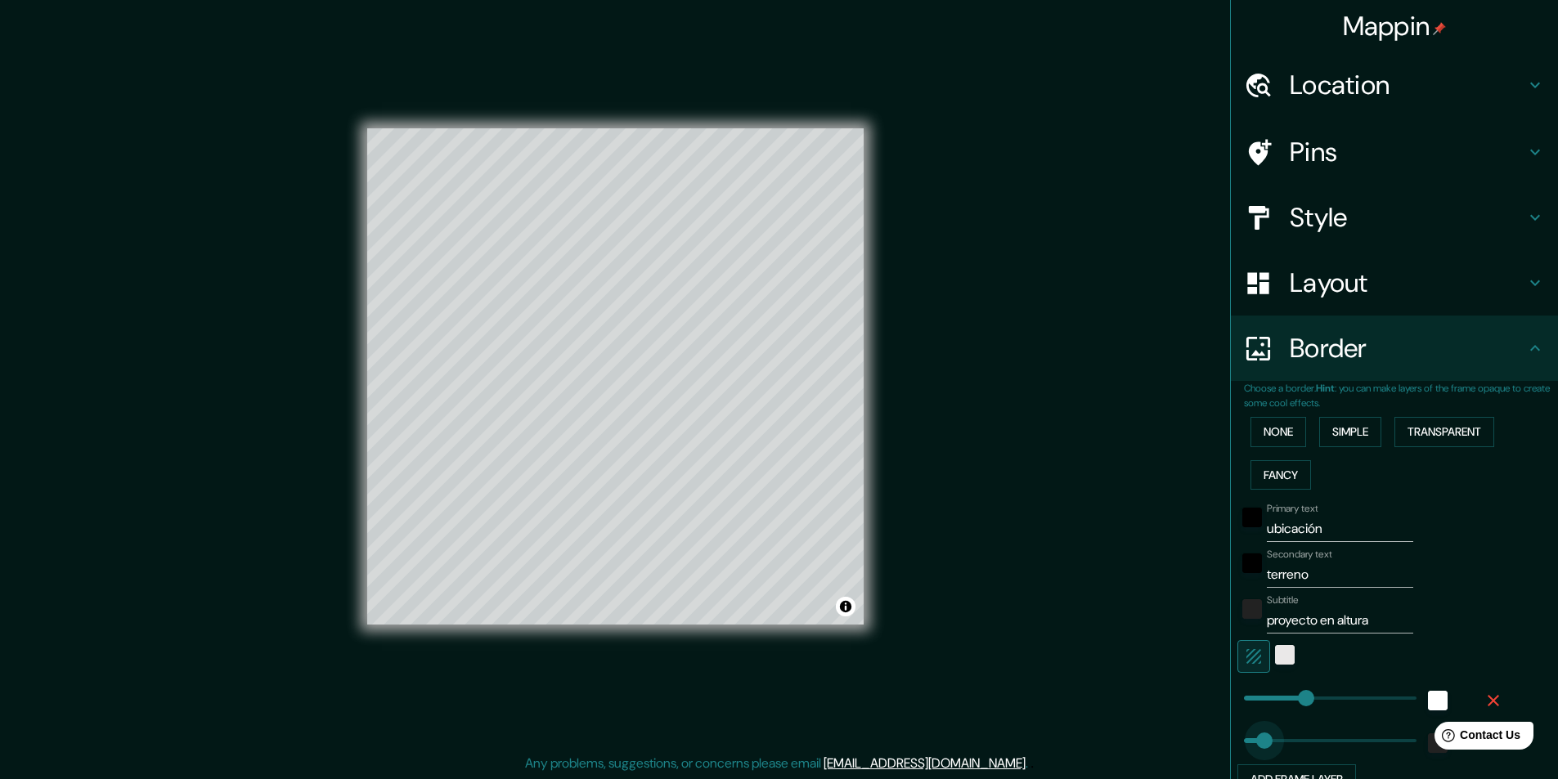
type input "69"
drag, startPoint x: 1270, startPoint y: 743, endPoint x: 1251, endPoint y: 748, distance: 19.4
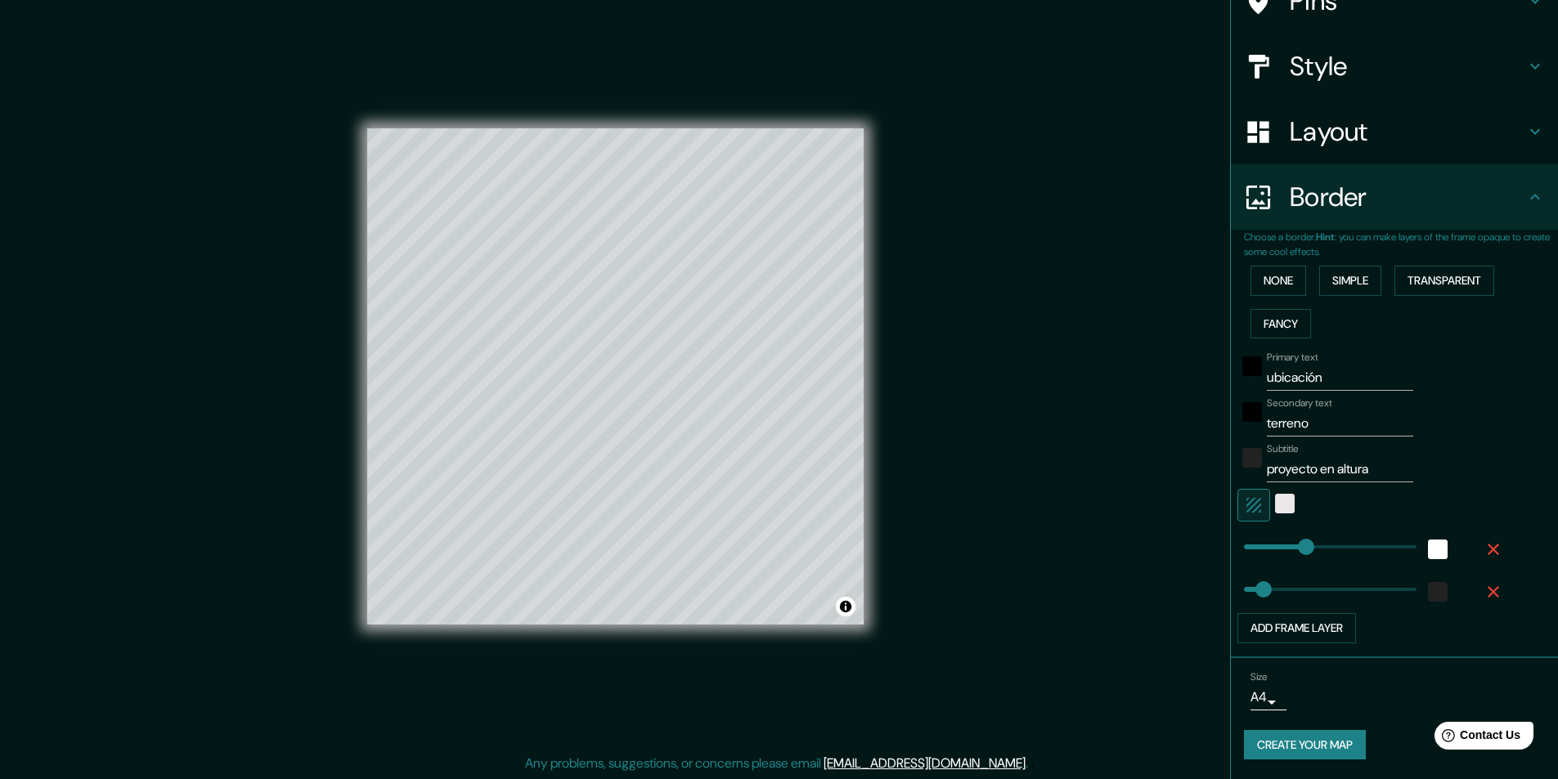
scroll to position [1, 0]
click at [1314, 633] on button "Add frame layer" at bounding box center [1296, 628] width 119 height 30
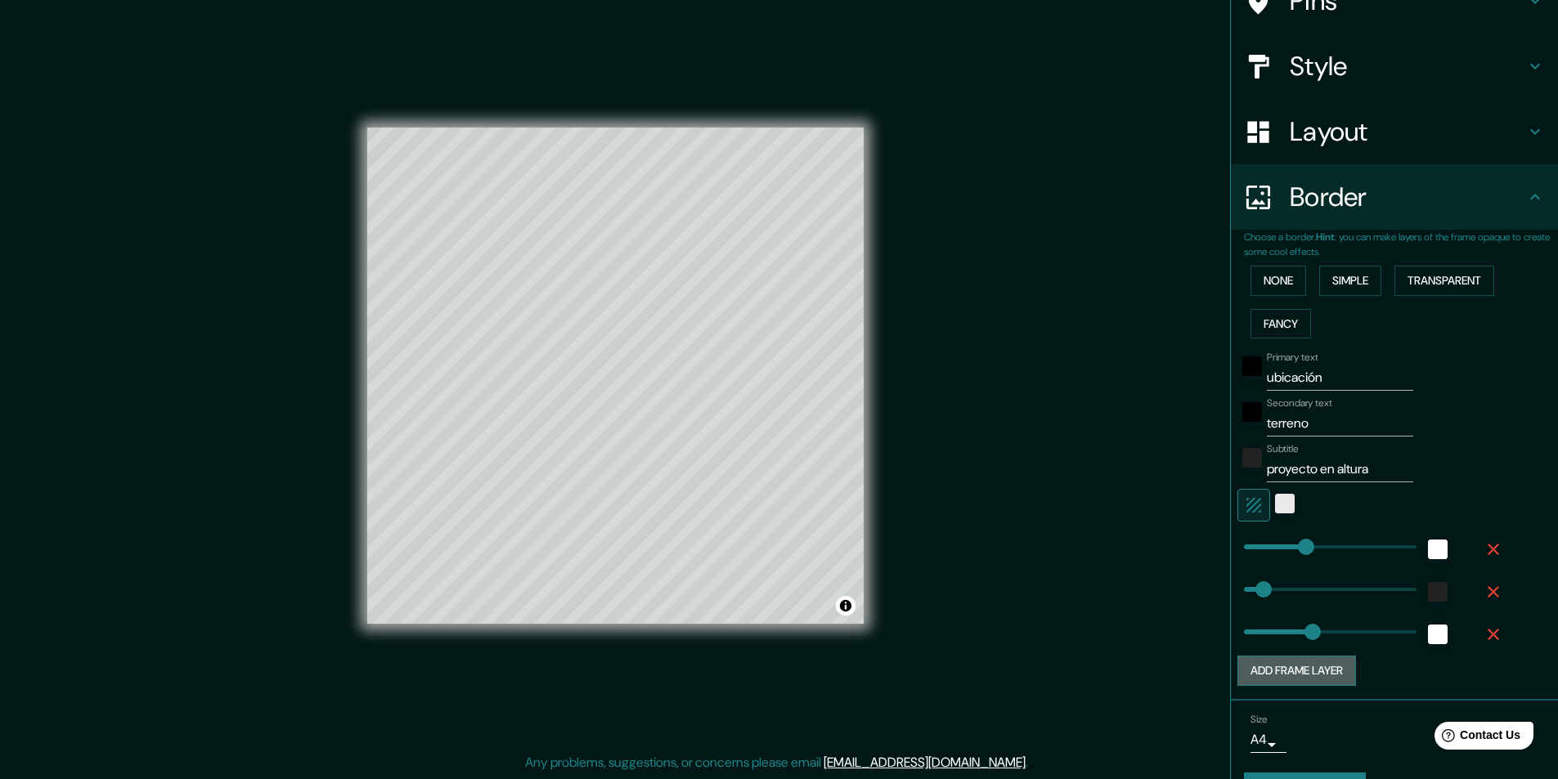
click at [1323, 676] on button "Add frame layer" at bounding box center [1296, 671] width 119 height 30
click at [1317, 719] on button "Add frame layer" at bounding box center [1296, 713] width 119 height 30
type input "243"
type input "300"
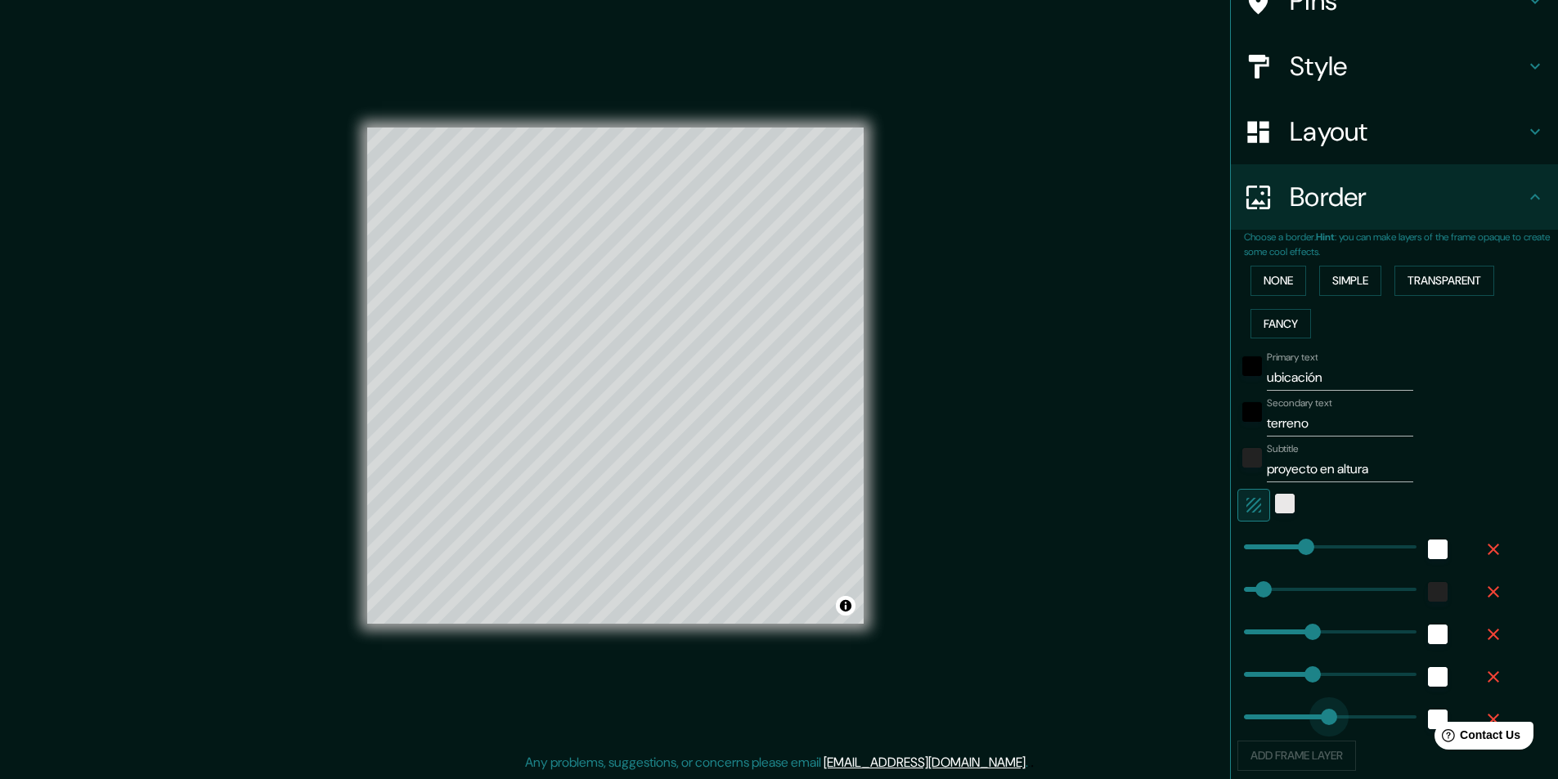
type input "243"
click at [1321, 719] on span at bounding box center [1329, 717] width 16 height 16
type input "243"
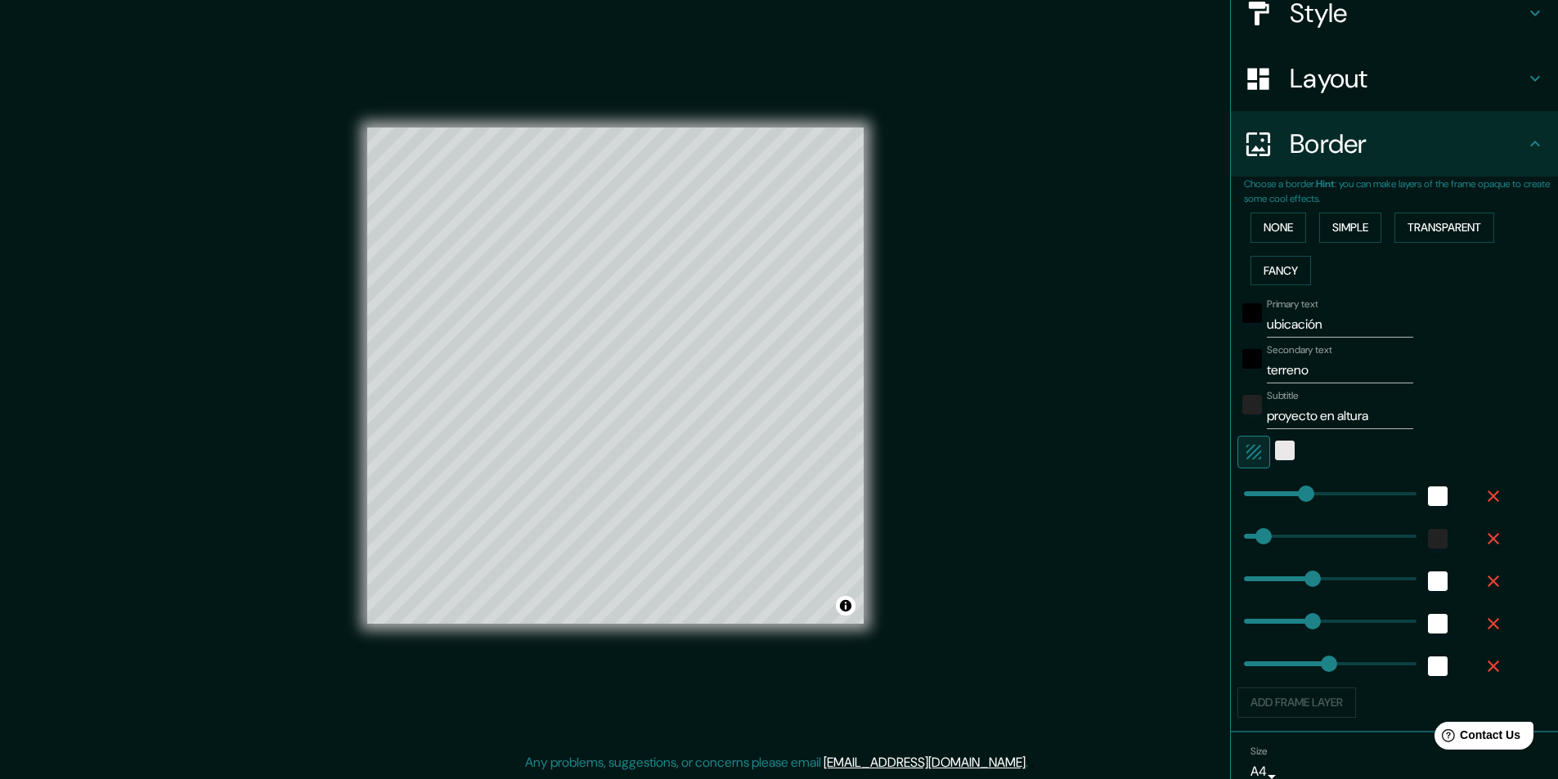
scroll to position [279, 0]
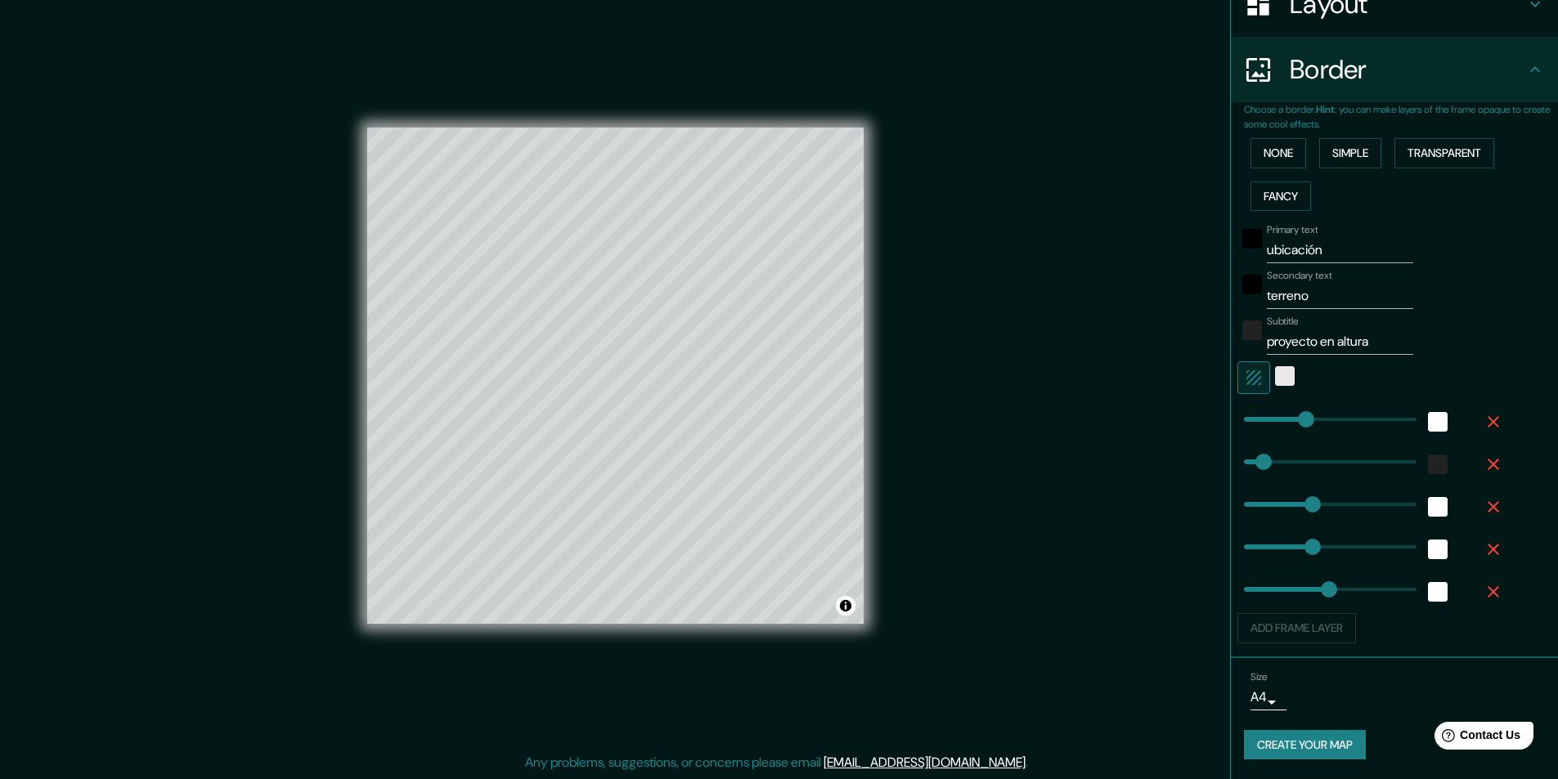
click at [1322, 633] on div "Add frame layer" at bounding box center [1371, 628] width 268 height 30
click at [1484, 588] on icon "button" at bounding box center [1494, 592] width 20 height 20
type input "243"
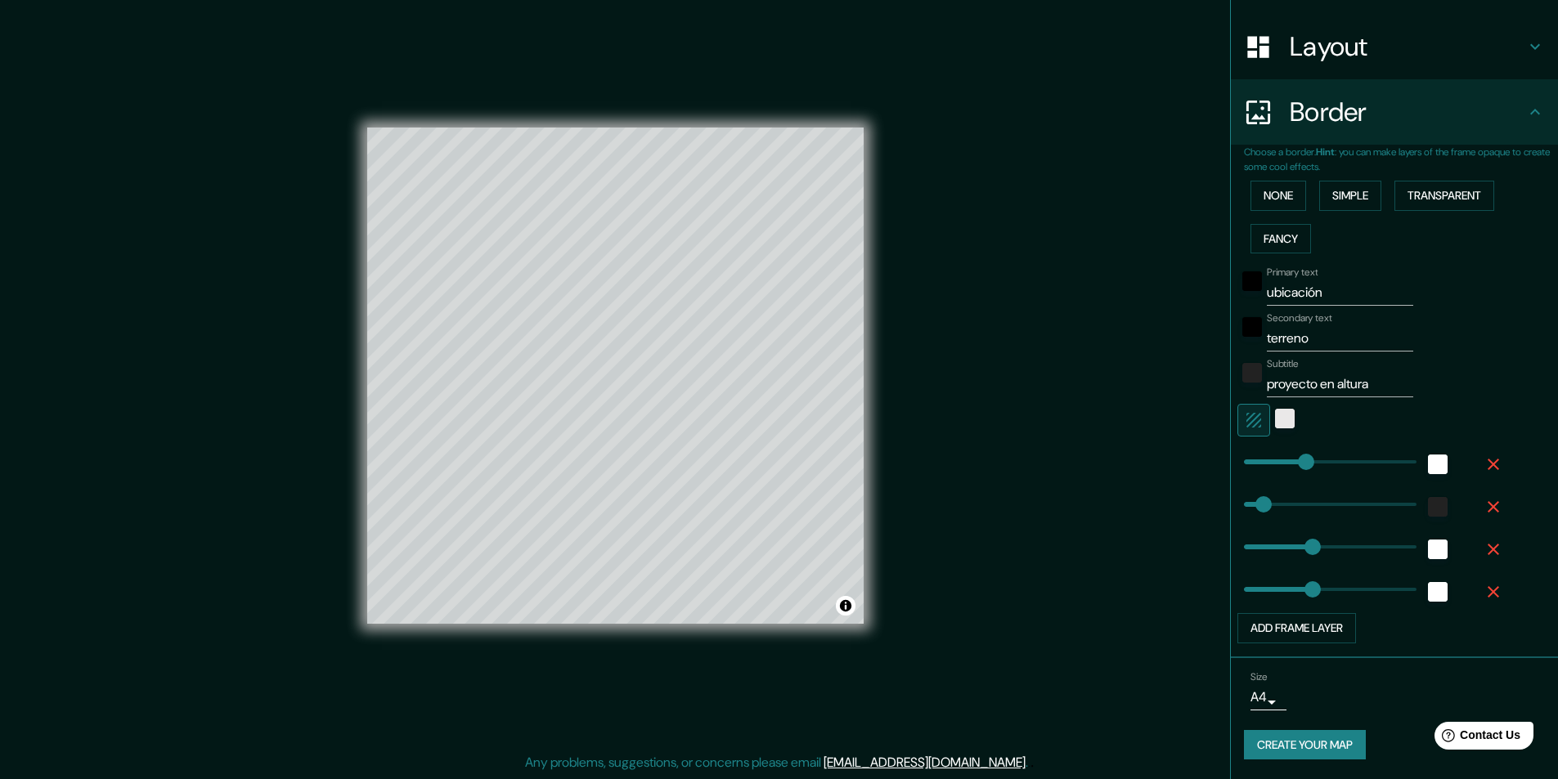
scroll to position [236, 0]
click at [1485, 590] on icon "button" at bounding box center [1494, 592] width 20 height 20
type input "243"
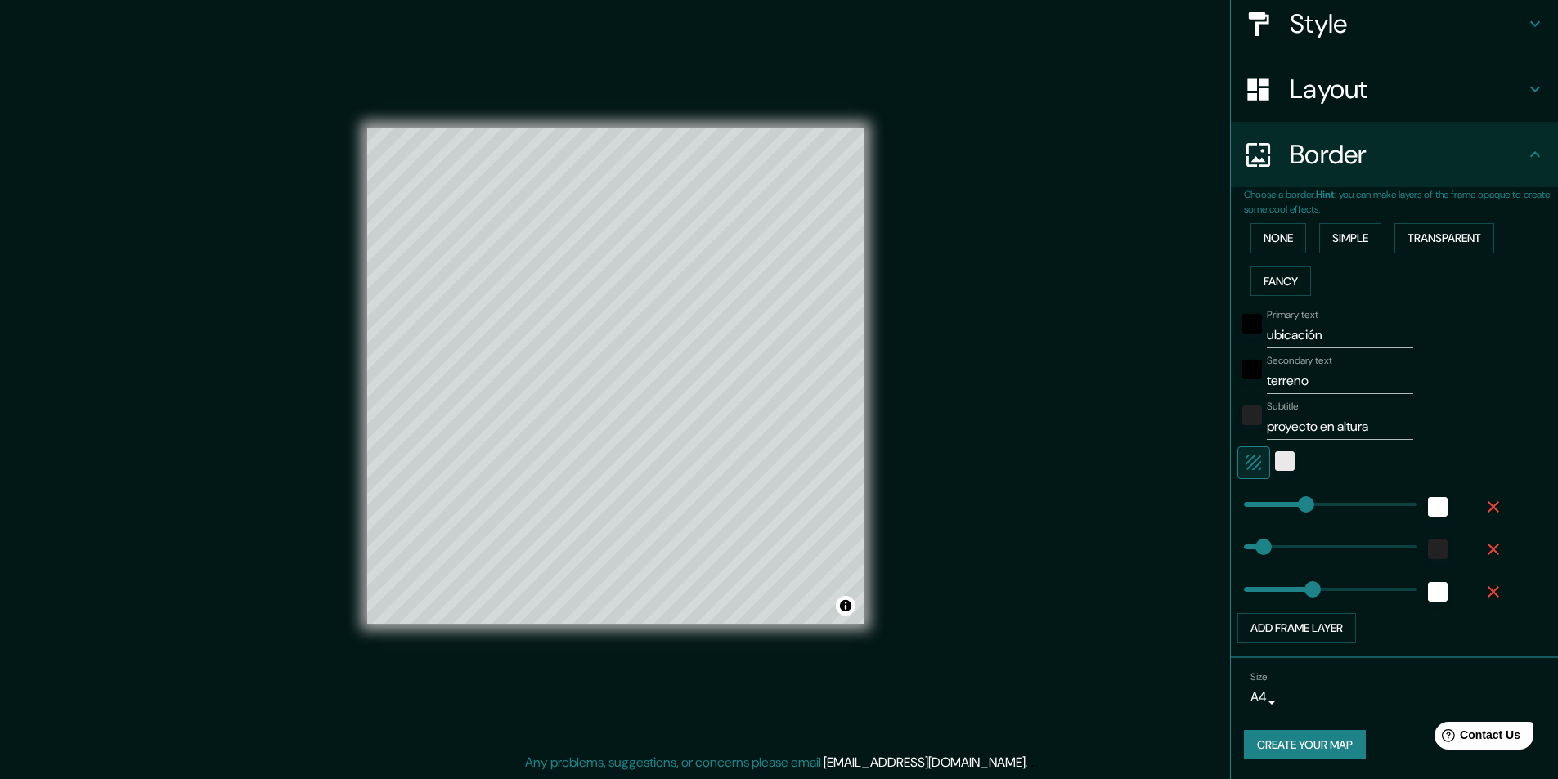
scroll to position [194, 0]
click at [1484, 587] on icon "button" at bounding box center [1494, 592] width 20 height 20
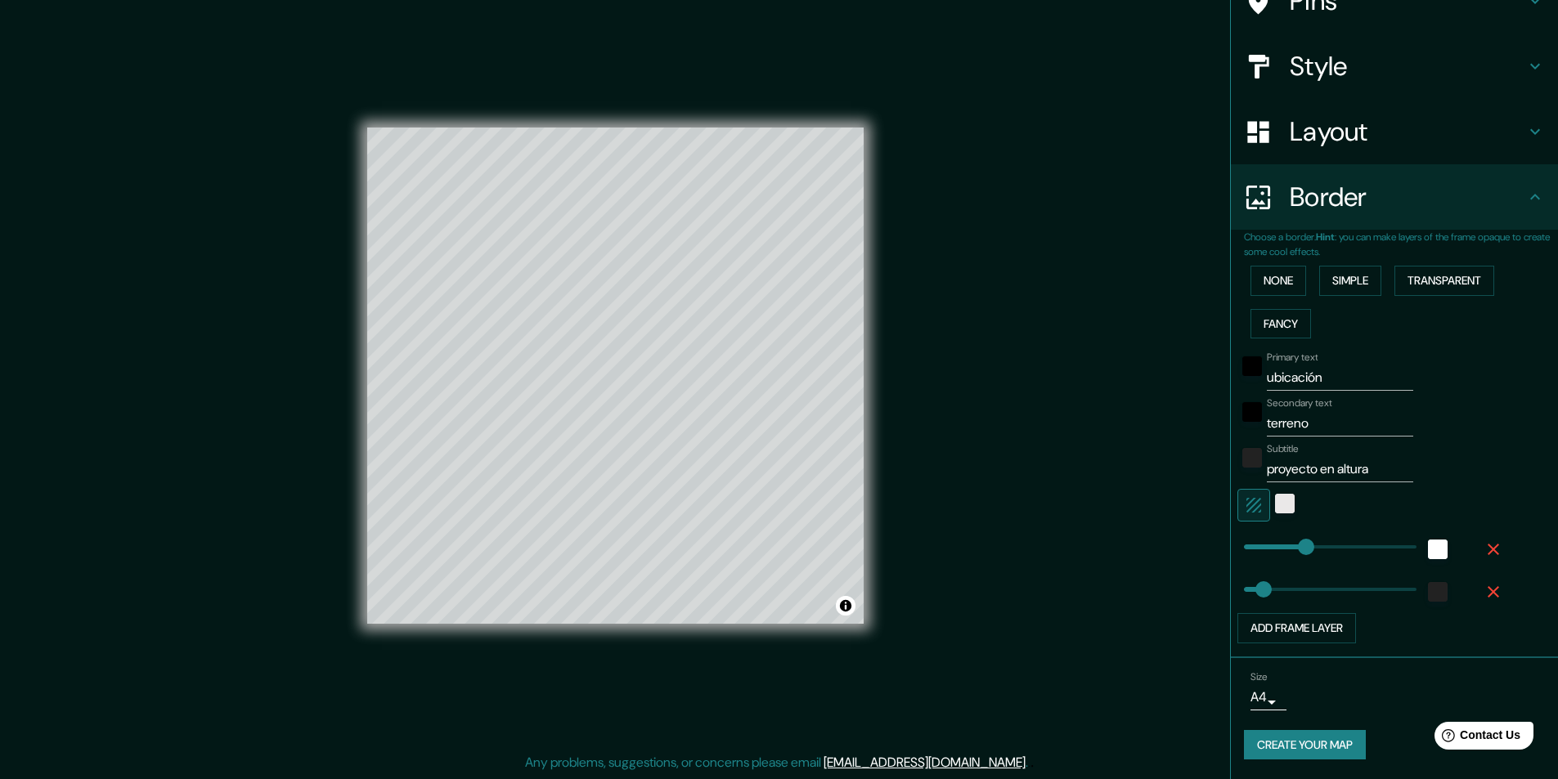
scroll to position [151, 0]
click at [1484, 592] on icon "button" at bounding box center [1494, 592] width 20 height 20
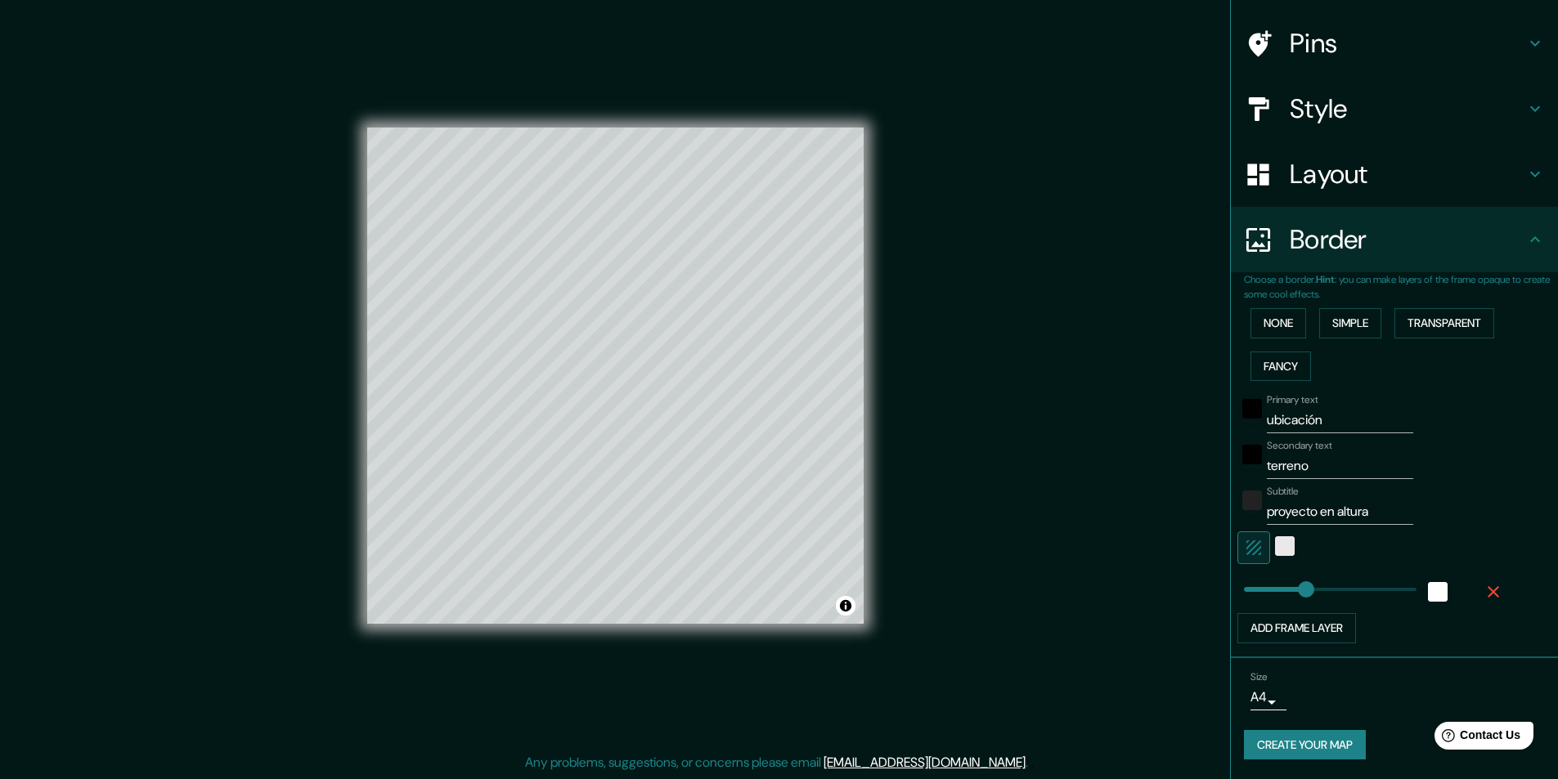
scroll to position [109, 0]
click at [1484, 595] on icon "button" at bounding box center [1494, 592] width 20 height 20
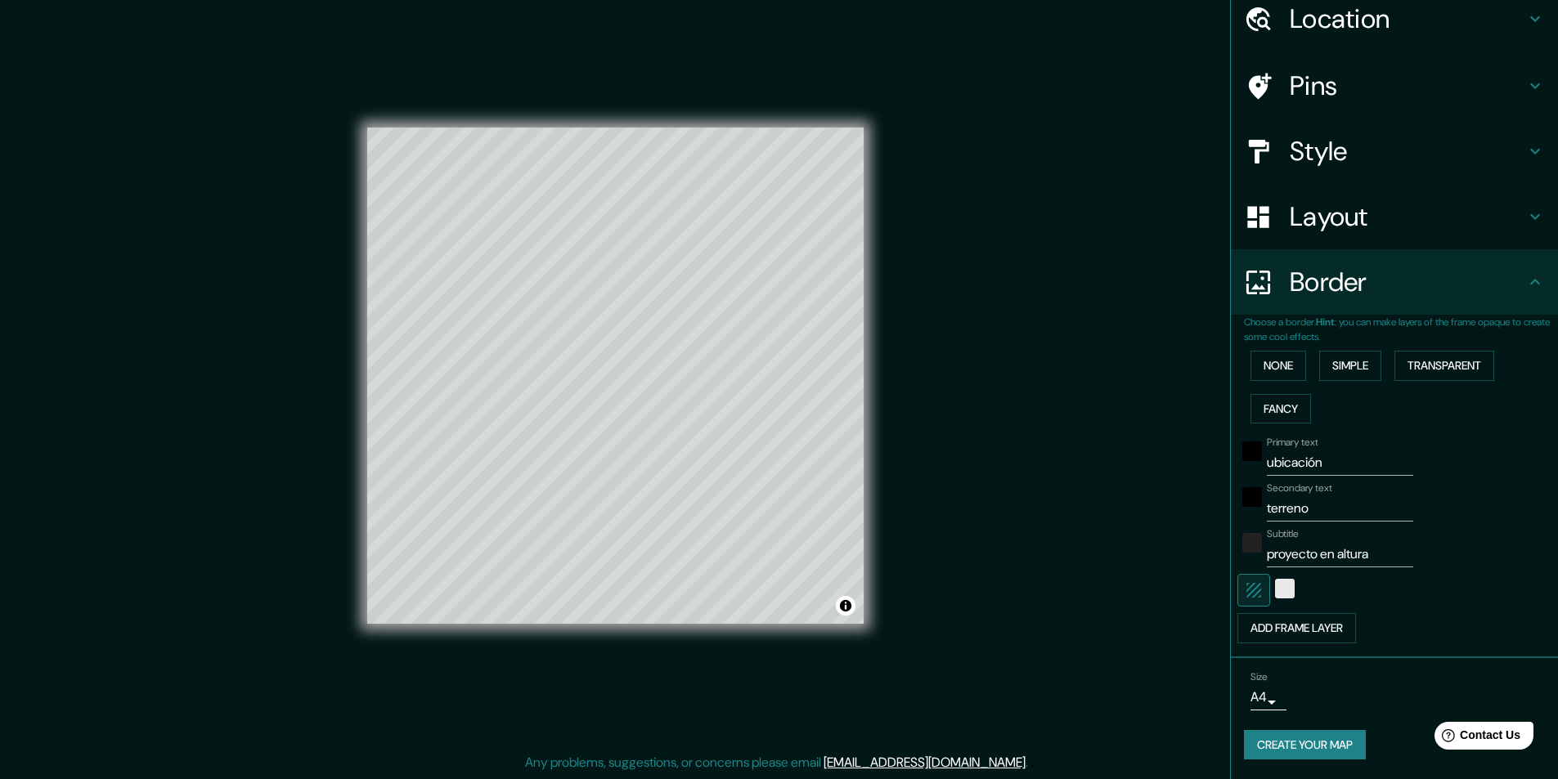
scroll to position [66, 0]
click at [1334, 630] on button "Add frame layer" at bounding box center [1296, 628] width 119 height 30
click at [1334, 672] on button "Add frame layer" at bounding box center [1296, 671] width 119 height 30
click at [1488, 681] on icon "button" at bounding box center [1494, 677] width 20 height 20
type input "243"
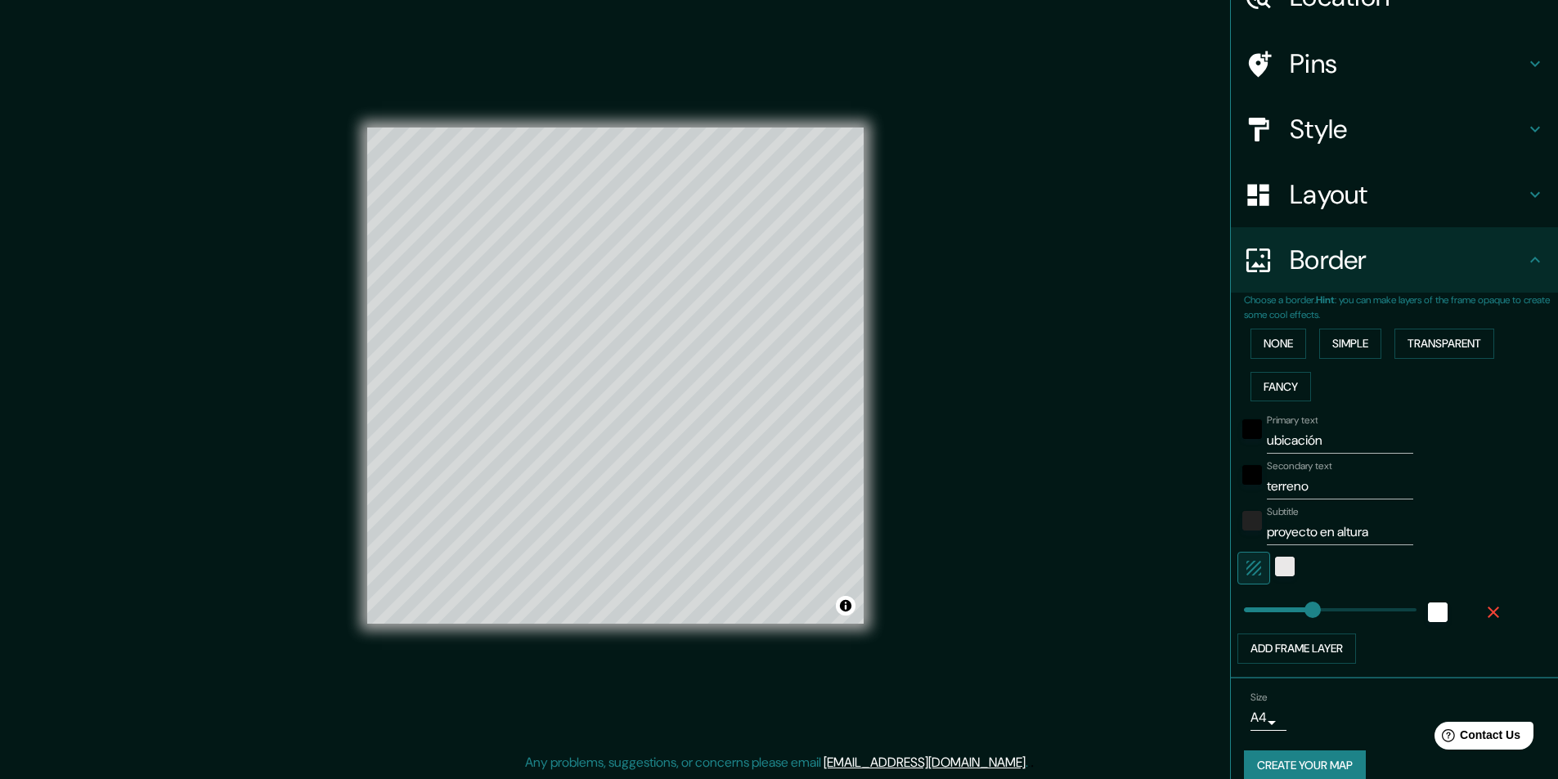
scroll to position [109, 0]
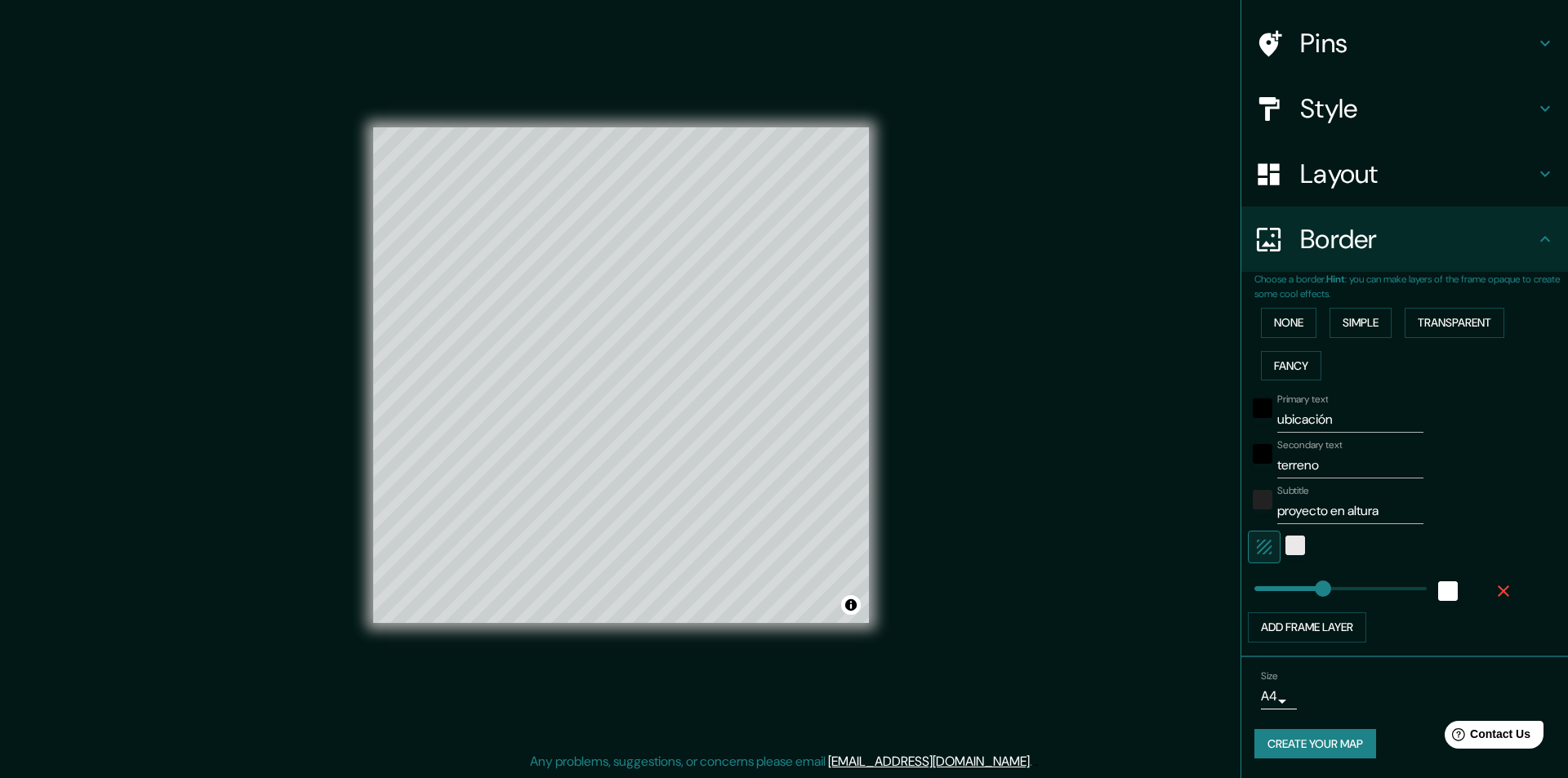
click at [1264, 704] on body "Mappin Location Pins Style Layout Border Choose a border. Hint : you can make l…" at bounding box center [784, 388] width 1568 height 778
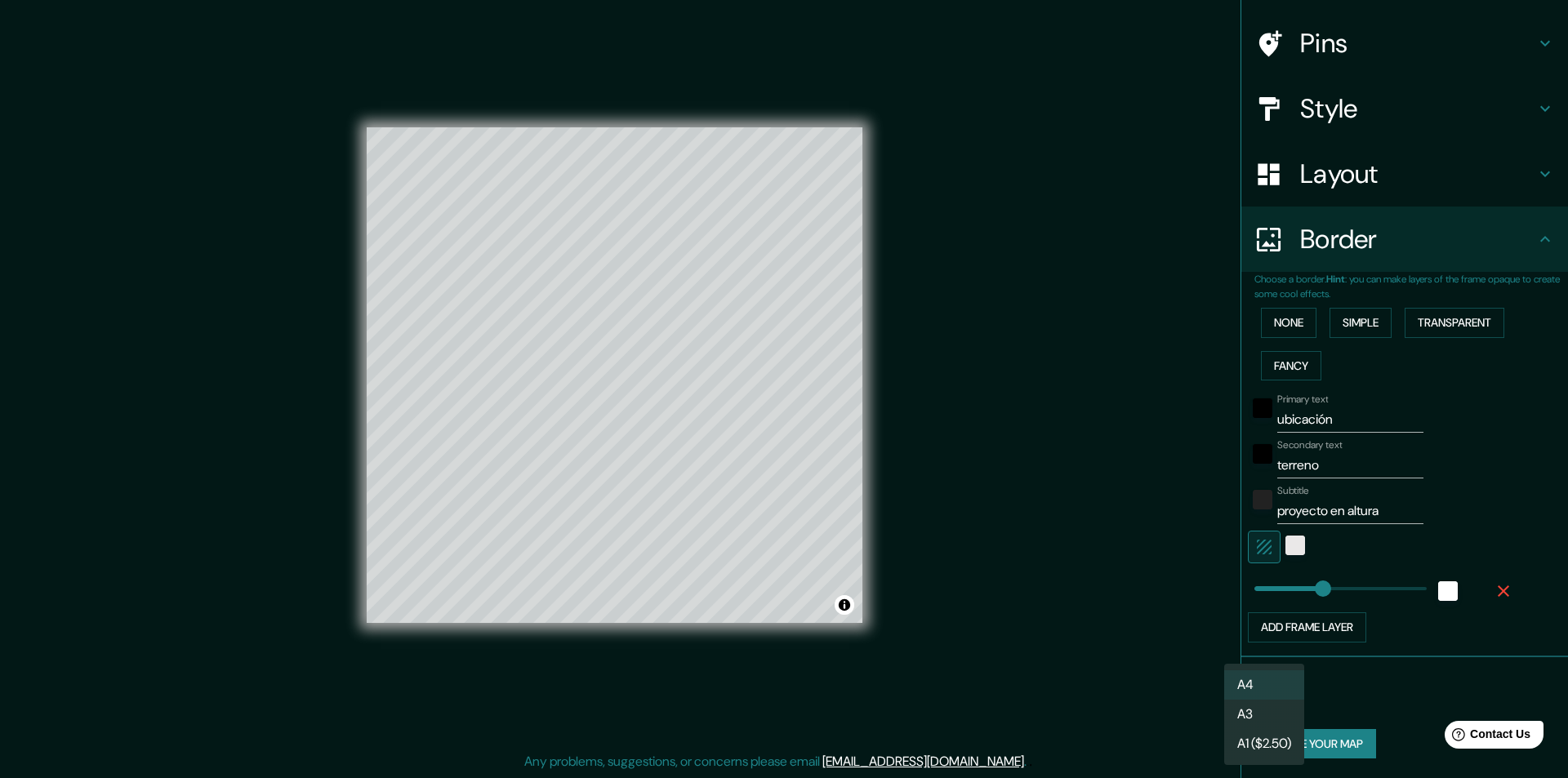
click at [1261, 718] on li "A3" at bounding box center [1264, 714] width 80 height 29
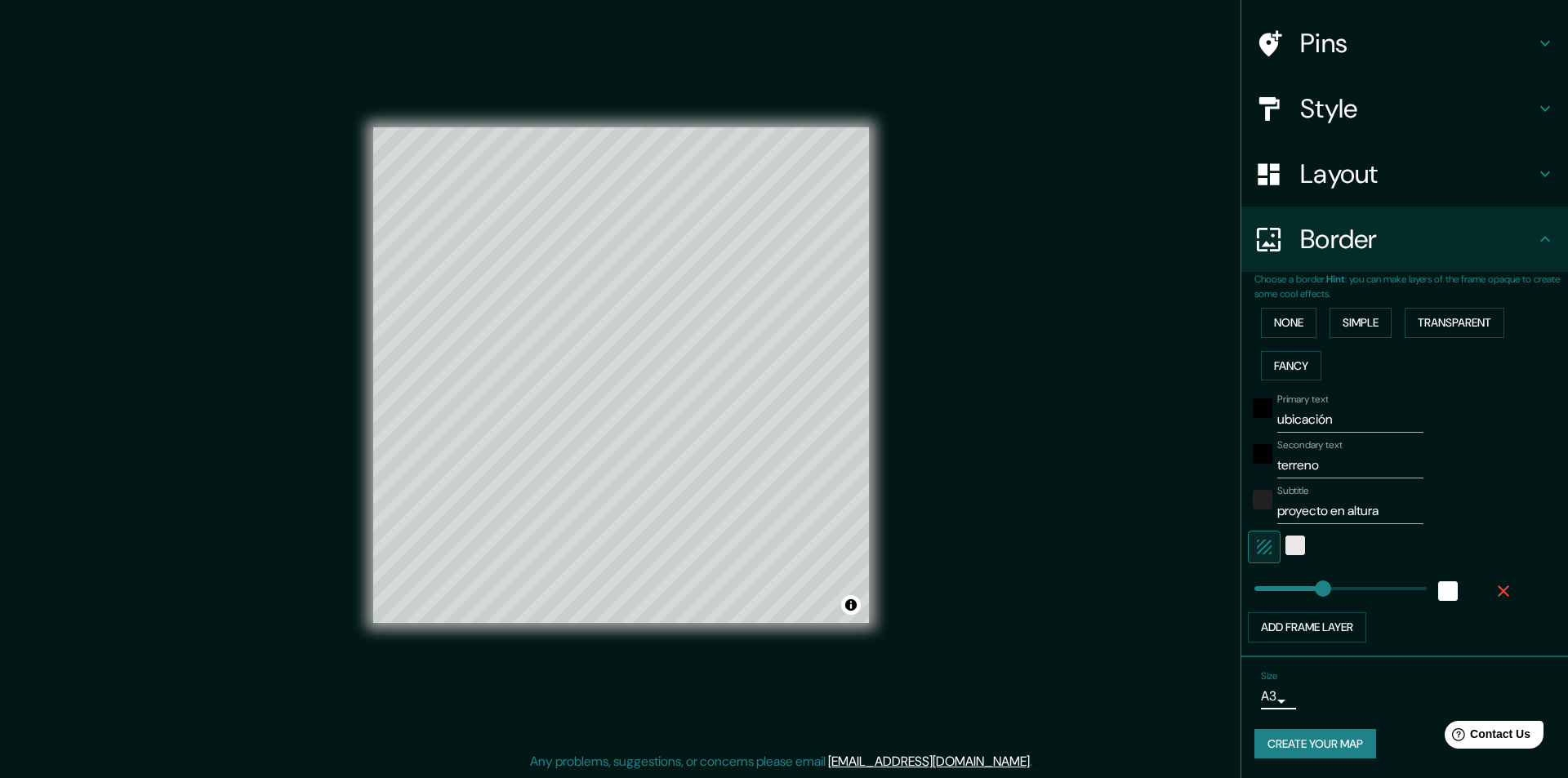
click at [1261, 700] on body "Mappin Location Pins Style Layout Border Choose a border. Hint : you can make l…" at bounding box center [784, 388] width 1568 height 778
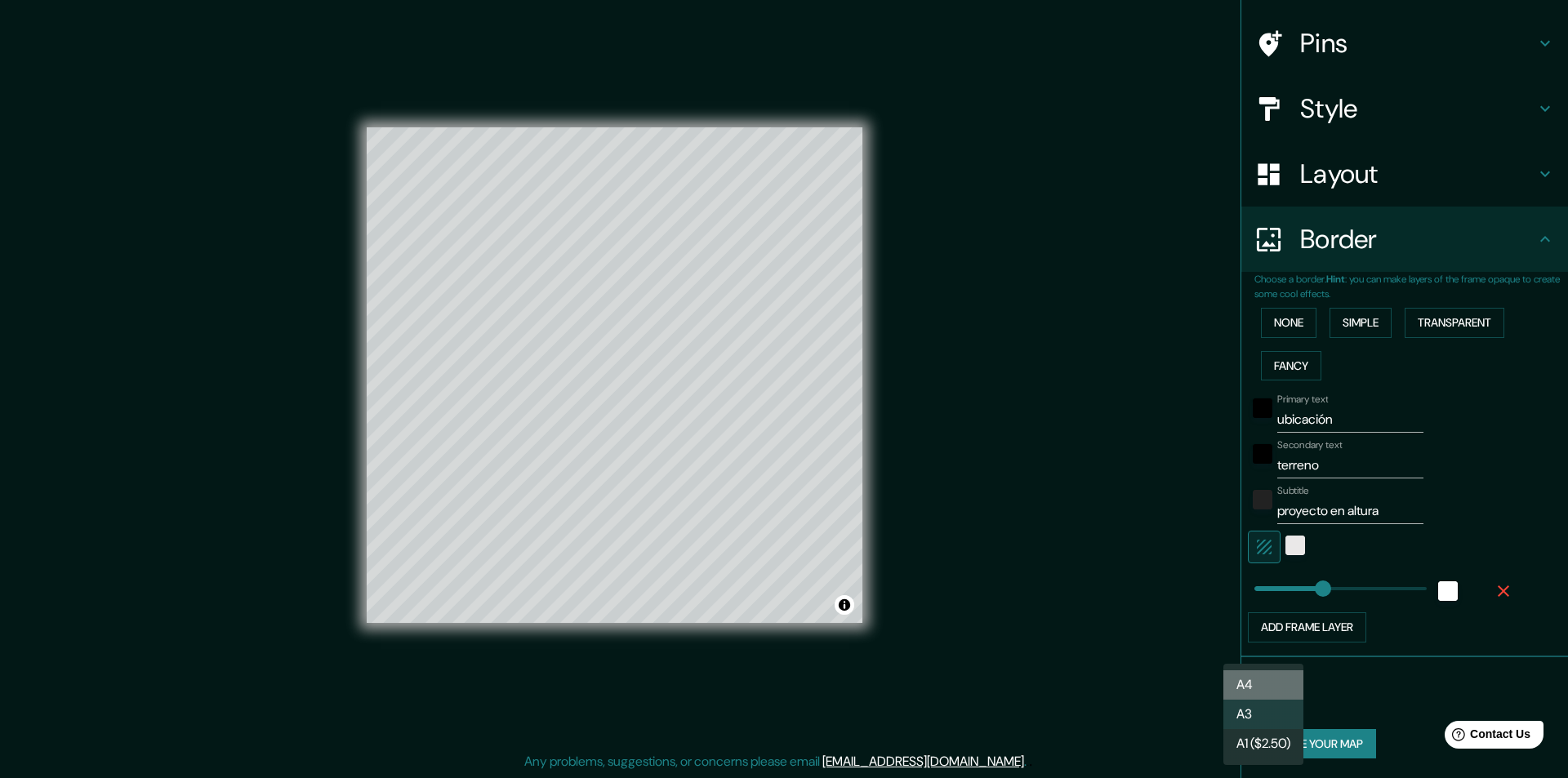
click at [1270, 685] on li "A4" at bounding box center [1263, 684] width 80 height 29
type input "single"
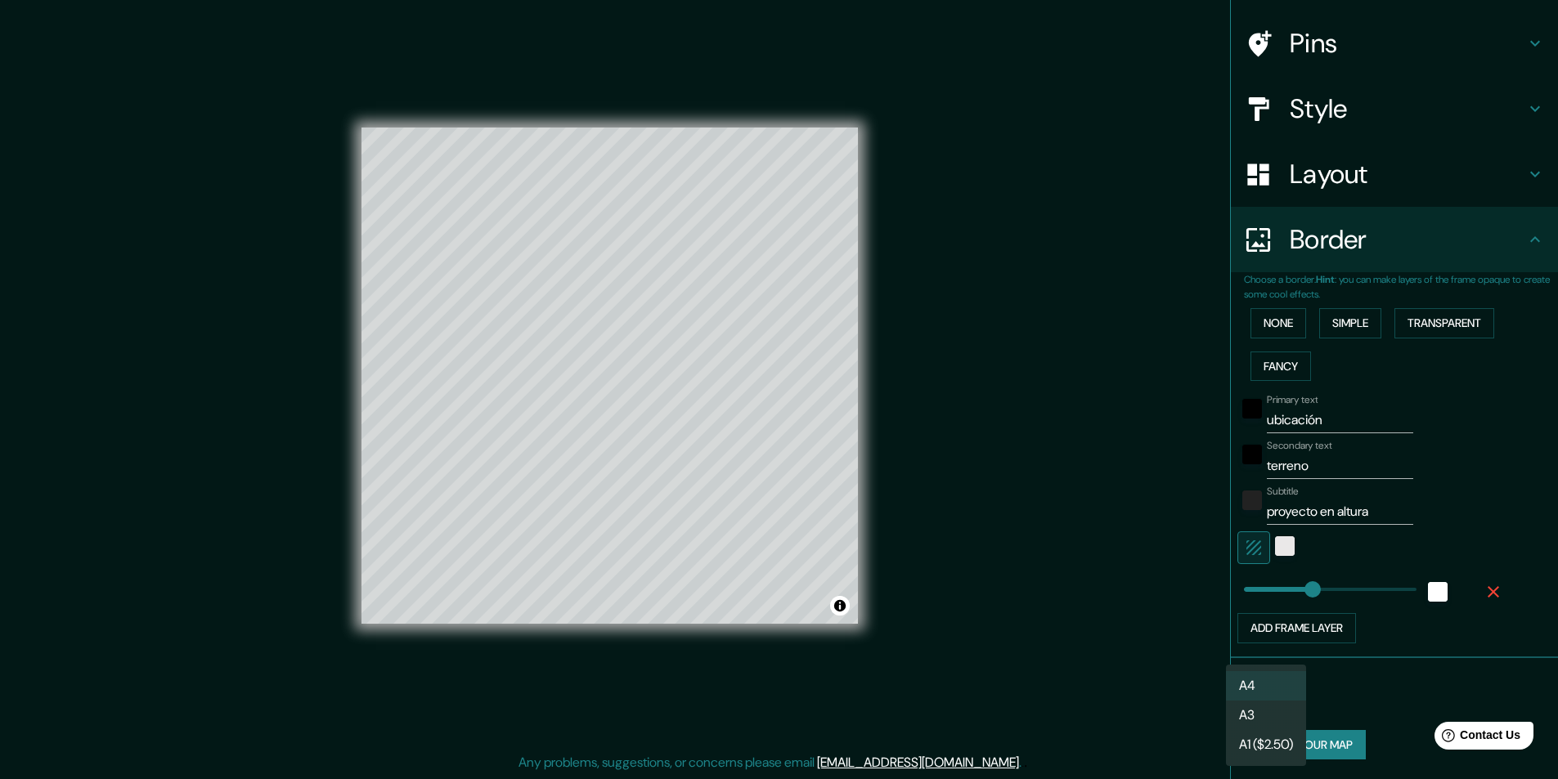
click at [1265, 704] on body "Mappin Location Pins Style Layout Border Choose a border. Hint : you can make l…" at bounding box center [779, 388] width 1558 height 779
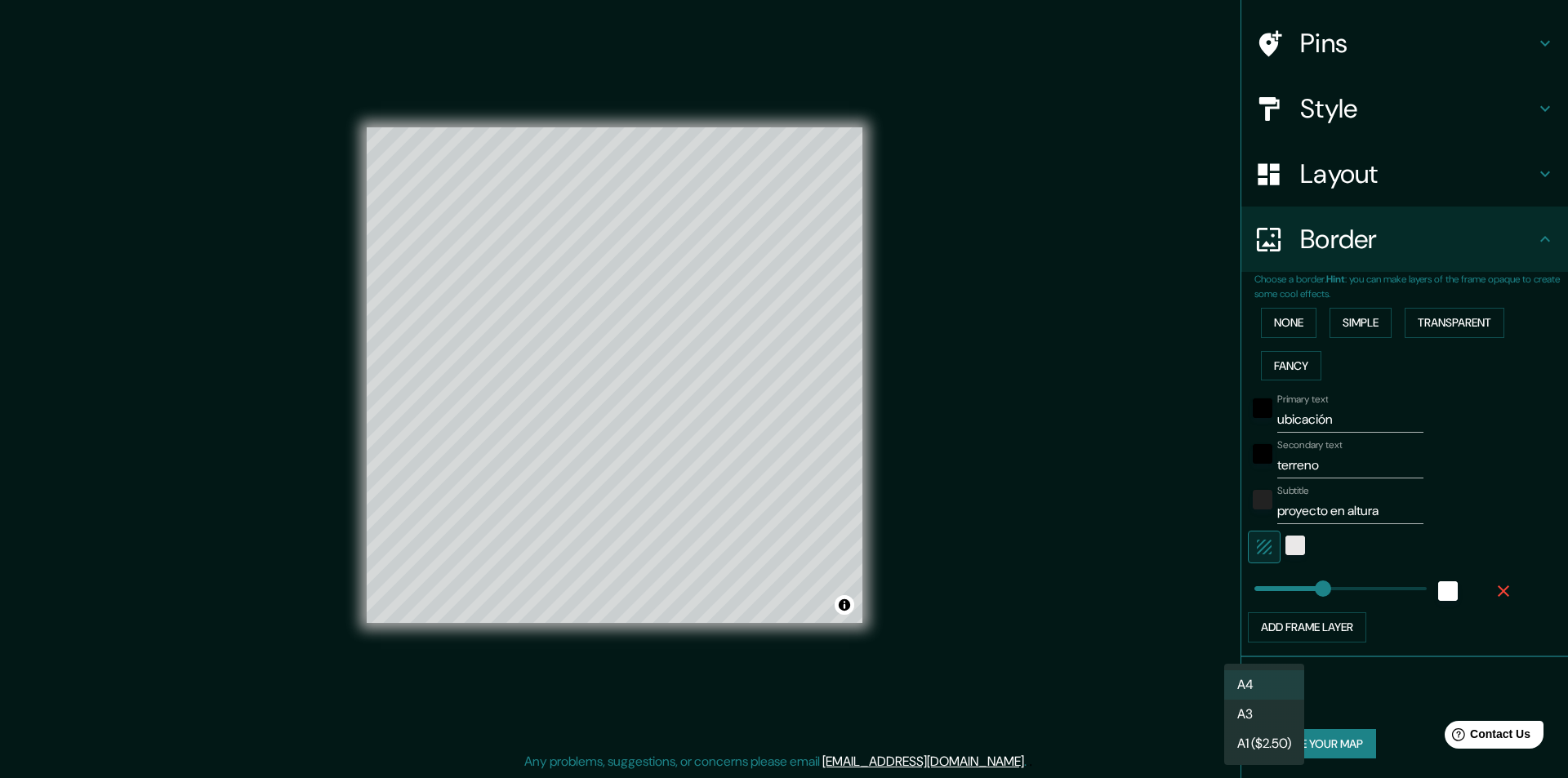
click at [1269, 689] on li "A4" at bounding box center [1264, 684] width 80 height 29
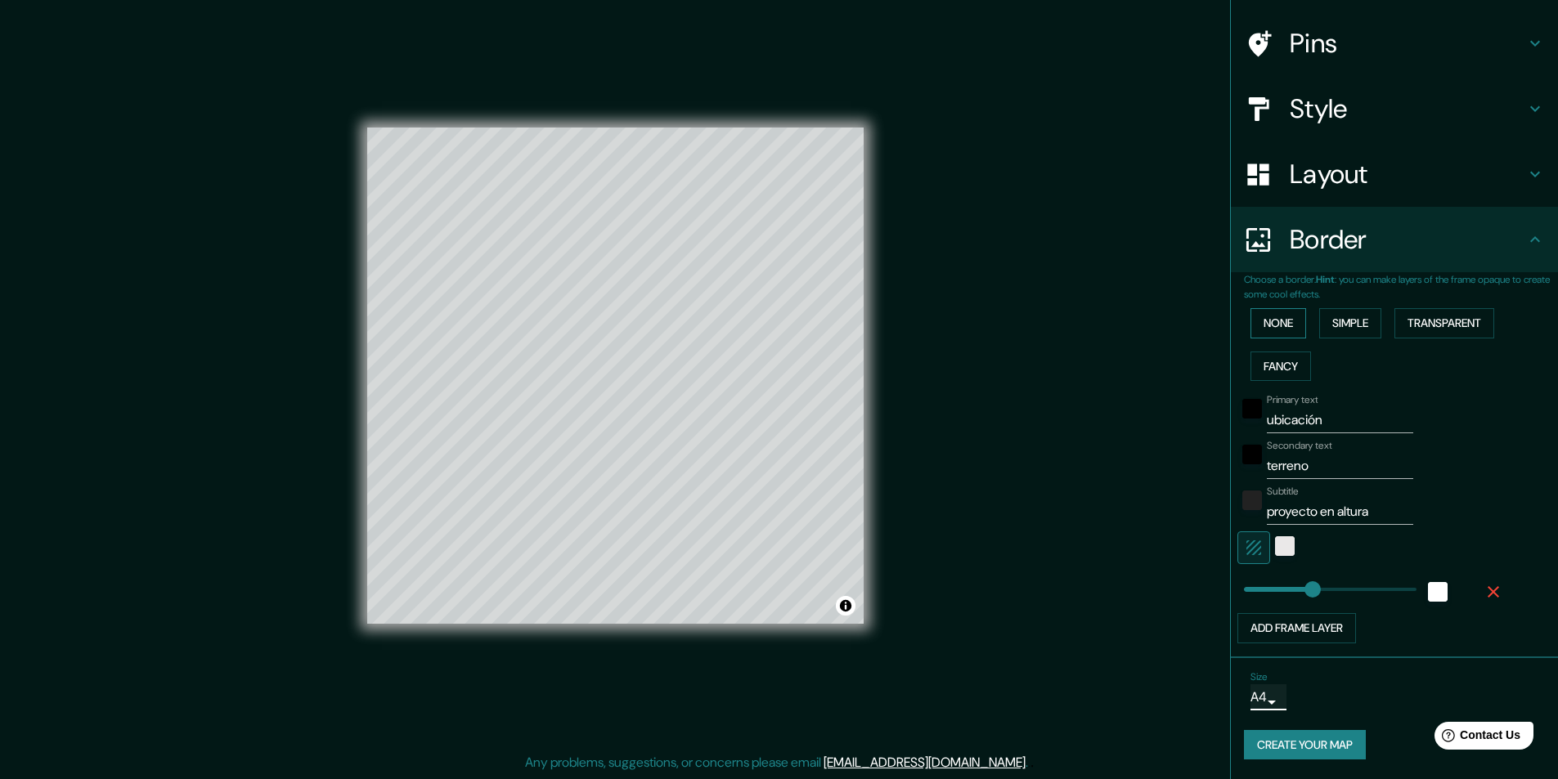
scroll to position [0, 0]
click at [1464, 230] on h4 "Border" at bounding box center [1408, 239] width 236 height 33
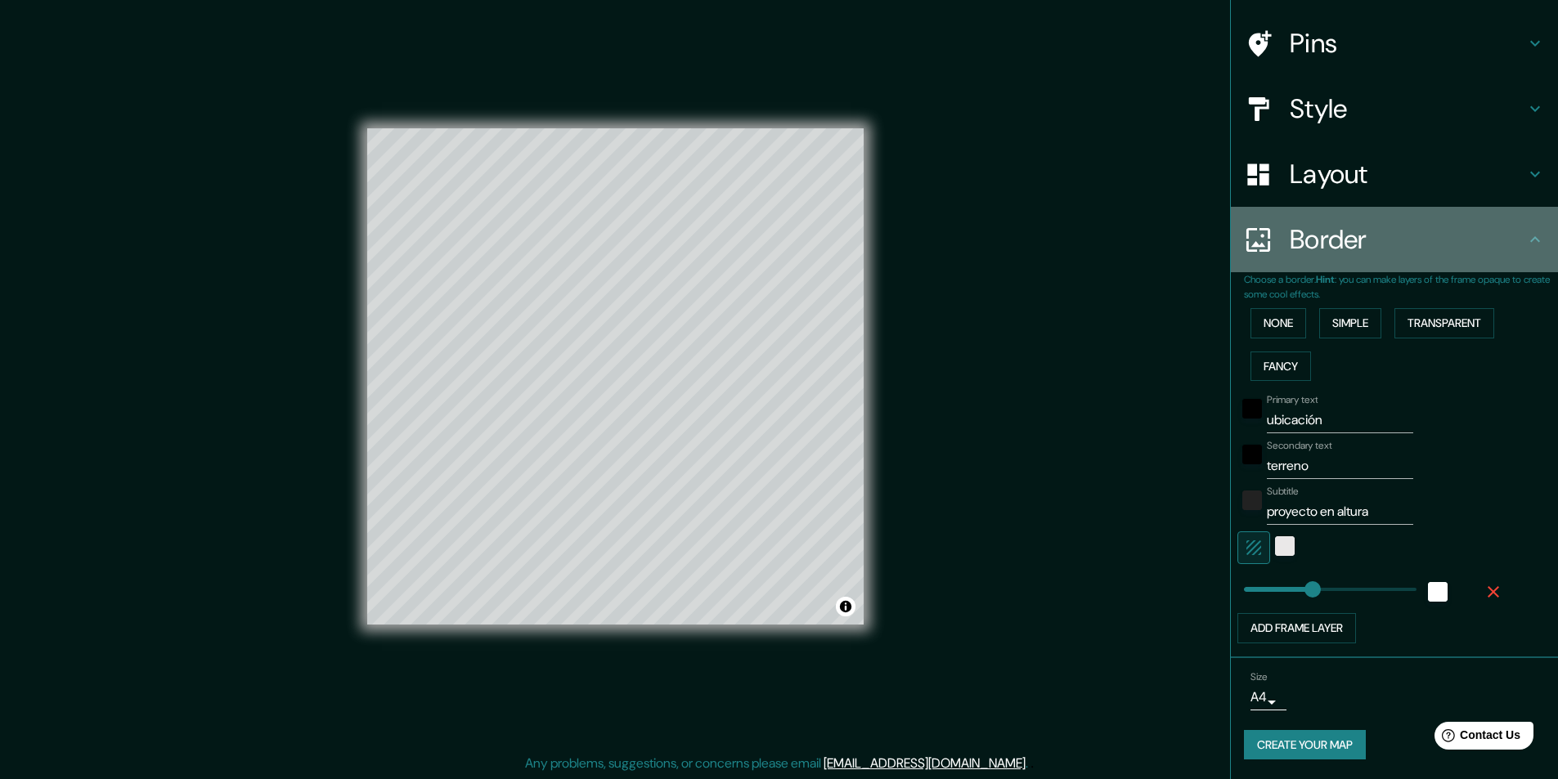
click at [1525, 249] on icon at bounding box center [1535, 240] width 20 height 20
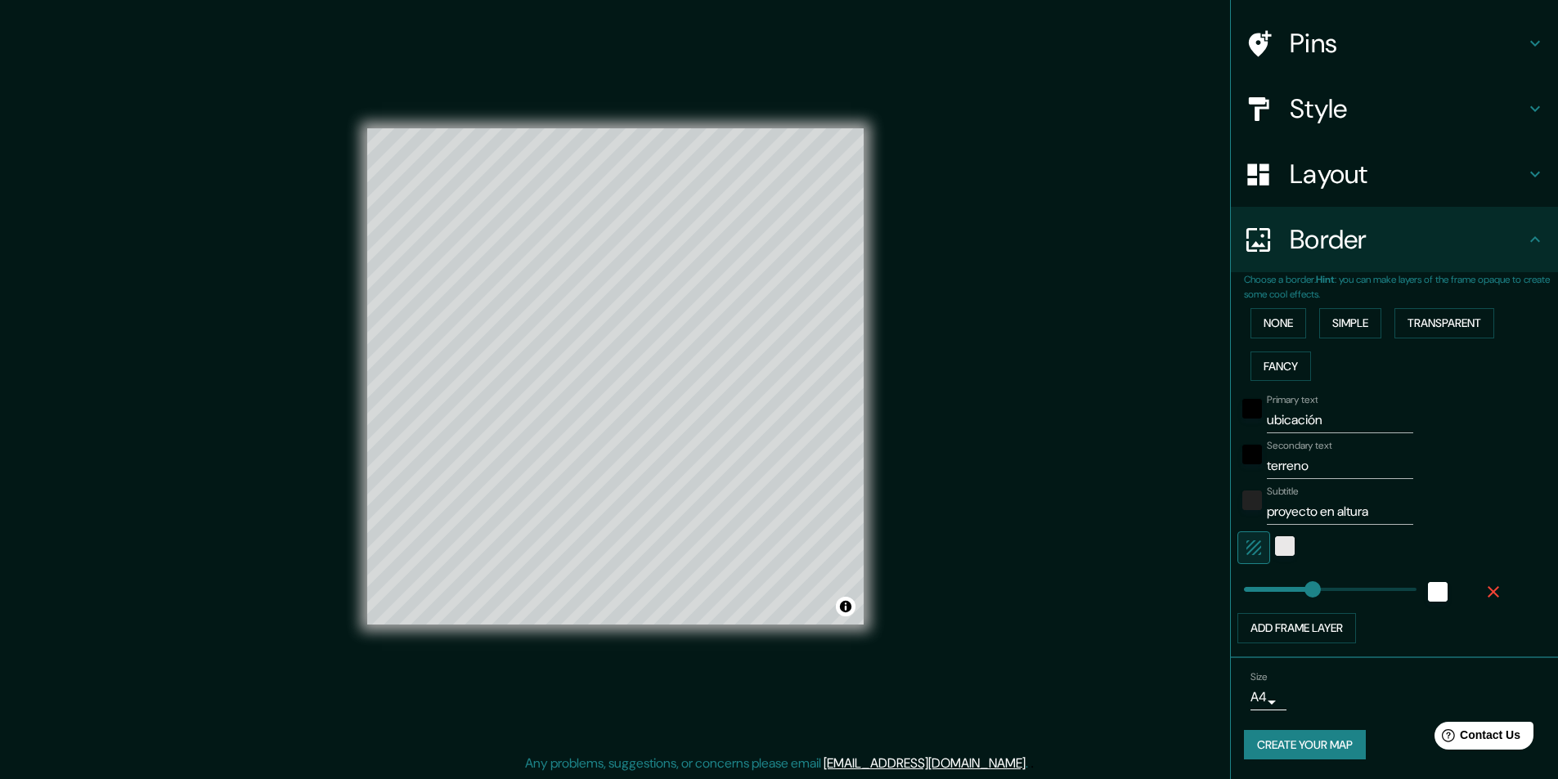
click at [1530, 241] on icon at bounding box center [1535, 239] width 10 height 6
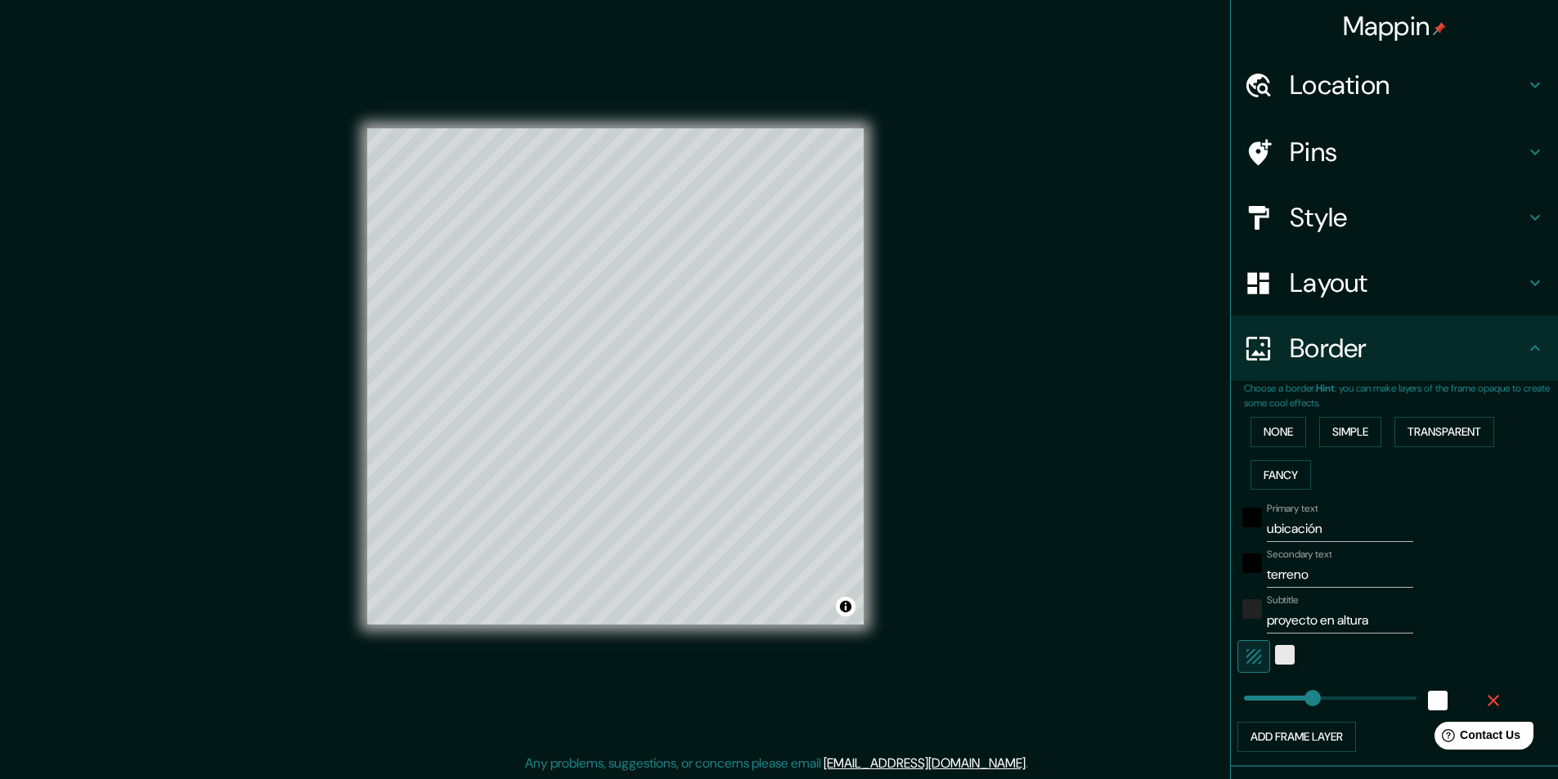
click at [1381, 32] on h4 "Mappin" at bounding box center [1395, 26] width 104 height 33
